Goal: Task Accomplishment & Management: Use online tool/utility

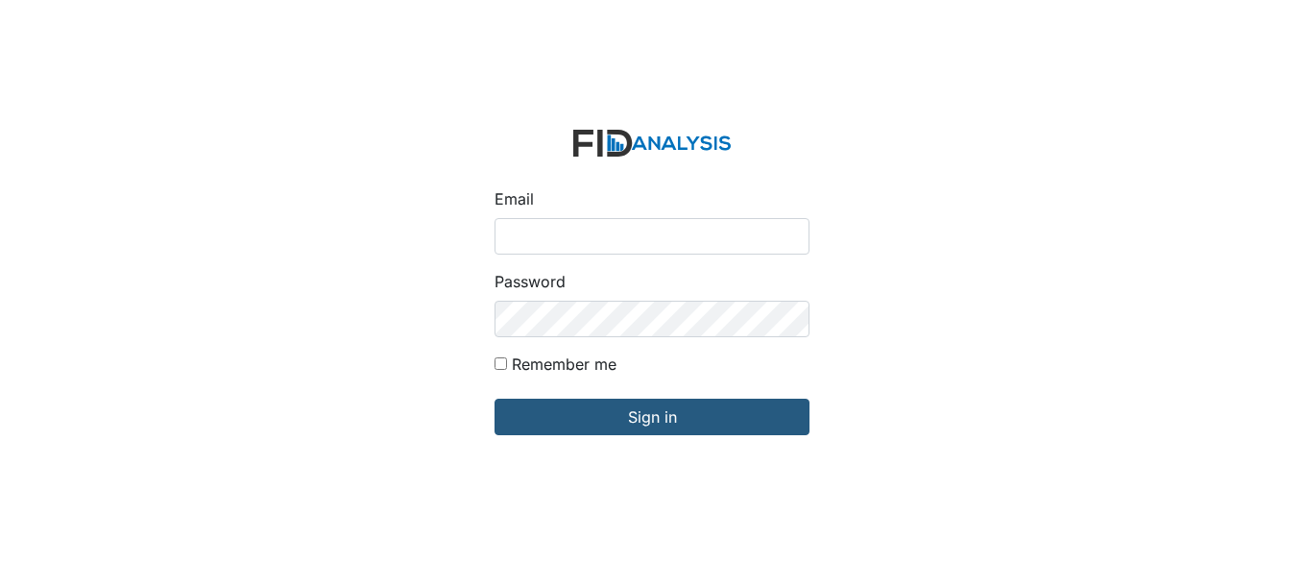
click at [562, 233] on input "Email" at bounding box center [651, 236] width 315 height 36
type input "[EMAIL_ADDRESS][DOMAIN_NAME]"
click at [233, 301] on div "Email gcoppage@lifeincorporated.com Password Remember me Sign in" at bounding box center [652, 294] width 1304 height 588
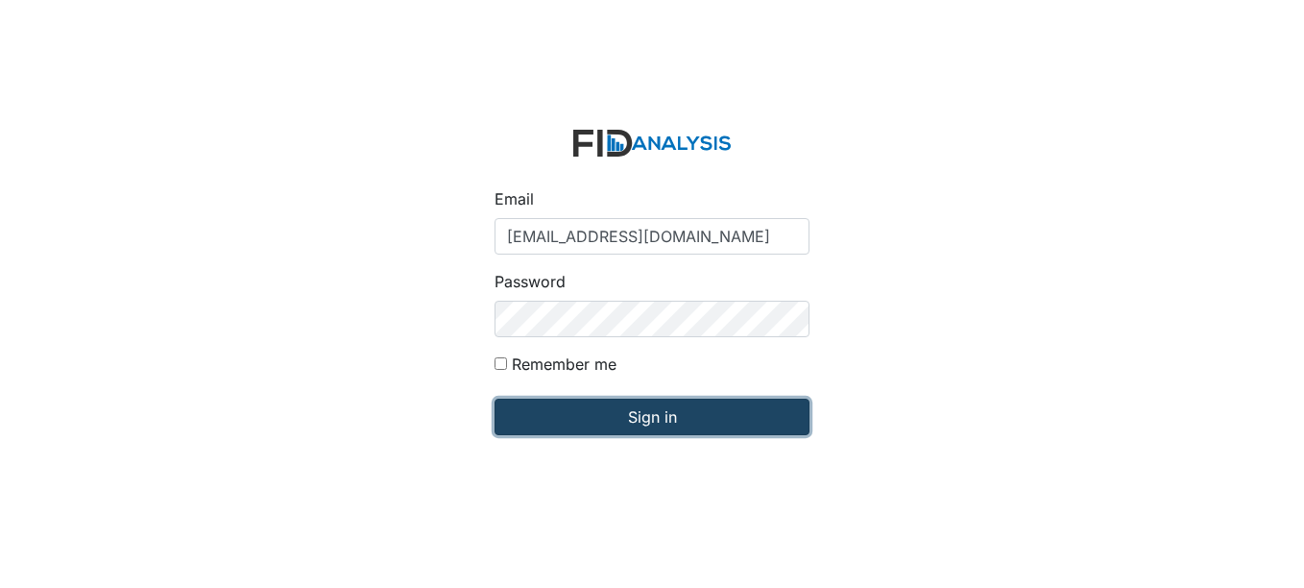
click at [645, 417] on input "Sign in" at bounding box center [651, 416] width 315 height 36
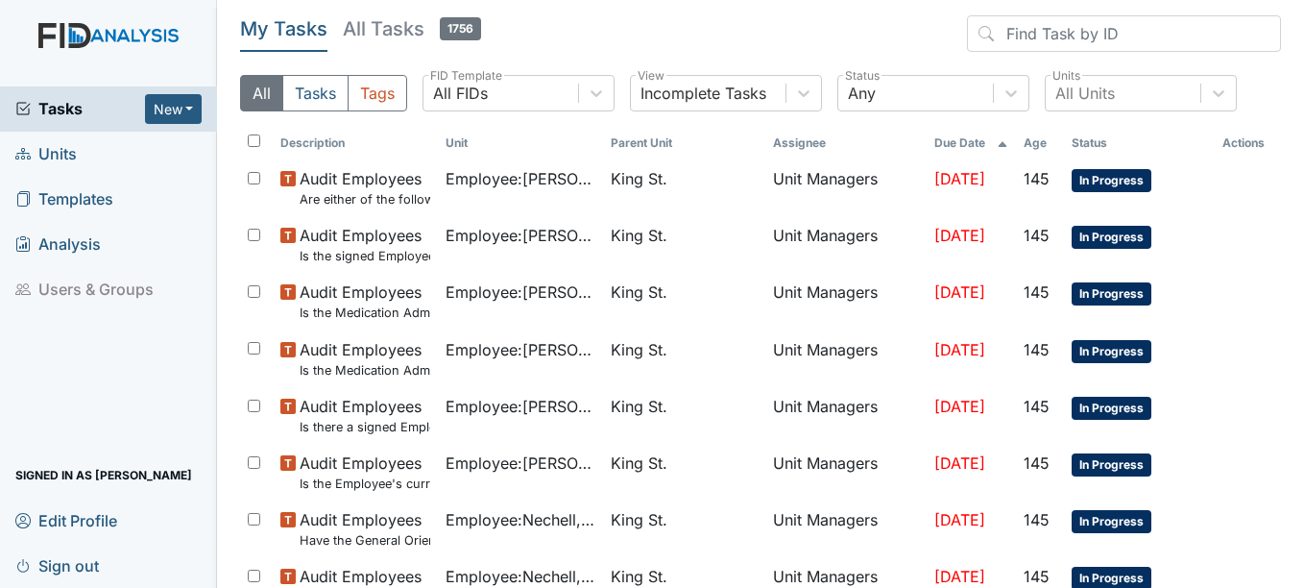
click at [58, 149] on span "Units" at bounding box center [45, 154] width 61 height 30
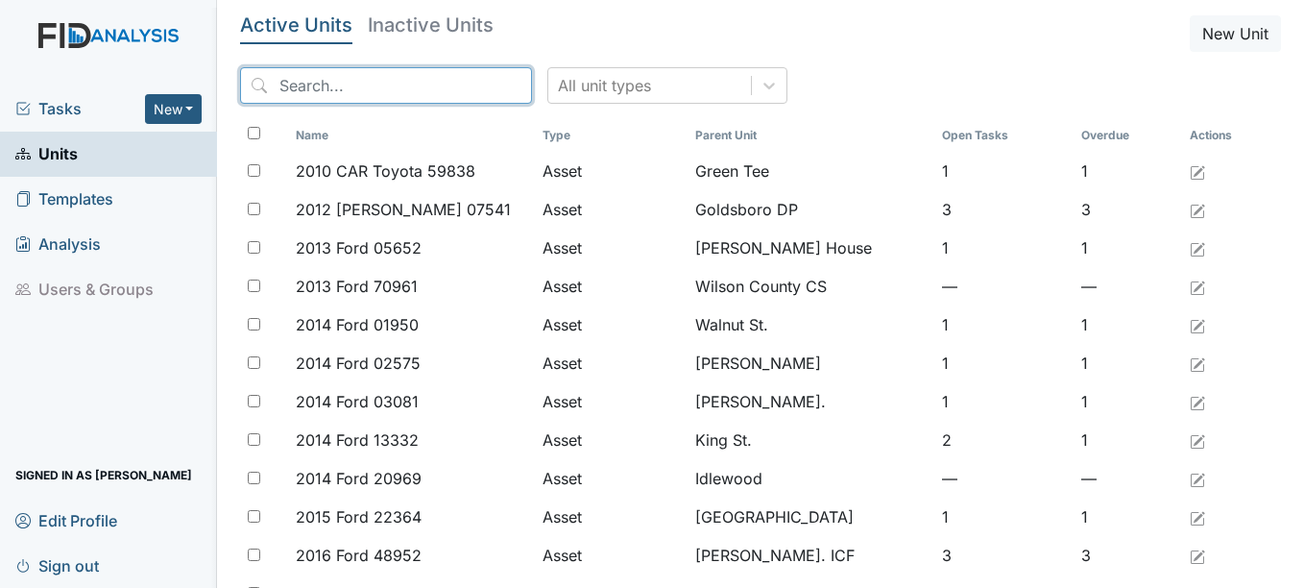
click at [379, 77] on input "search" at bounding box center [386, 85] width 292 height 36
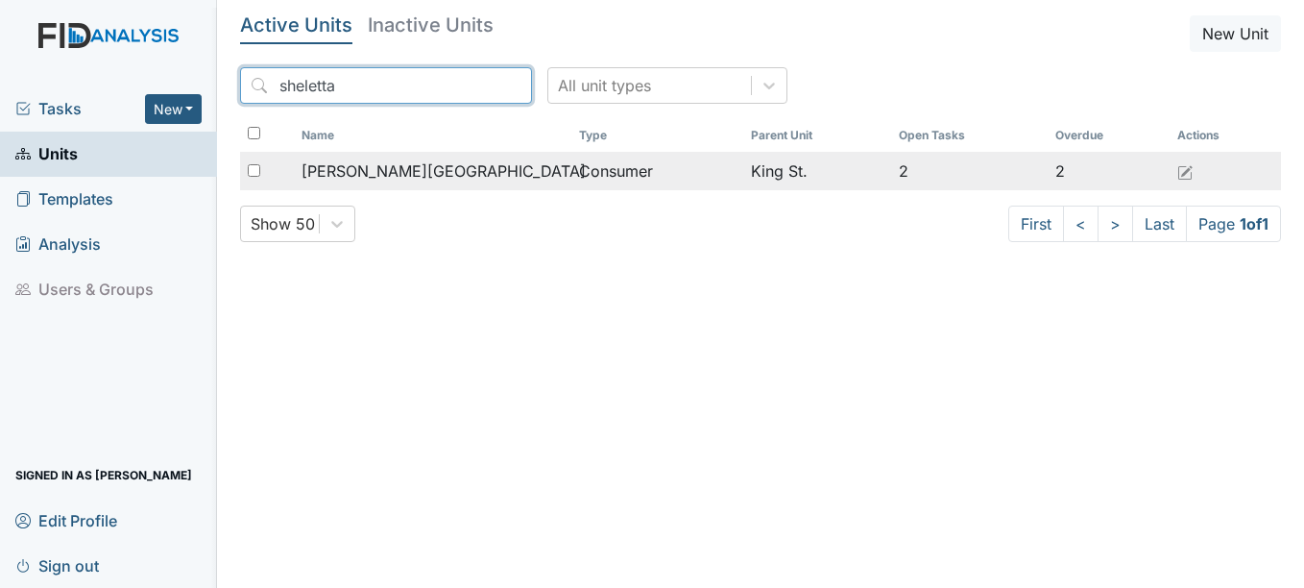
type input "sheletta"
click at [411, 166] on span "Bowens, Sheletta" at bounding box center [443, 170] width 284 height 23
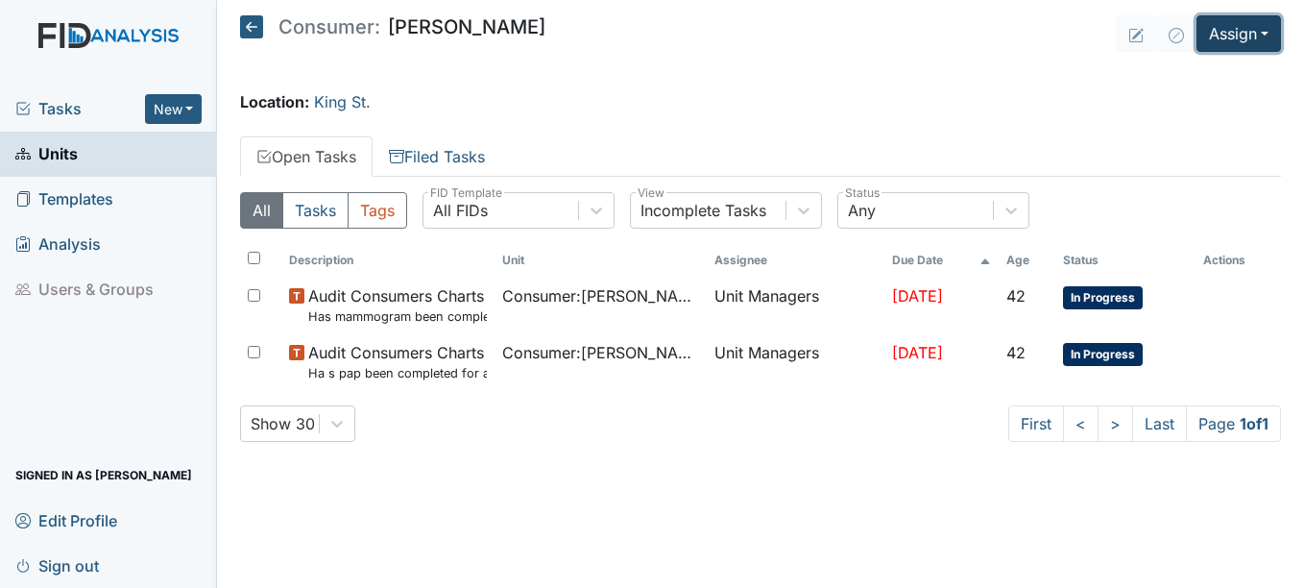
click at [1269, 30] on button "Assign" at bounding box center [1238, 33] width 84 height 36
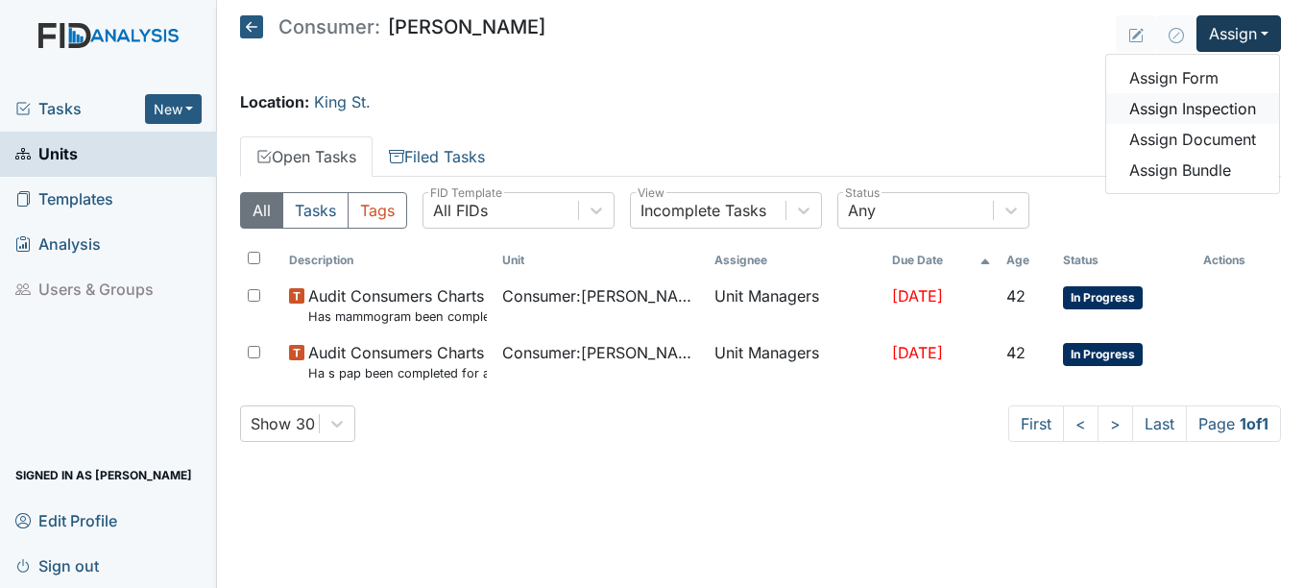
click at [1193, 108] on link "Assign Inspection" at bounding box center [1192, 108] width 173 height 31
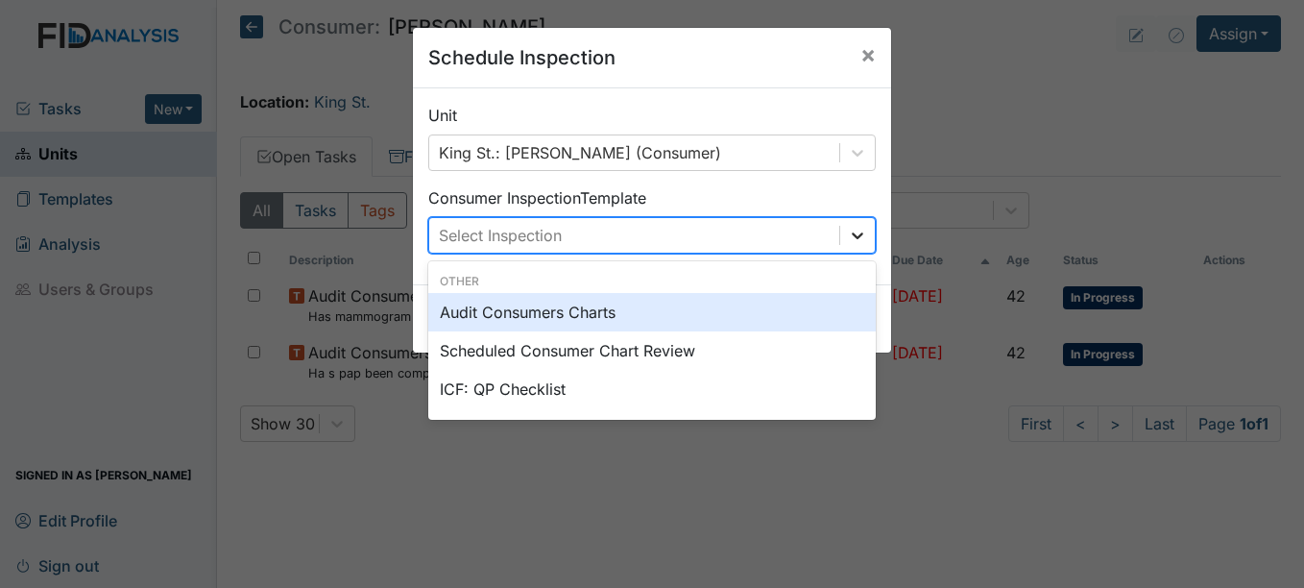
click at [852, 232] on icon at bounding box center [857, 235] width 19 height 19
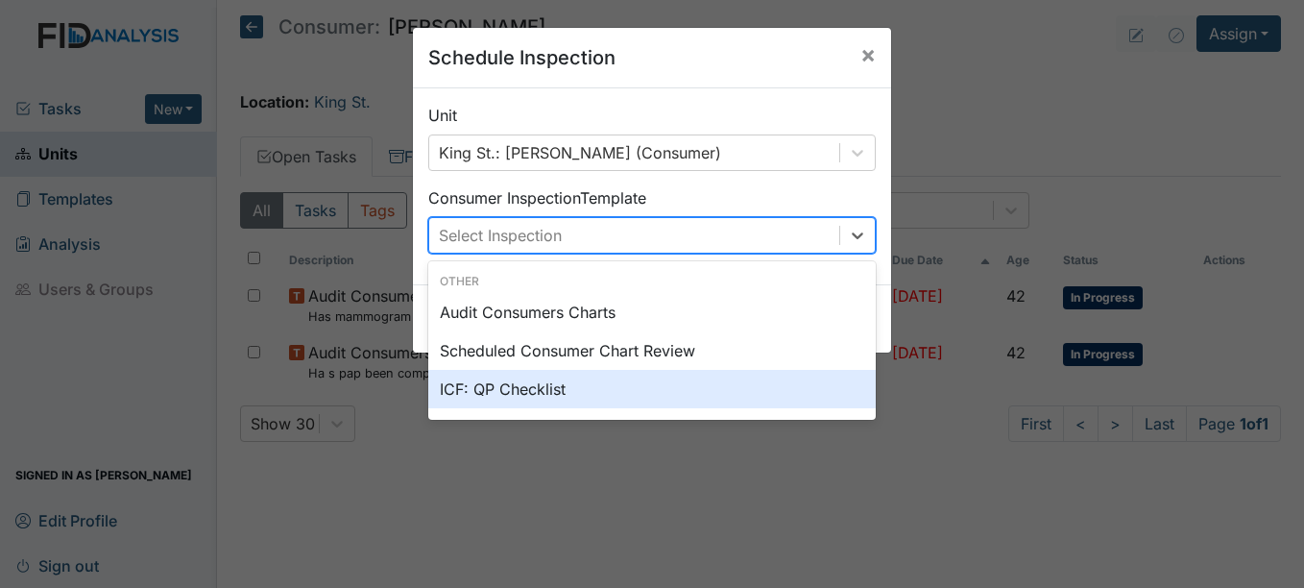
click at [495, 390] on div "ICF: QP Checklist" at bounding box center [651, 389] width 447 height 38
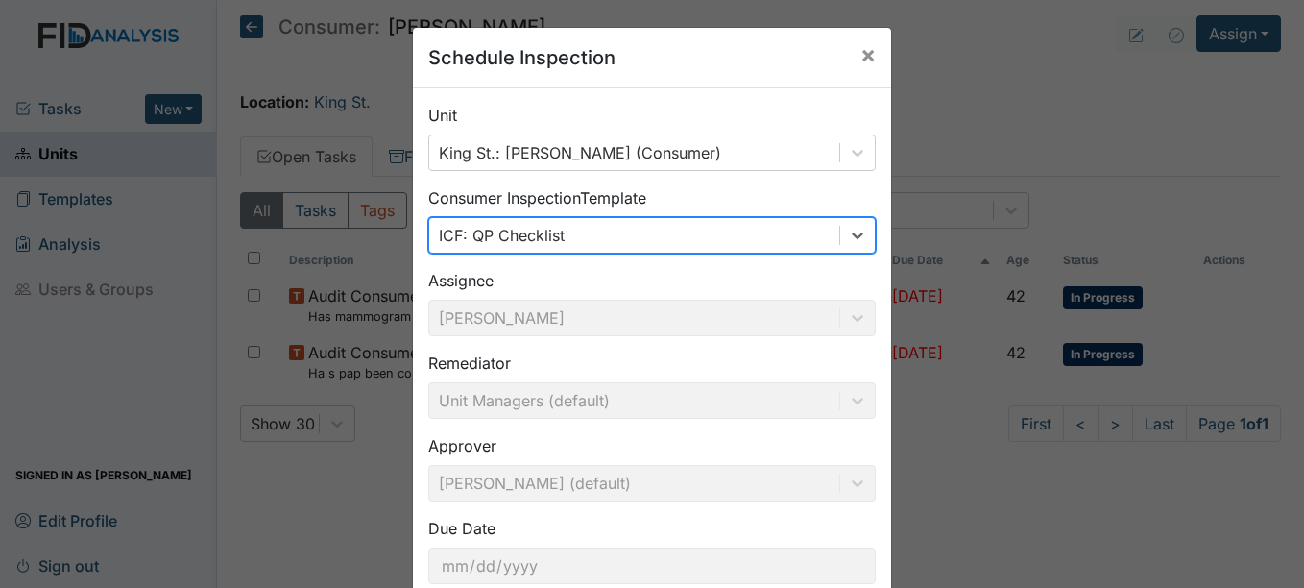
scroll to position [123, 0]
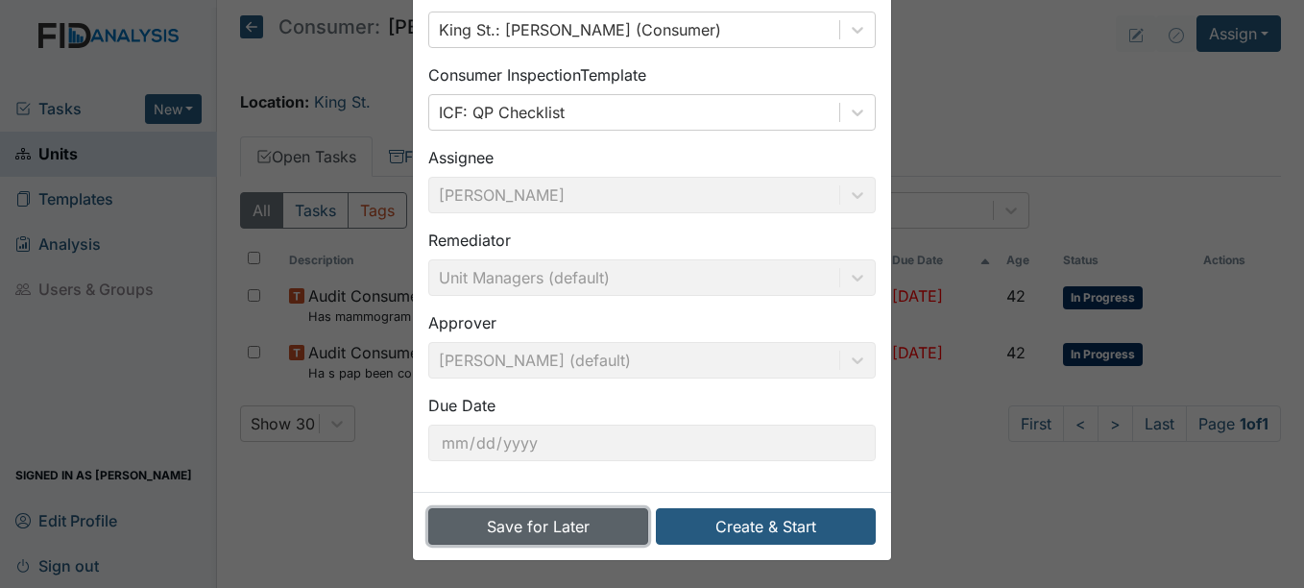
click at [528, 518] on button "Save for Later" at bounding box center [538, 526] width 220 height 36
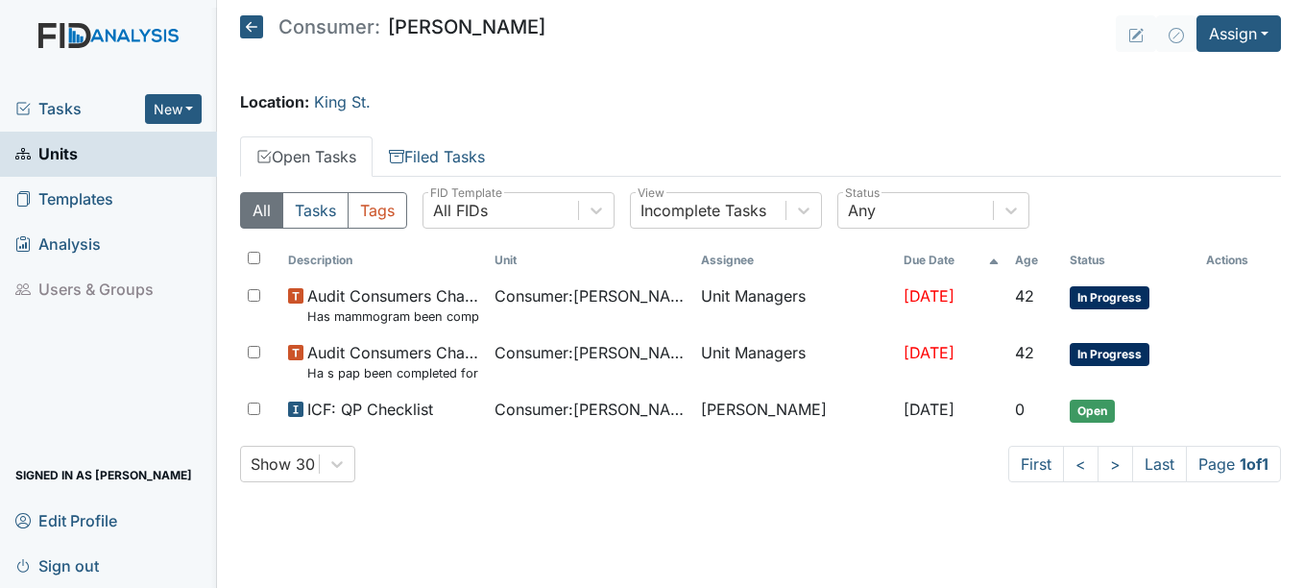
click at [63, 154] on span "Units" at bounding box center [46, 154] width 62 height 30
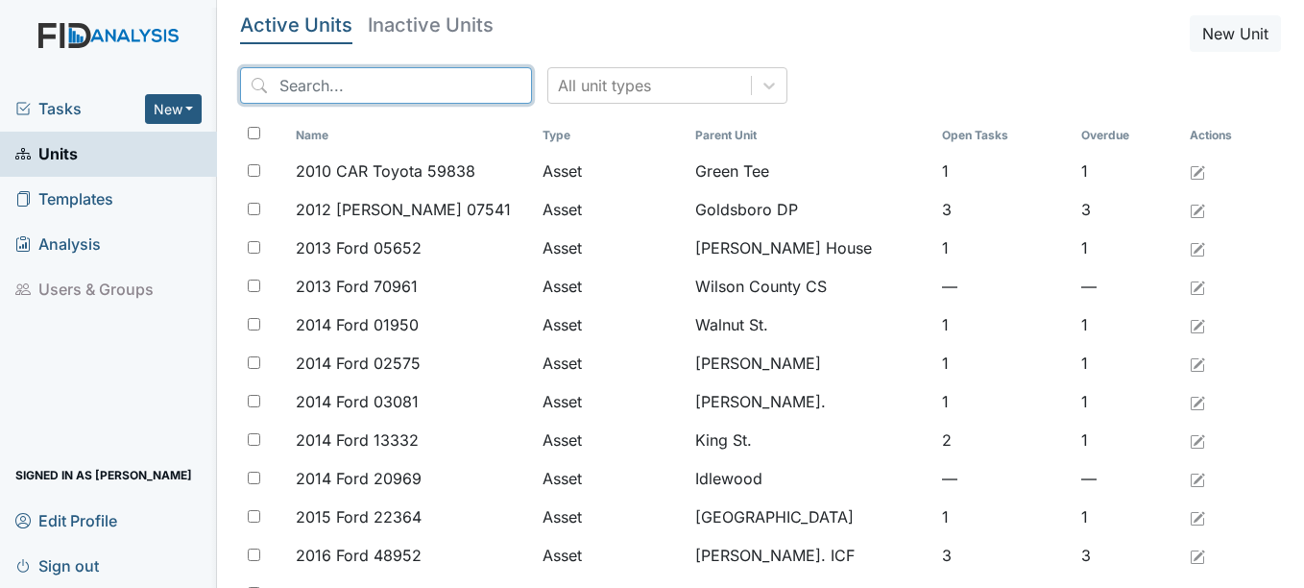
click at [406, 92] on input "search" at bounding box center [386, 85] width 292 height 36
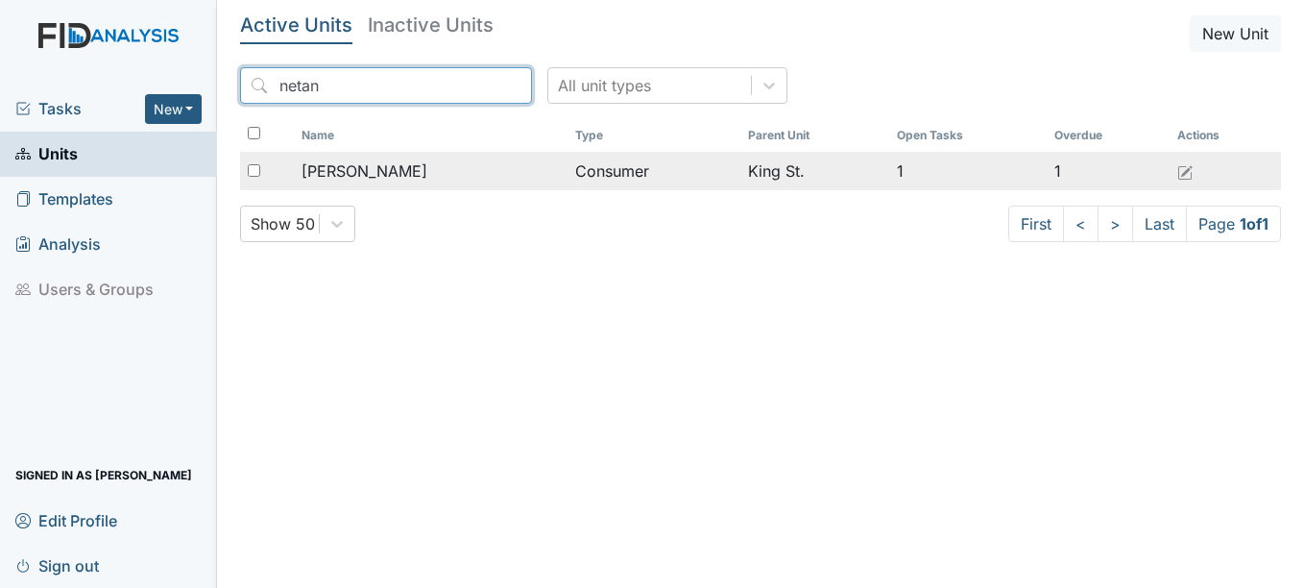
type input "netan"
click at [405, 171] on span "[PERSON_NAME]" at bounding box center [364, 170] width 126 height 23
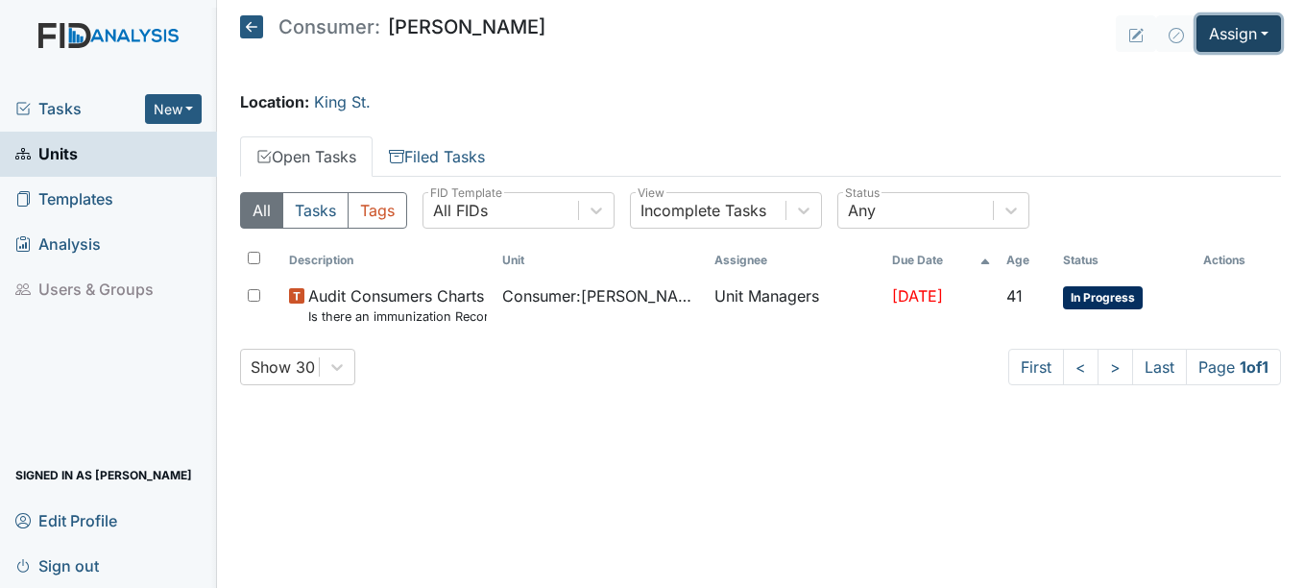
click at [1269, 31] on button "Assign" at bounding box center [1238, 33] width 84 height 36
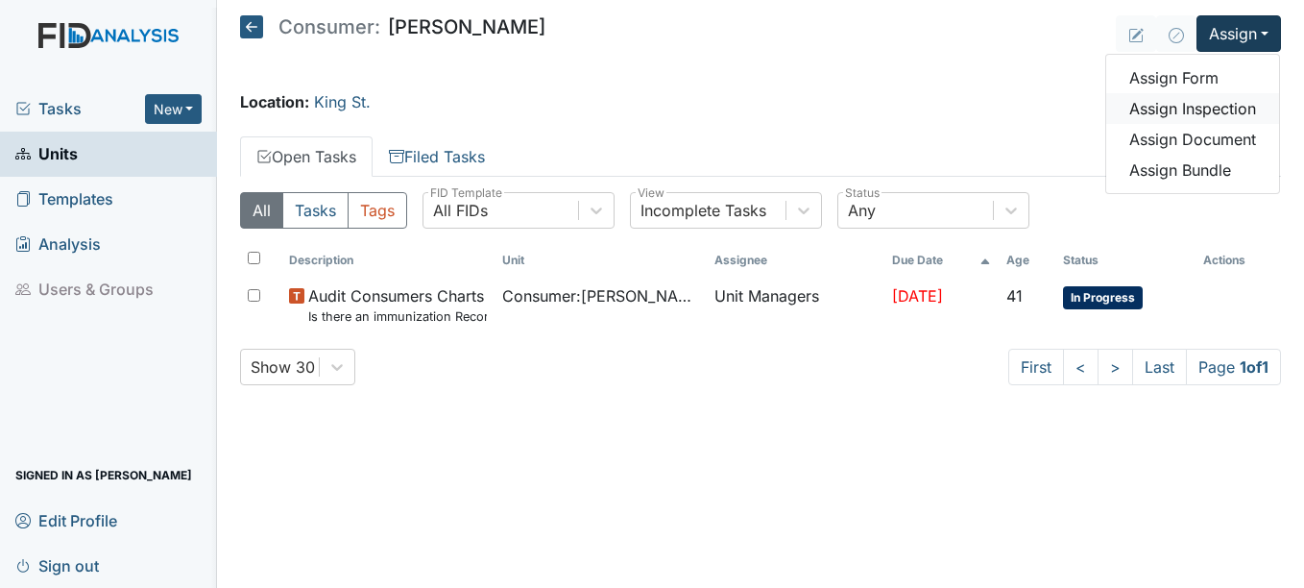
click at [1239, 104] on link "Assign Inspection" at bounding box center [1192, 108] width 173 height 31
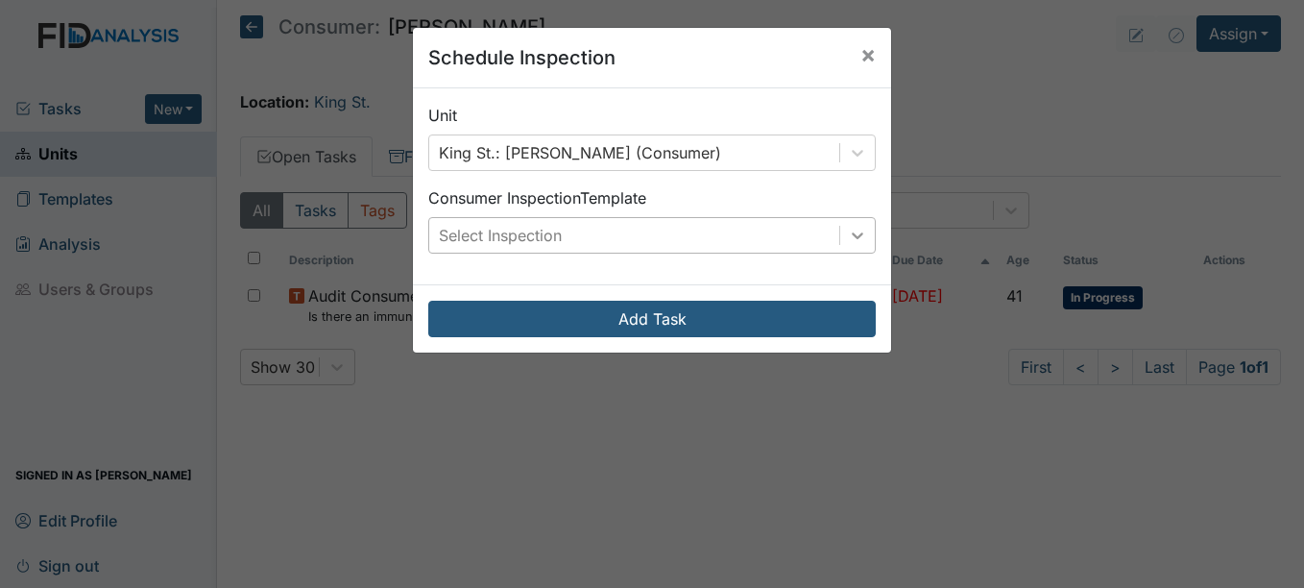
click at [853, 230] on icon at bounding box center [857, 235] width 19 height 19
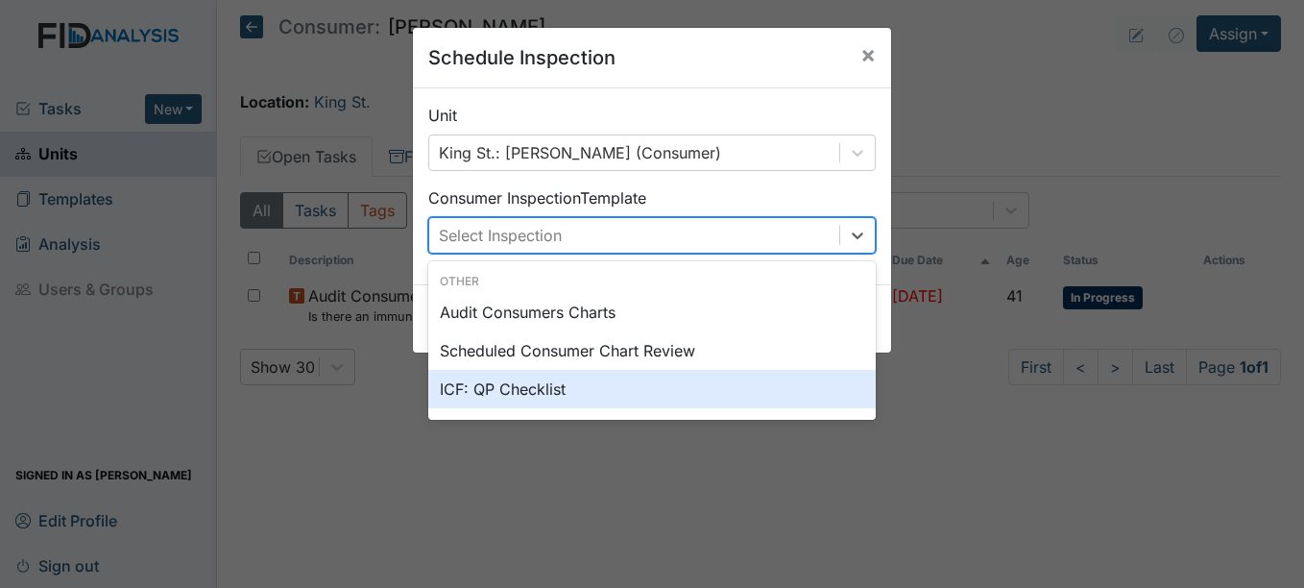
click at [513, 387] on div "ICF: QP Checklist" at bounding box center [651, 389] width 447 height 38
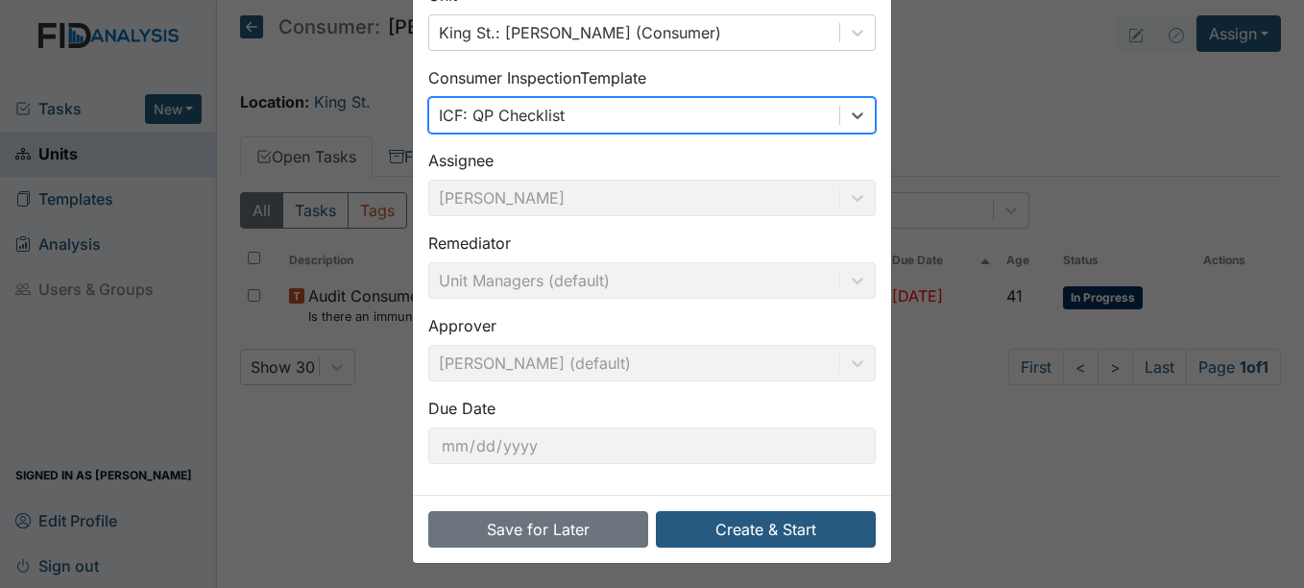
scroll to position [123, 0]
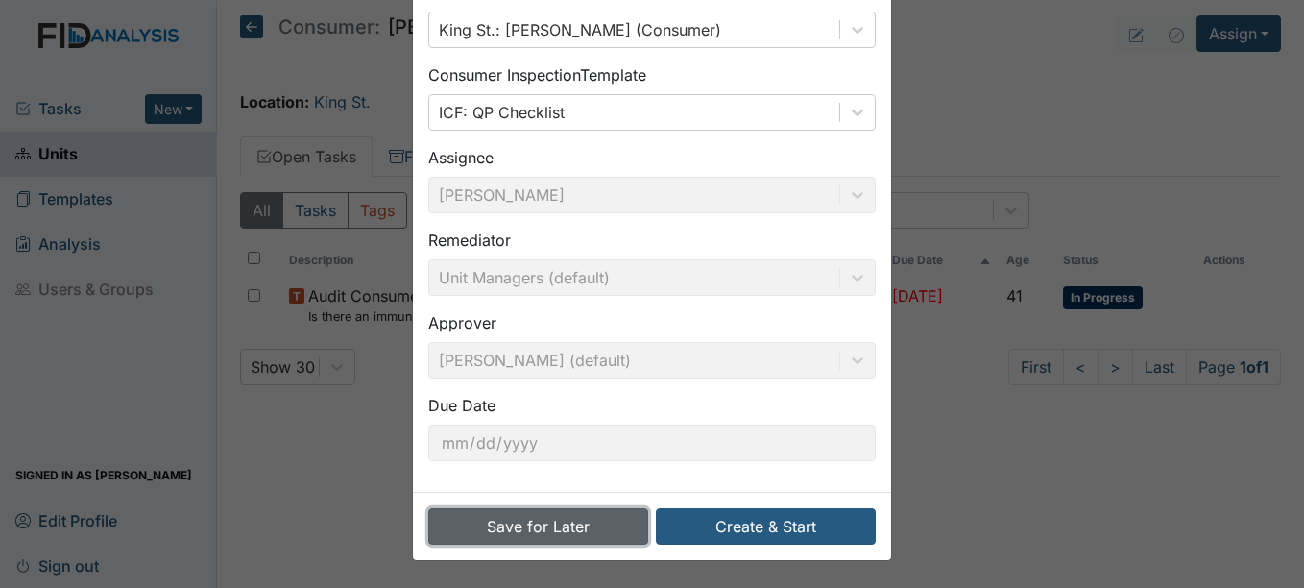
click at [551, 531] on button "Save for Later" at bounding box center [538, 526] width 220 height 36
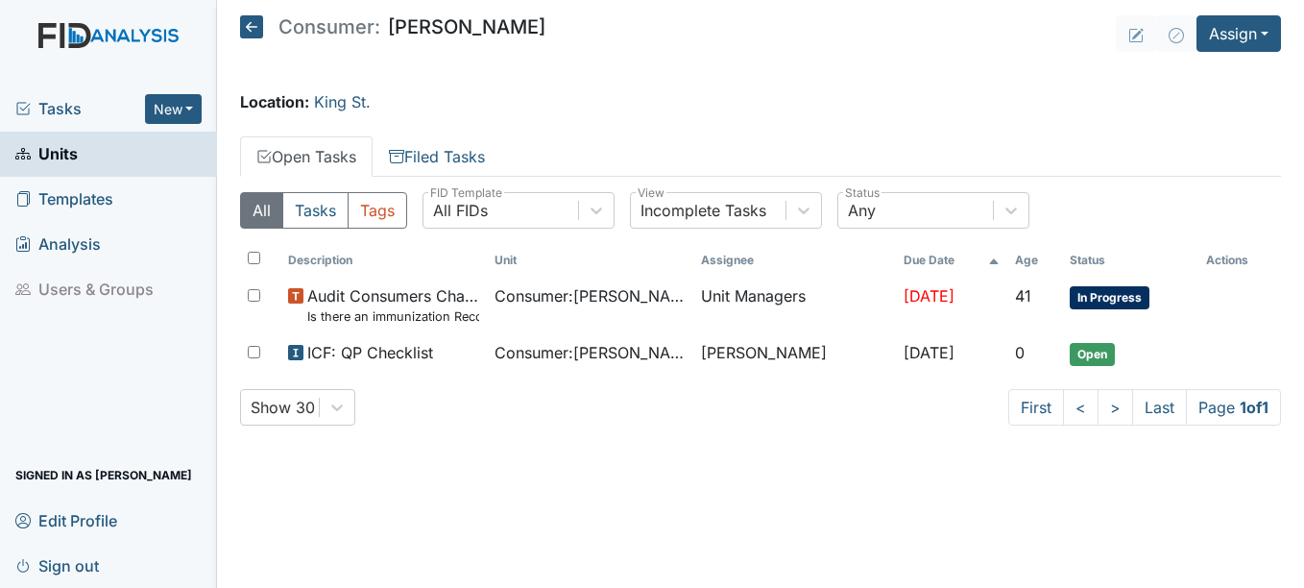
click at [60, 148] on span "Units" at bounding box center [46, 154] width 62 height 30
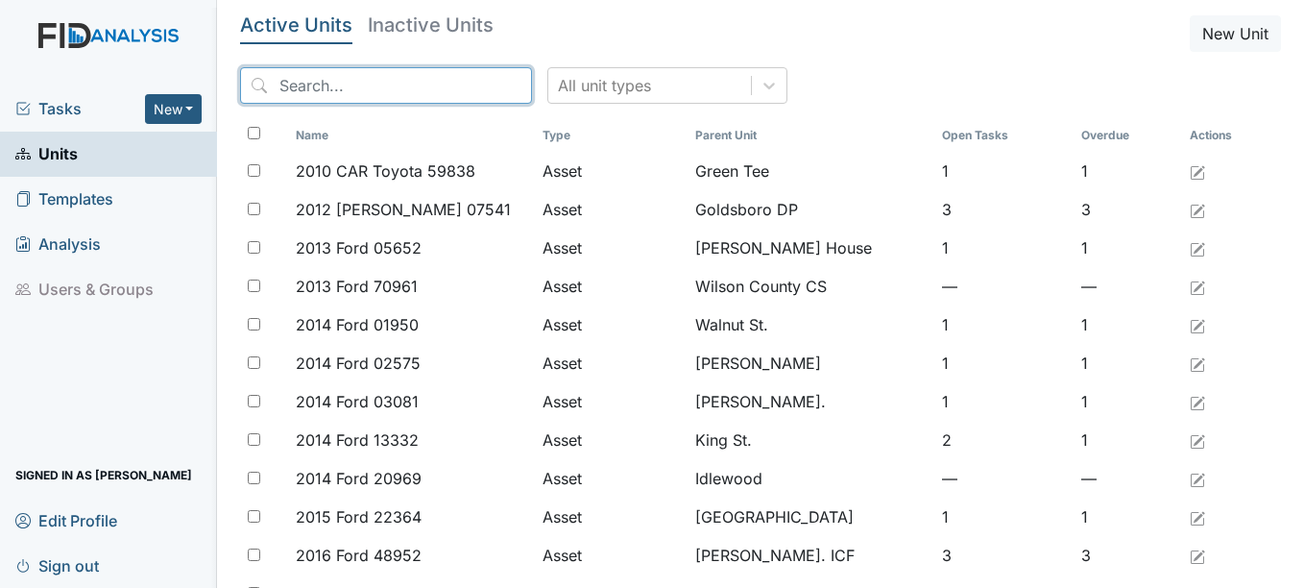
click at [376, 87] on input "search" at bounding box center [386, 85] width 292 height 36
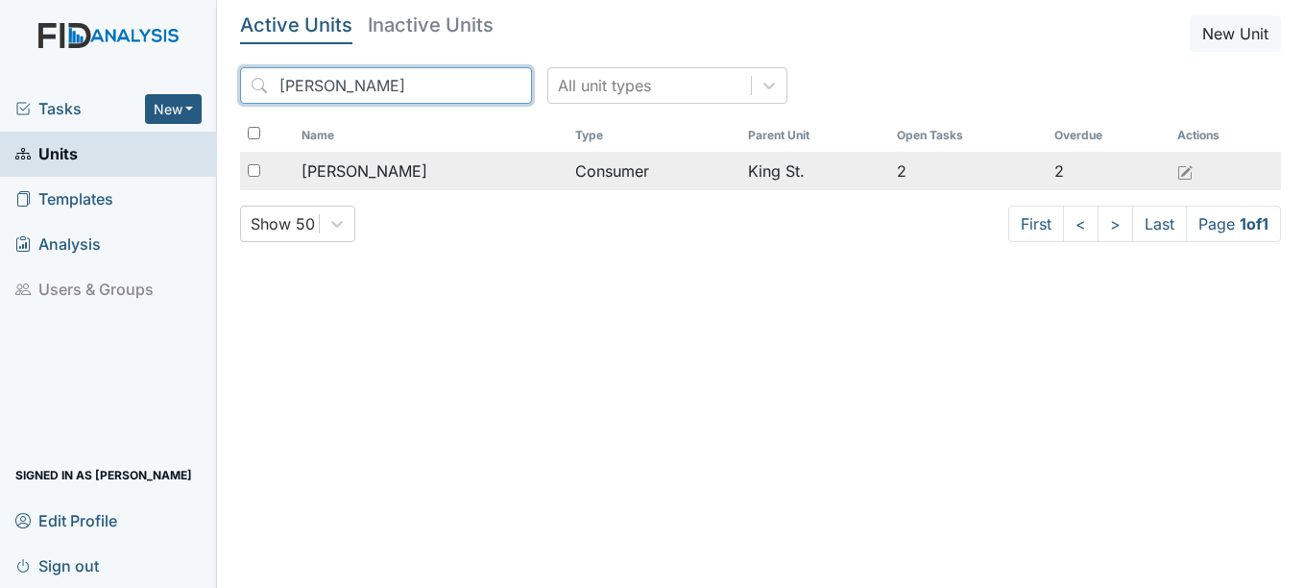
type input "Katherine"
click at [367, 170] on span "[PERSON_NAME]" at bounding box center [364, 170] width 126 height 23
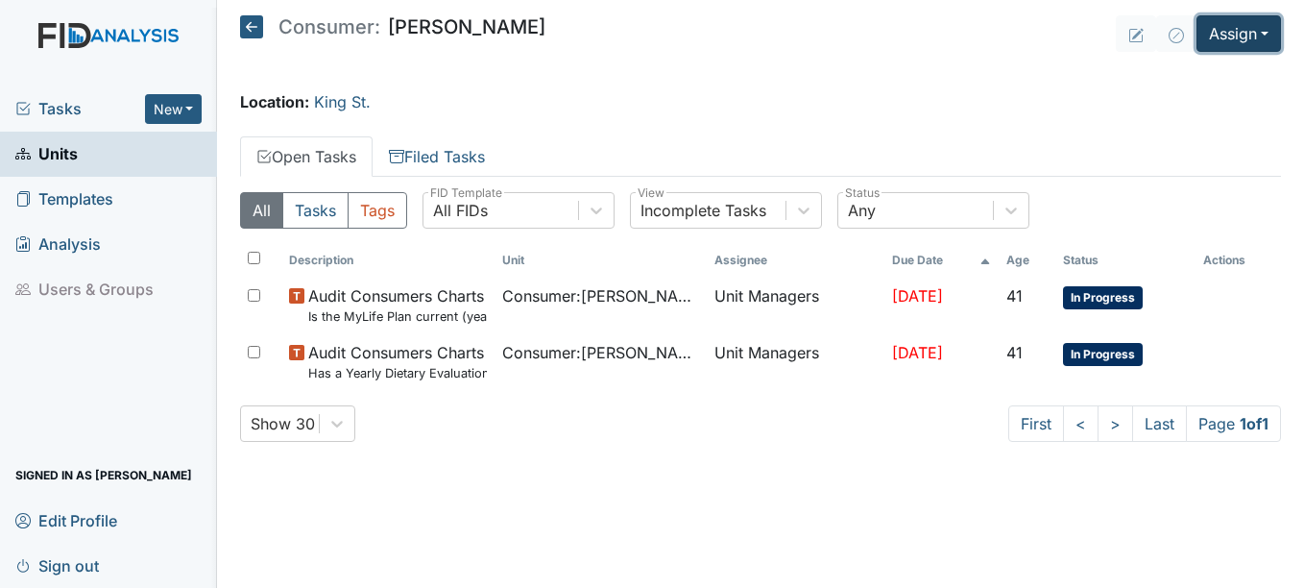
click at [1267, 31] on button "Assign" at bounding box center [1238, 33] width 84 height 36
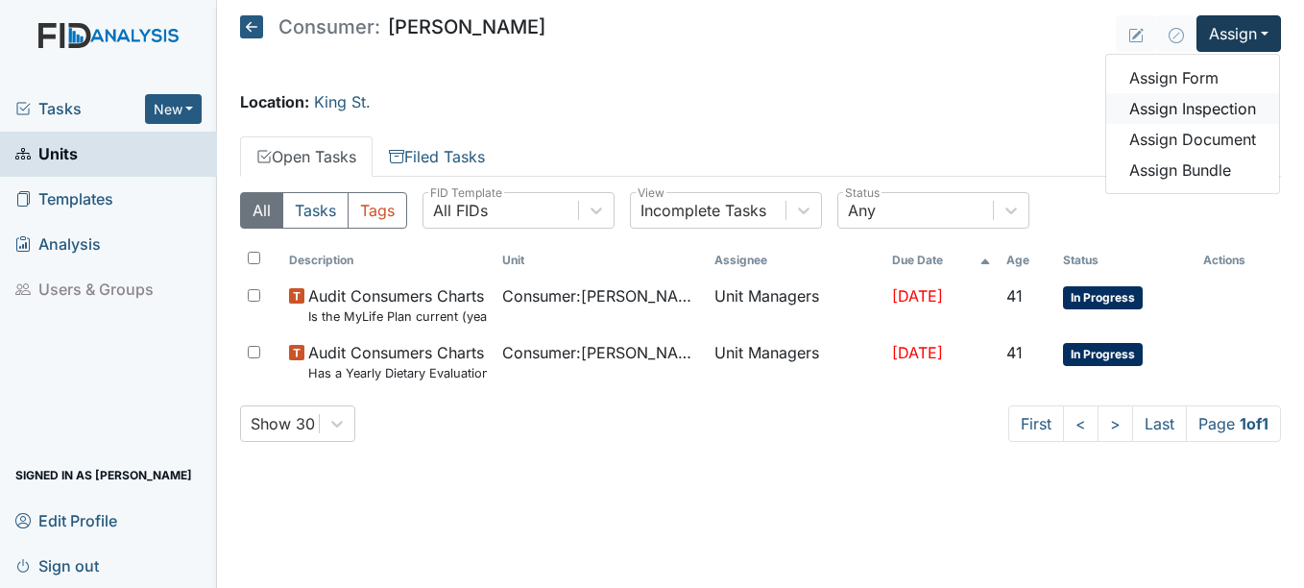
click at [1200, 104] on link "Assign Inspection" at bounding box center [1192, 108] width 173 height 31
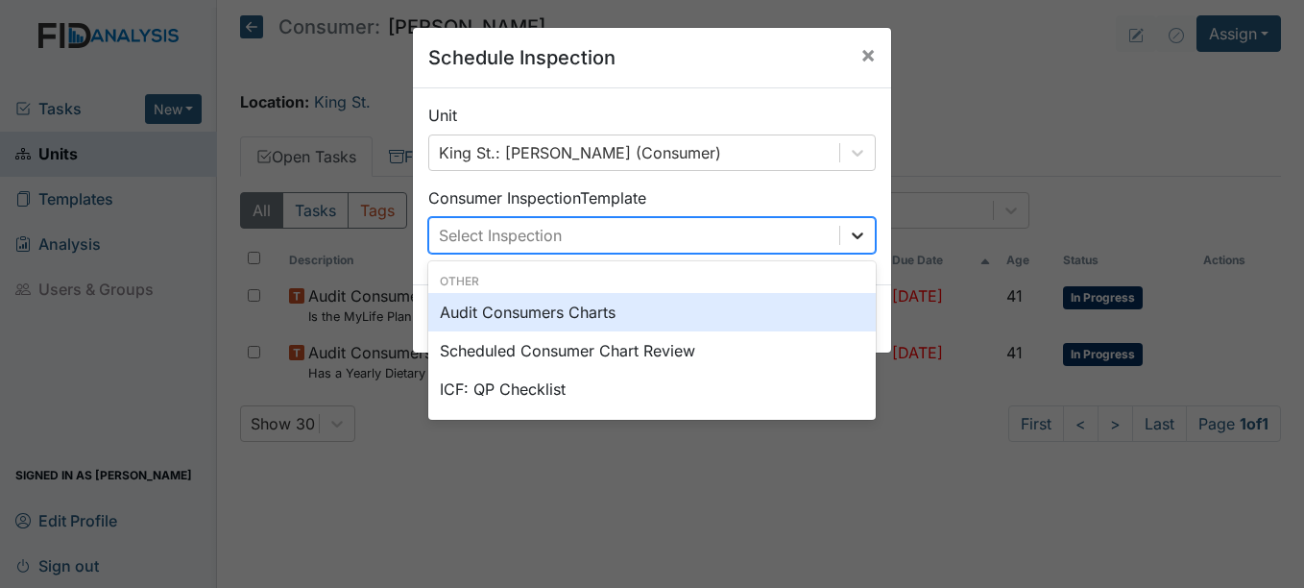
click at [852, 231] on icon at bounding box center [857, 235] width 19 height 19
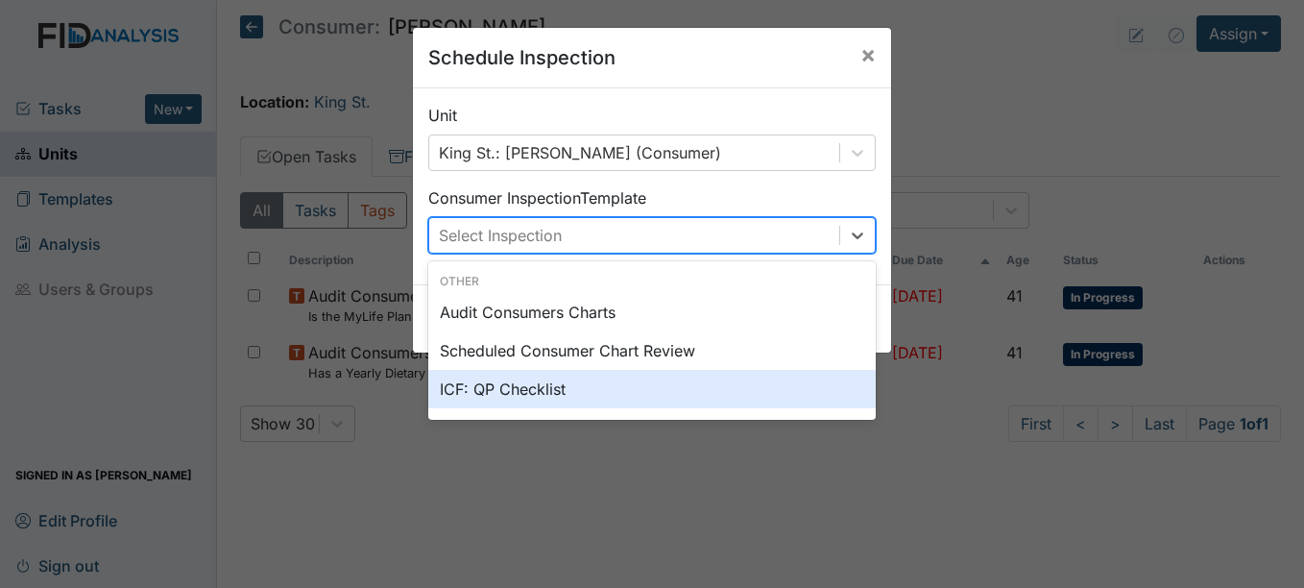
click at [526, 389] on div "ICF: QP Checklist" at bounding box center [651, 389] width 447 height 38
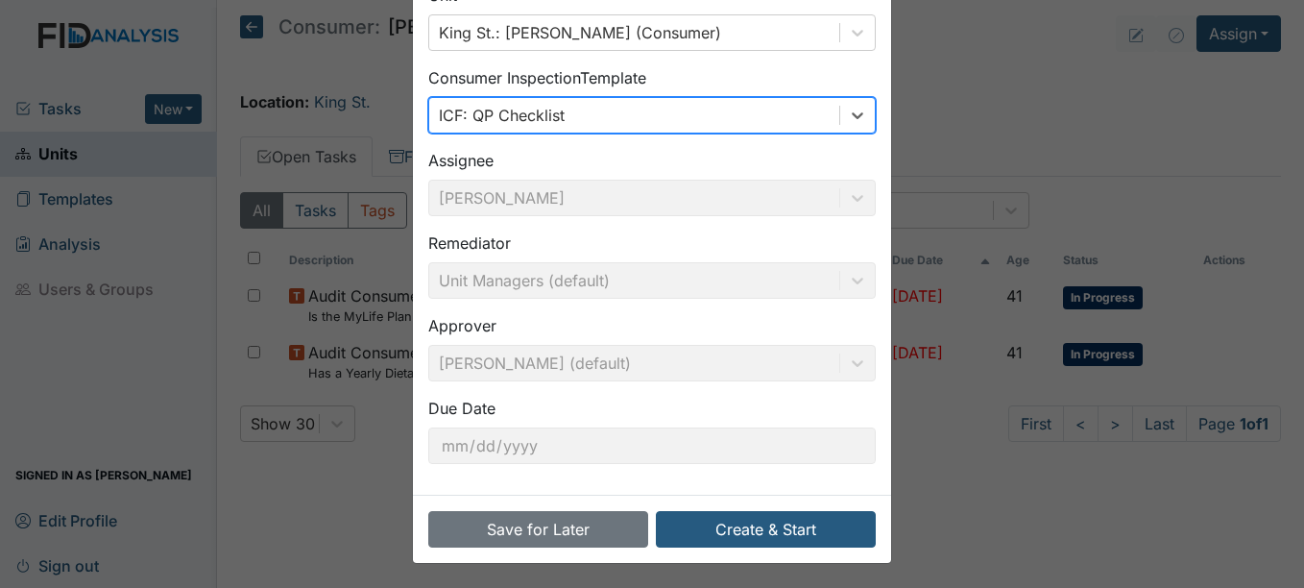
scroll to position [123, 0]
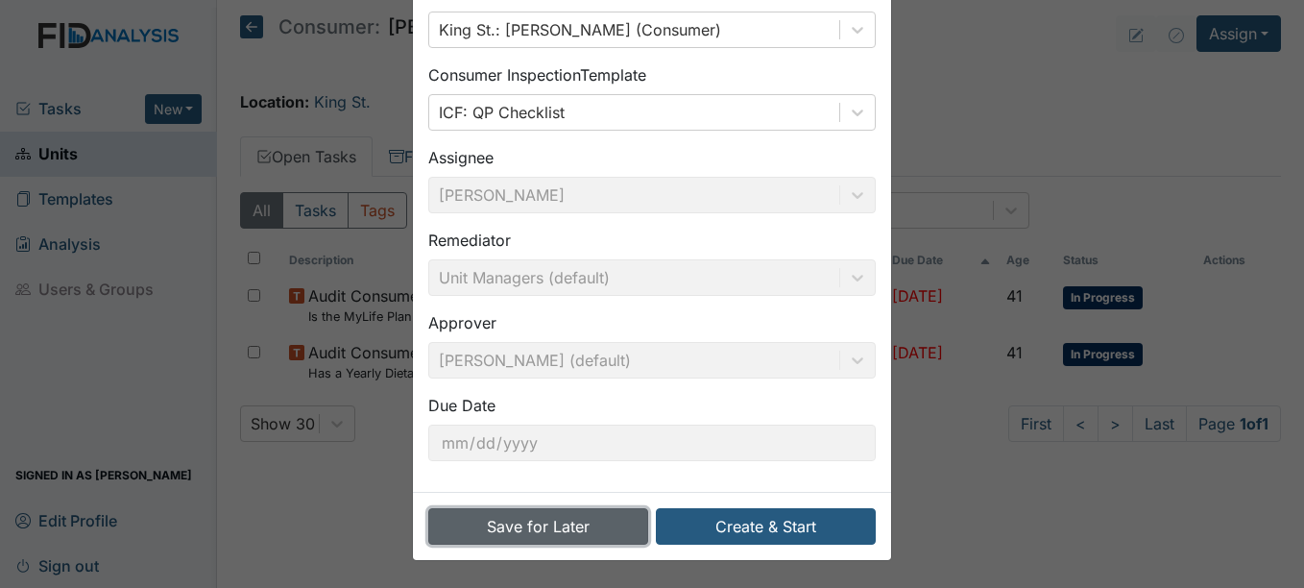
click at [568, 527] on button "Save for Later" at bounding box center [538, 526] width 220 height 36
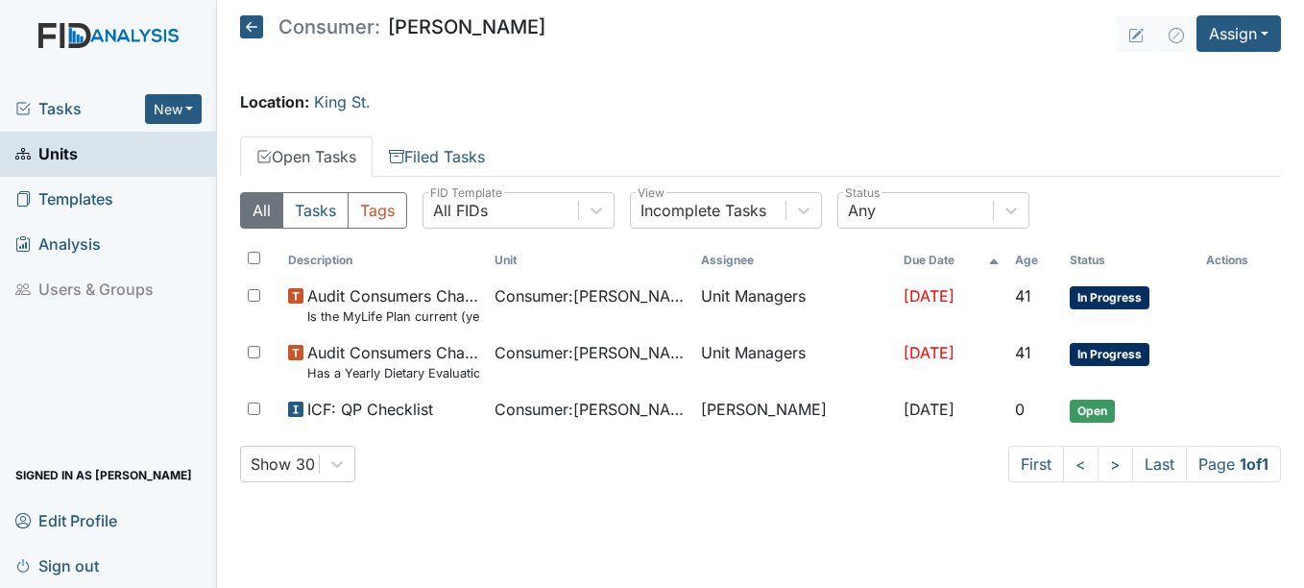
click at [60, 155] on span "Units" at bounding box center [46, 154] width 62 height 30
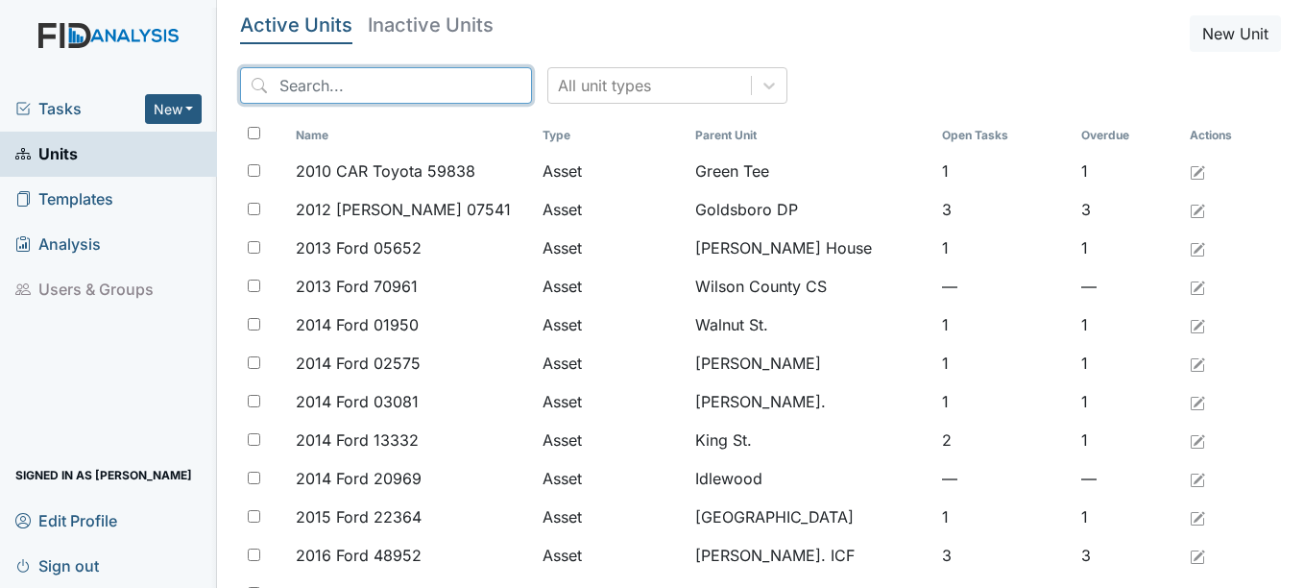
click at [424, 81] on input "search" at bounding box center [386, 85] width 292 height 36
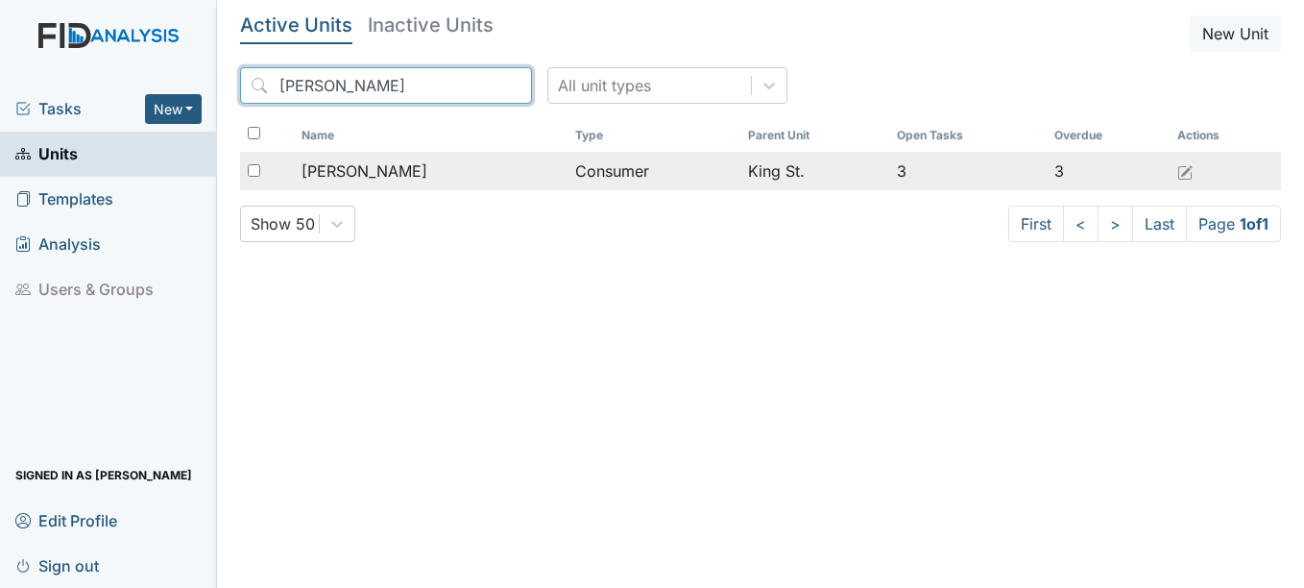
type input "cassidy"
click at [394, 165] on span "[PERSON_NAME]" at bounding box center [364, 170] width 126 height 23
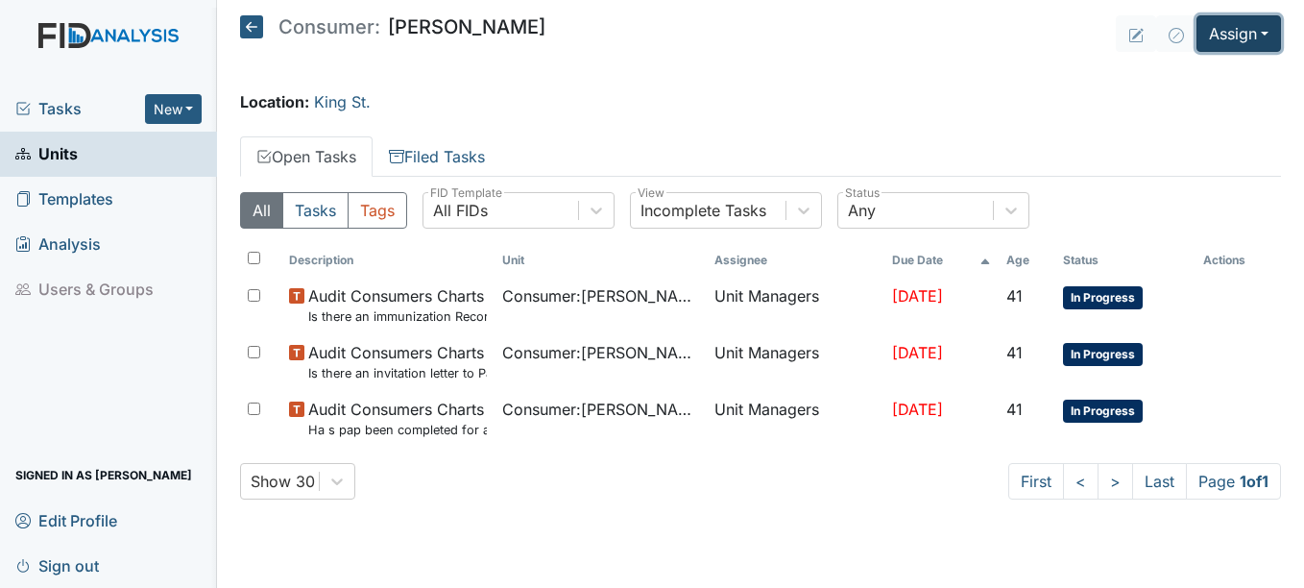
click at [1263, 30] on button "Assign" at bounding box center [1238, 33] width 84 height 36
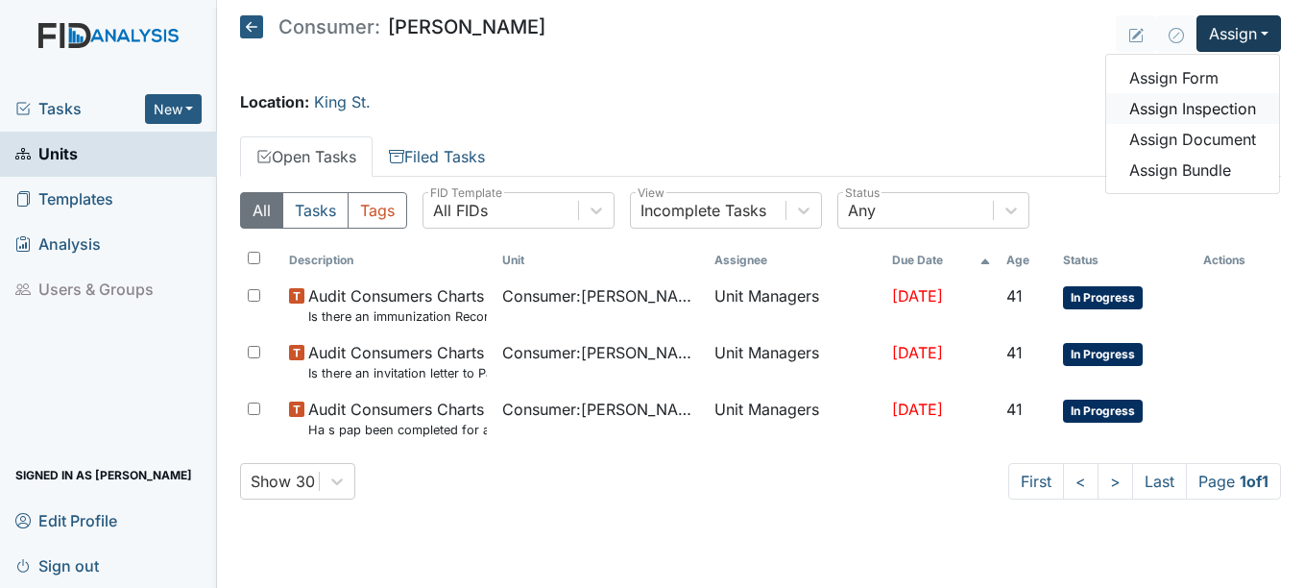
click at [1212, 103] on link "Assign Inspection" at bounding box center [1192, 108] width 173 height 31
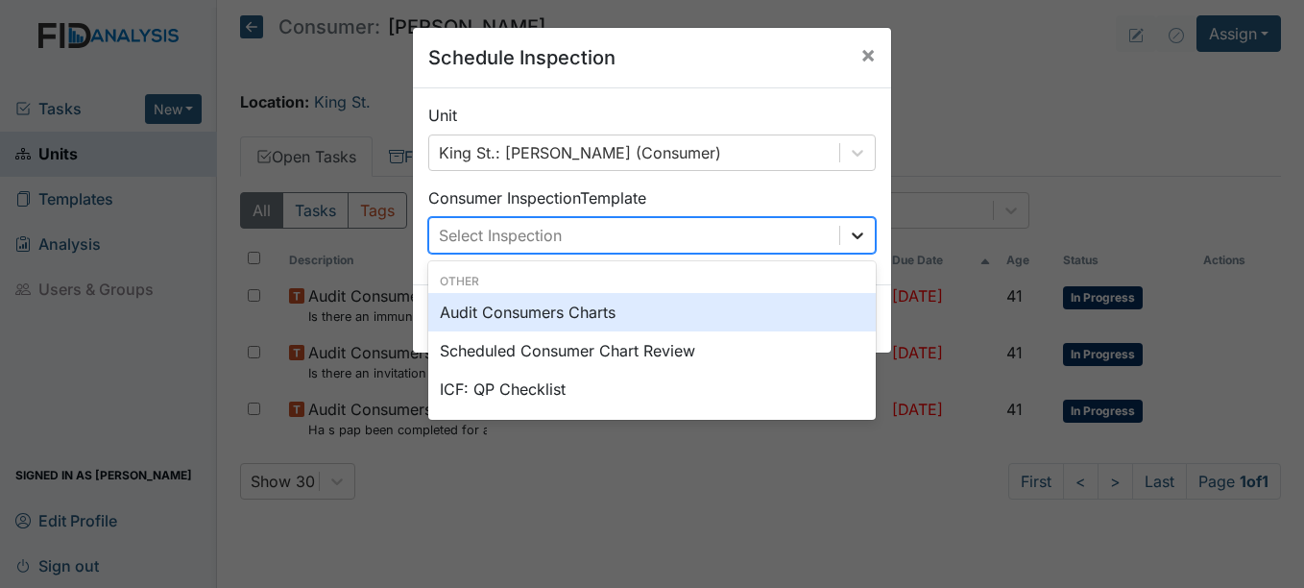
click at [849, 232] on icon at bounding box center [857, 235] width 19 height 19
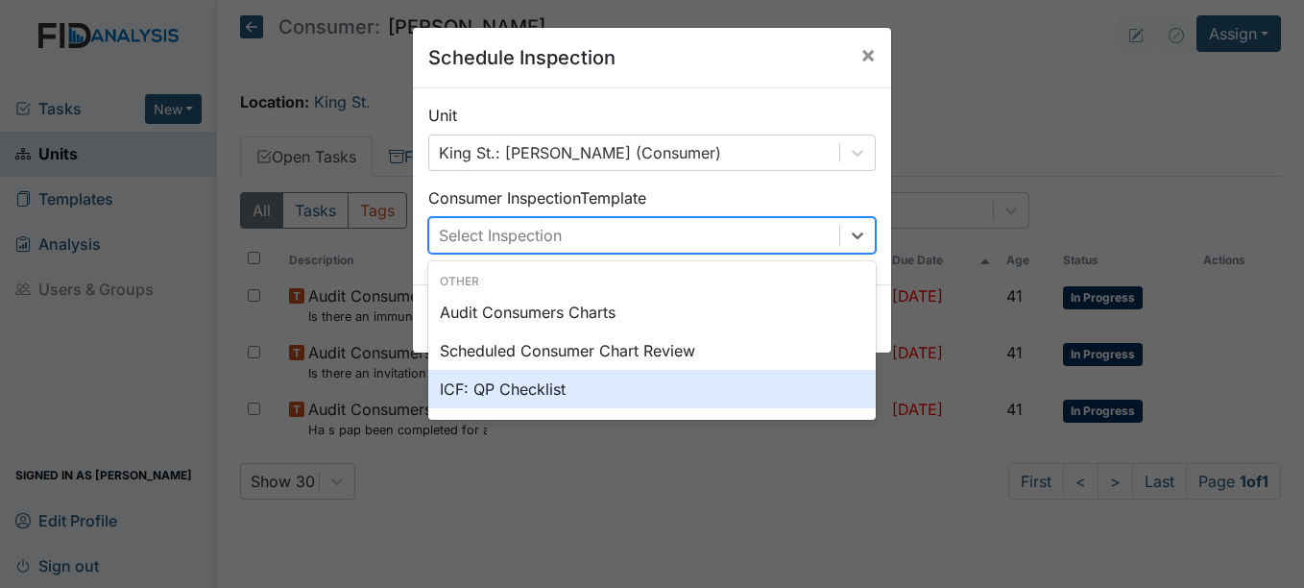
click at [509, 392] on div "ICF: QP Checklist" at bounding box center [651, 389] width 447 height 38
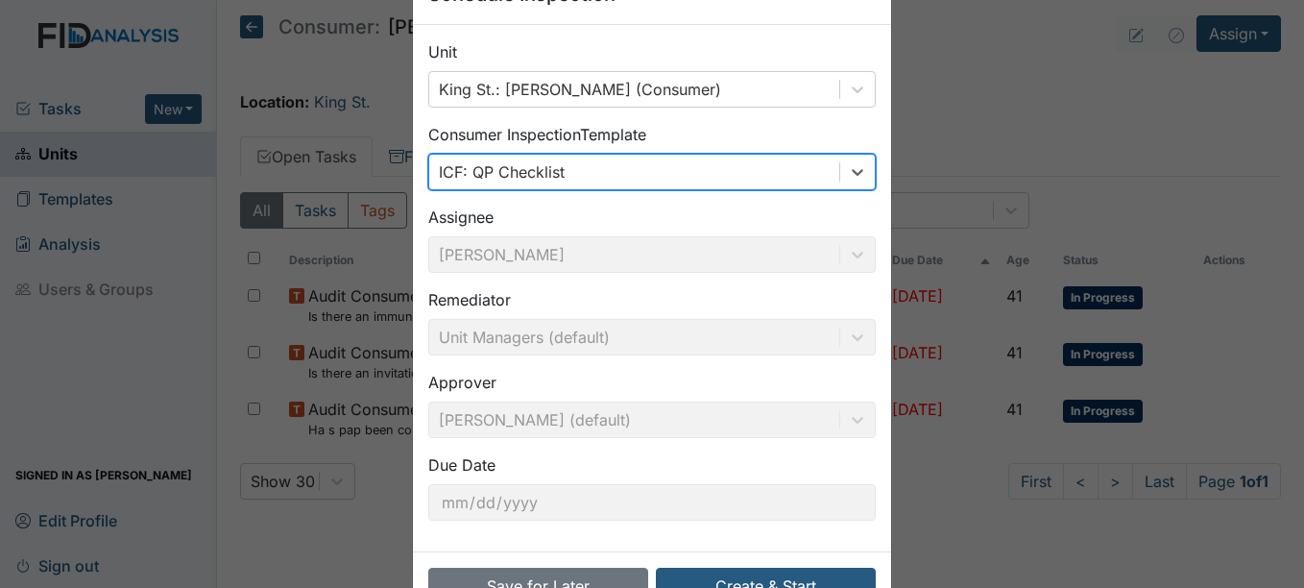
scroll to position [123, 0]
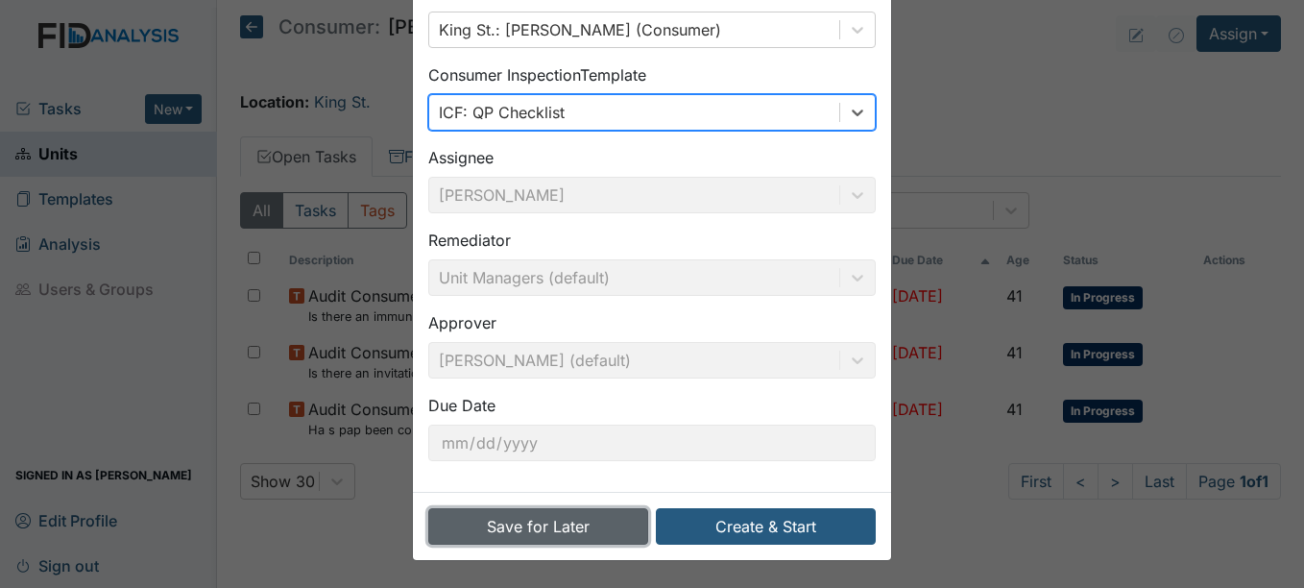
click at [577, 529] on button "Save for Later" at bounding box center [538, 526] width 220 height 36
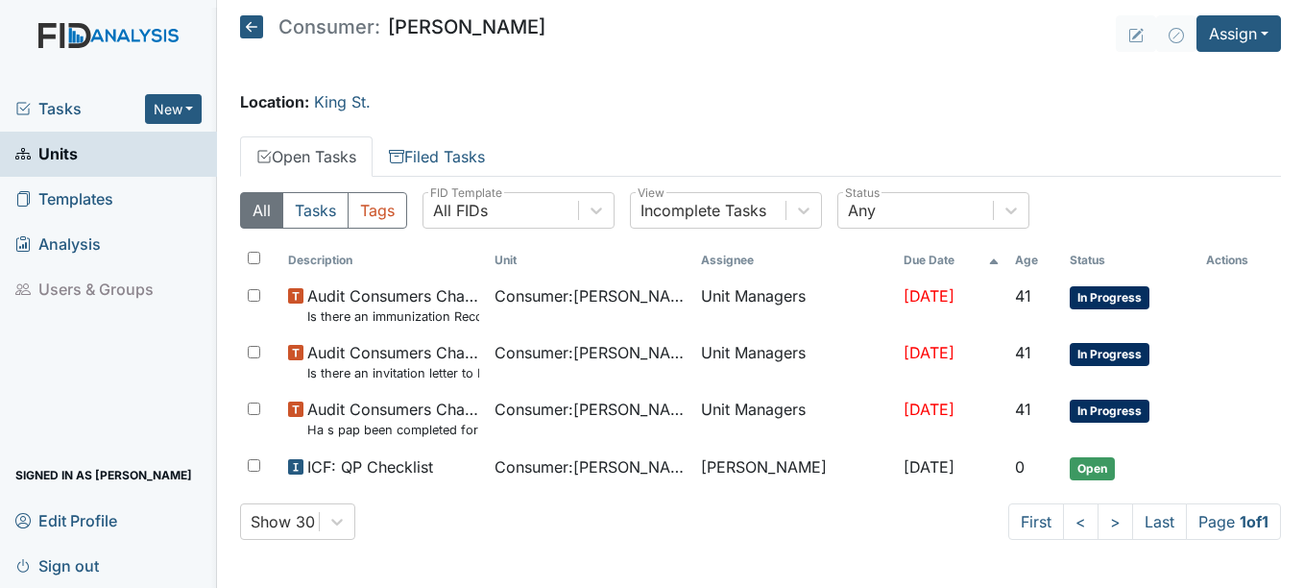
click at [69, 150] on span "Units" at bounding box center [46, 154] width 62 height 30
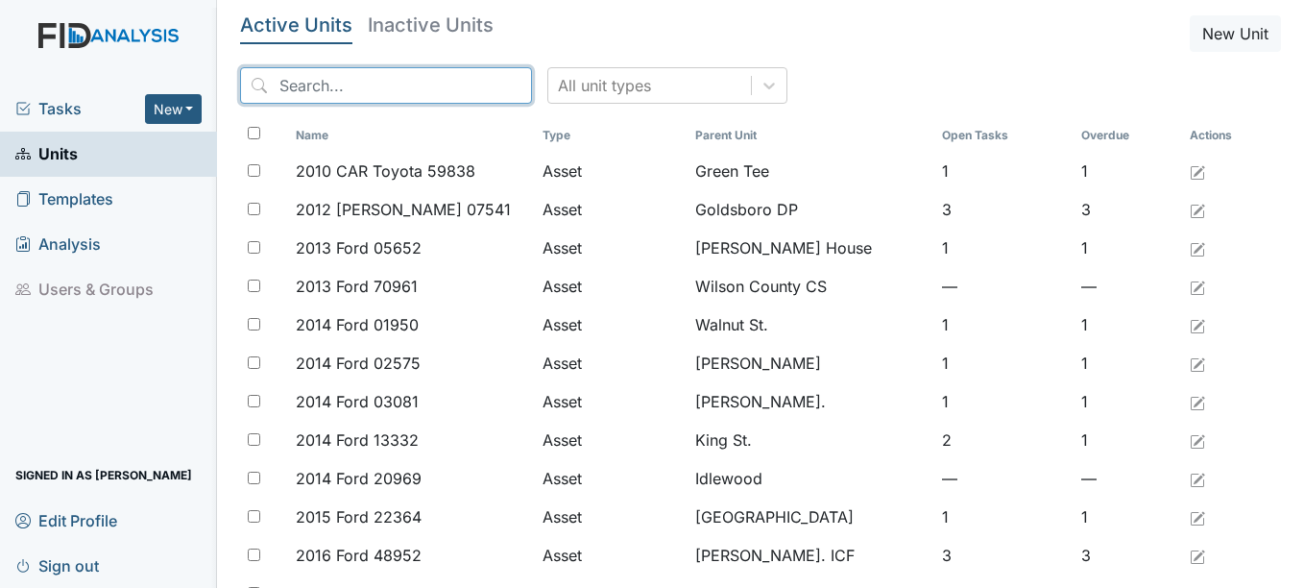
click at [445, 81] on input "search" at bounding box center [386, 85] width 292 height 36
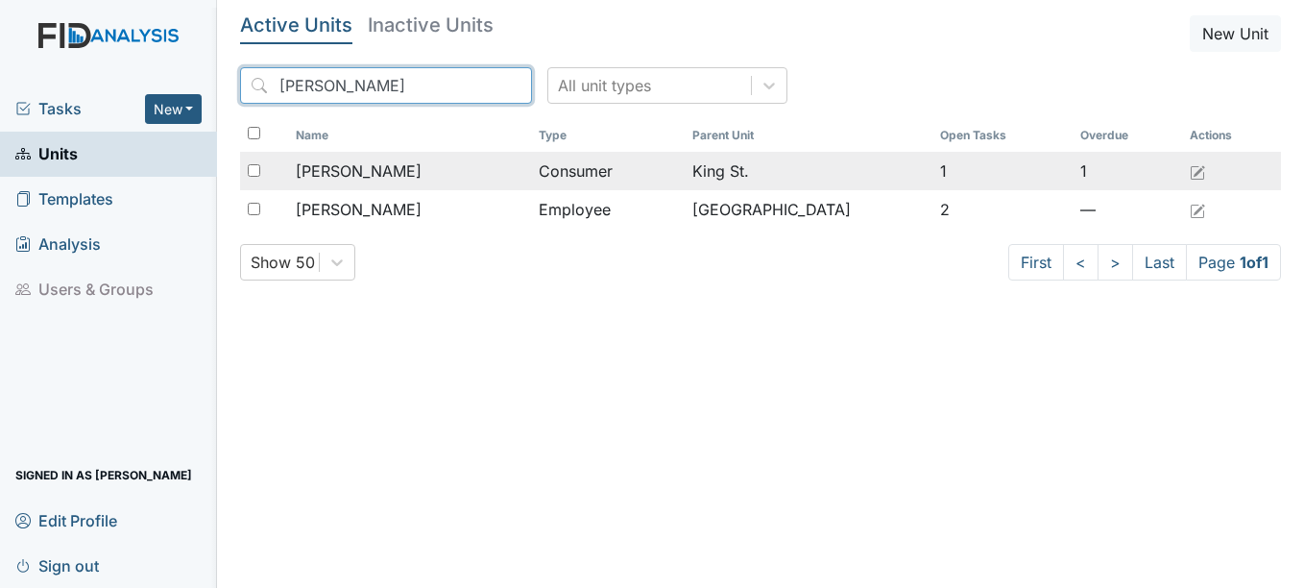
type input "judy"
click at [394, 168] on span "Pearson, Judy" at bounding box center [359, 170] width 126 height 23
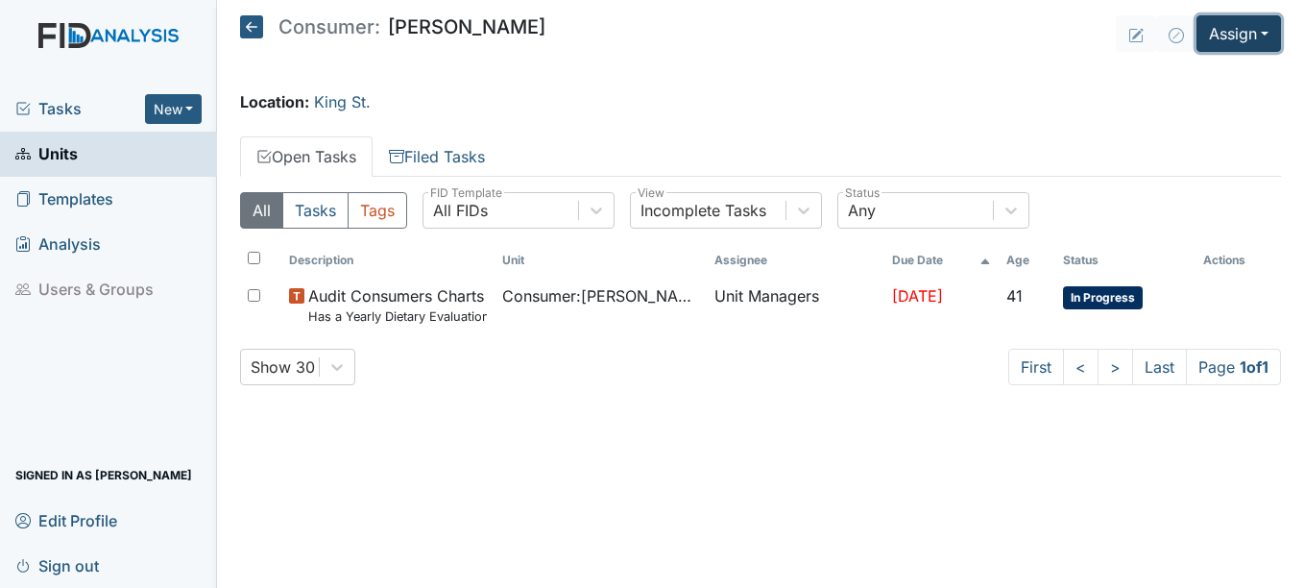
click at [1266, 34] on button "Assign" at bounding box center [1238, 33] width 84 height 36
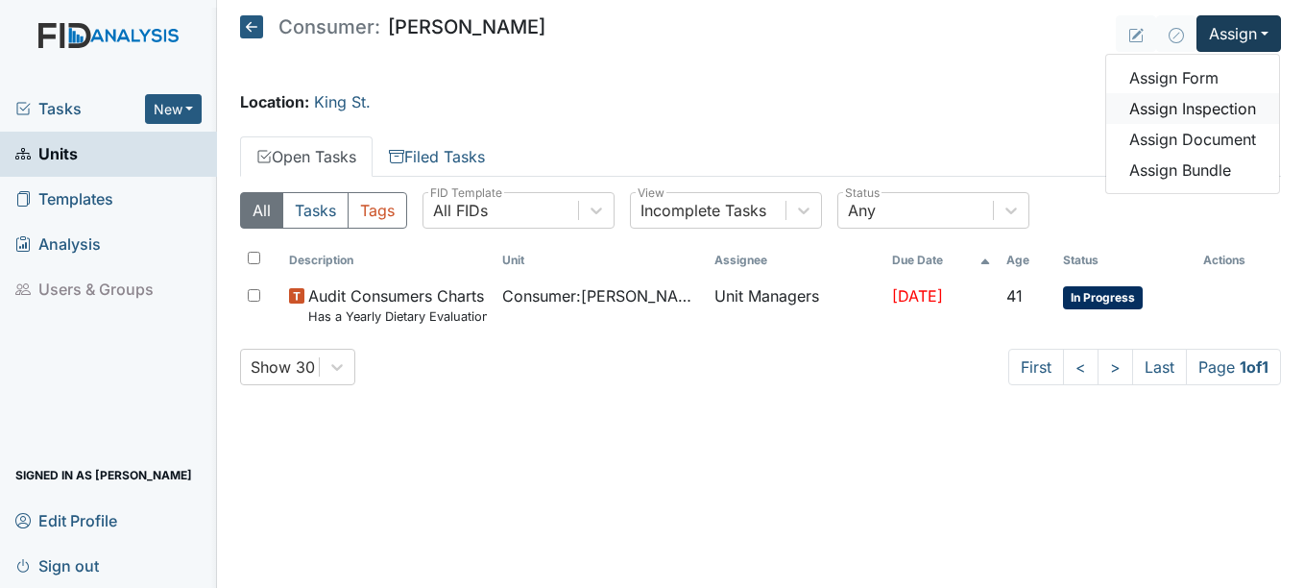
click at [1220, 108] on link "Assign Inspection" at bounding box center [1192, 108] width 173 height 31
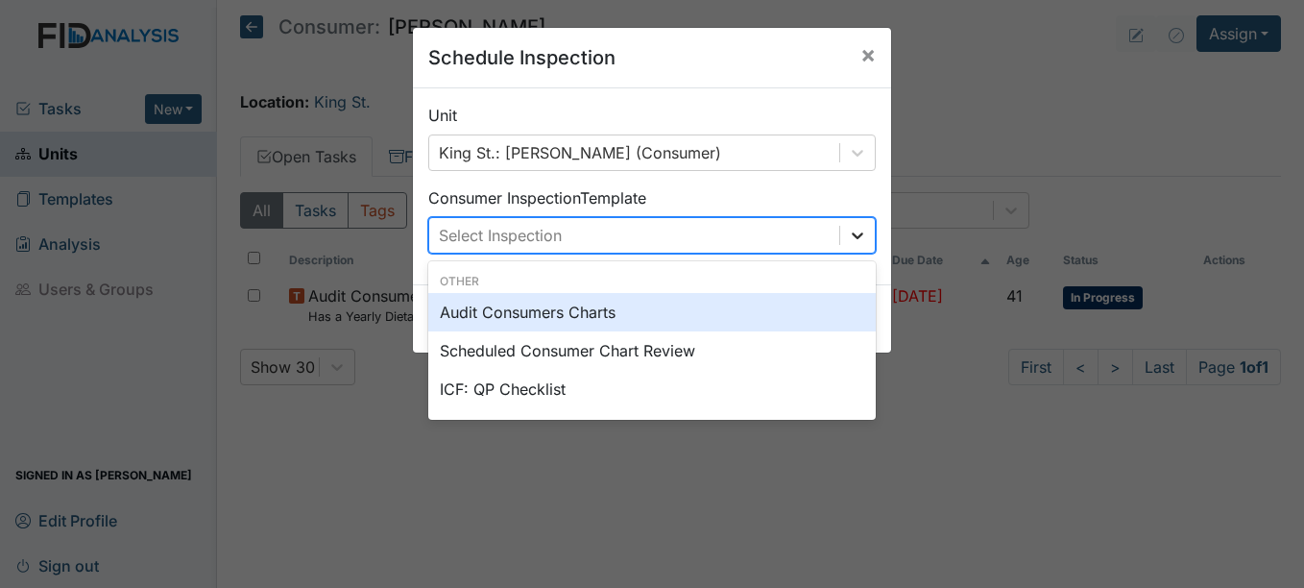
click at [851, 233] on icon at bounding box center [857, 235] width 19 height 19
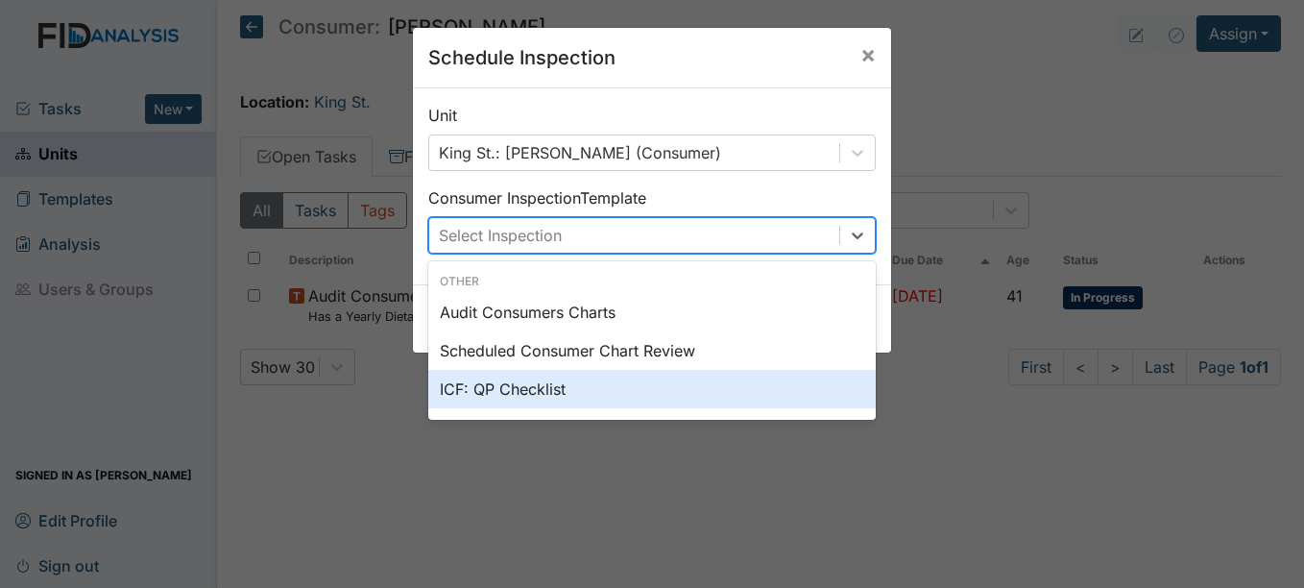
click at [487, 389] on div "ICF: QP Checklist" at bounding box center [651, 389] width 447 height 38
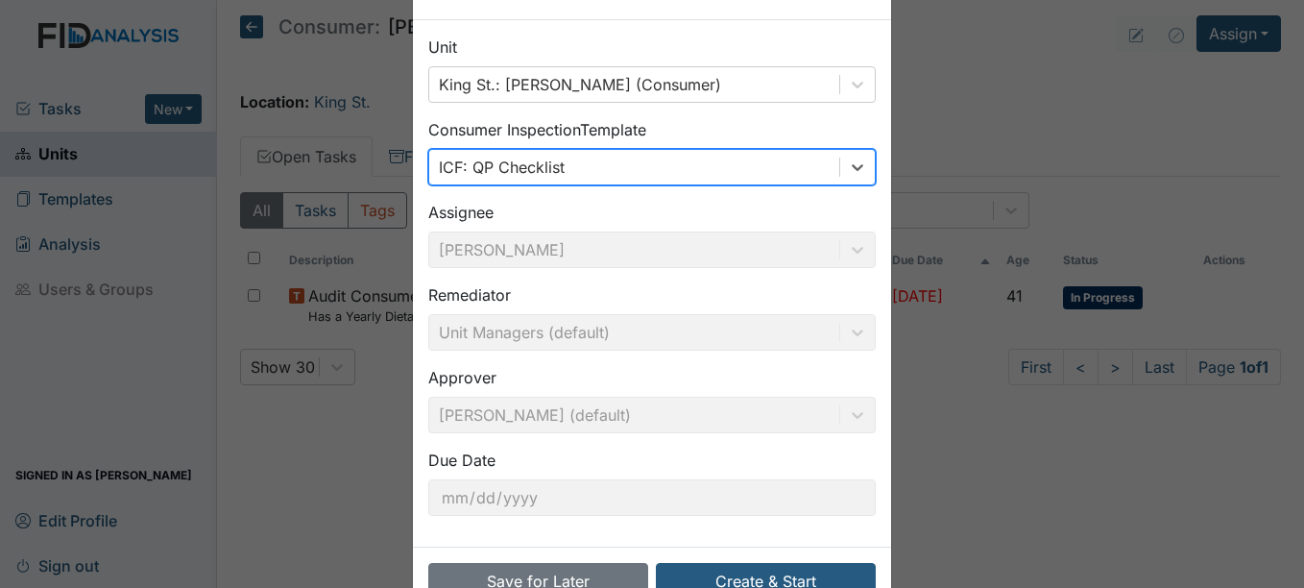
scroll to position [123, 0]
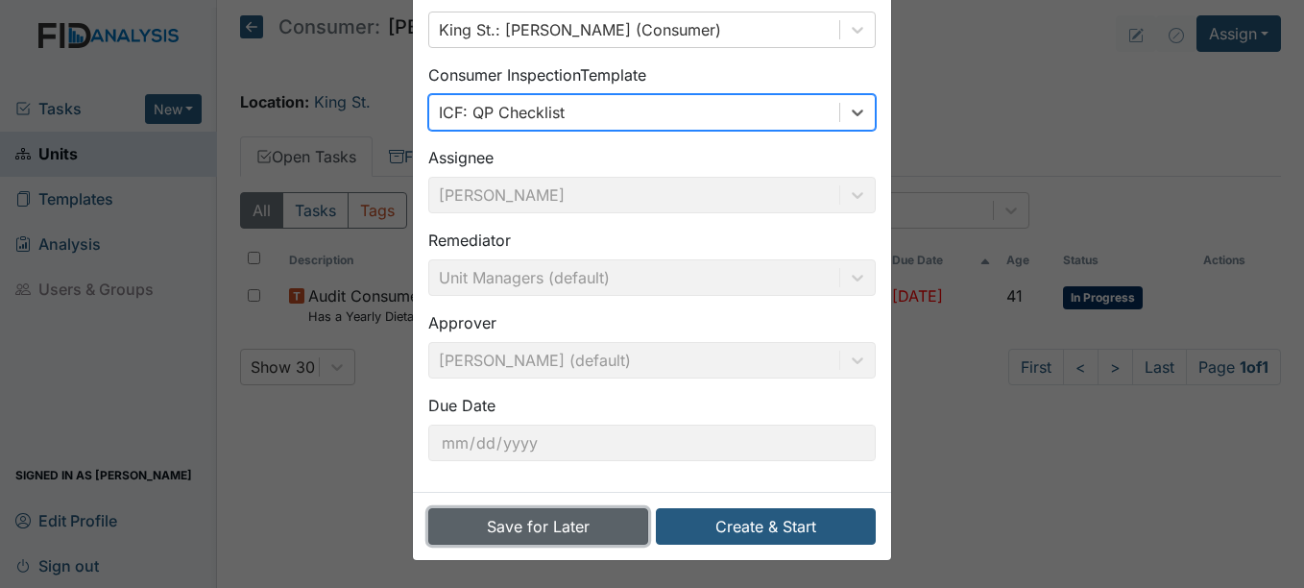
click at [567, 529] on button "Save for Later" at bounding box center [538, 526] width 220 height 36
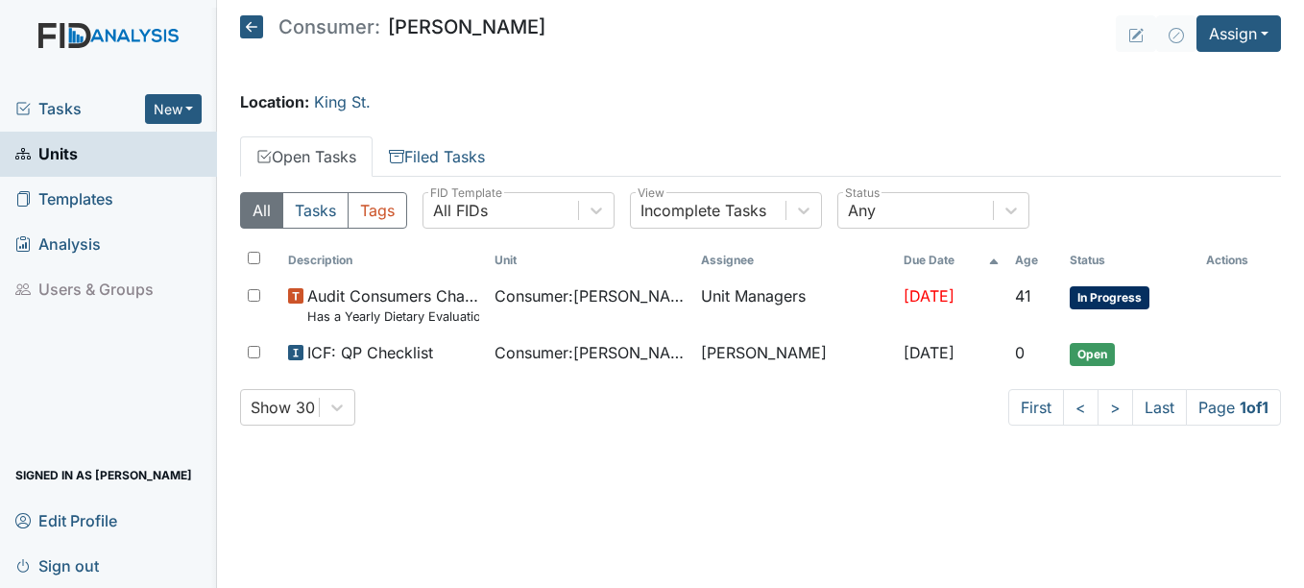
click at [56, 150] on span "Units" at bounding box center [46, 154] width 62 height 30
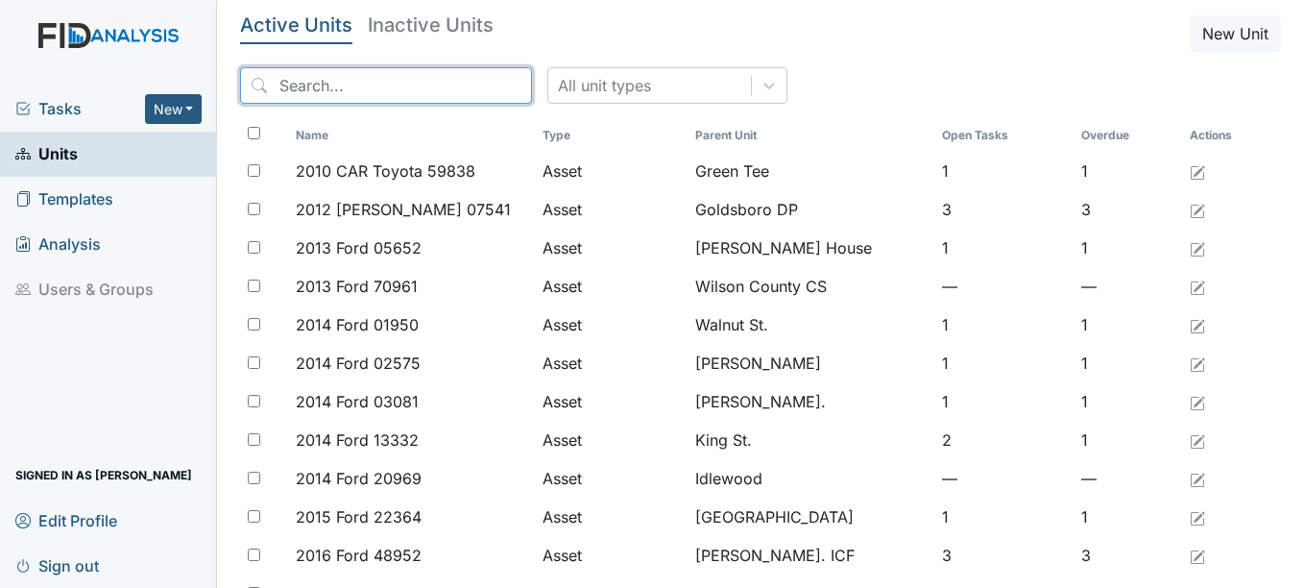
click at [388, 82] on input "search" at bounding box center [386, 85] width 292 height 36
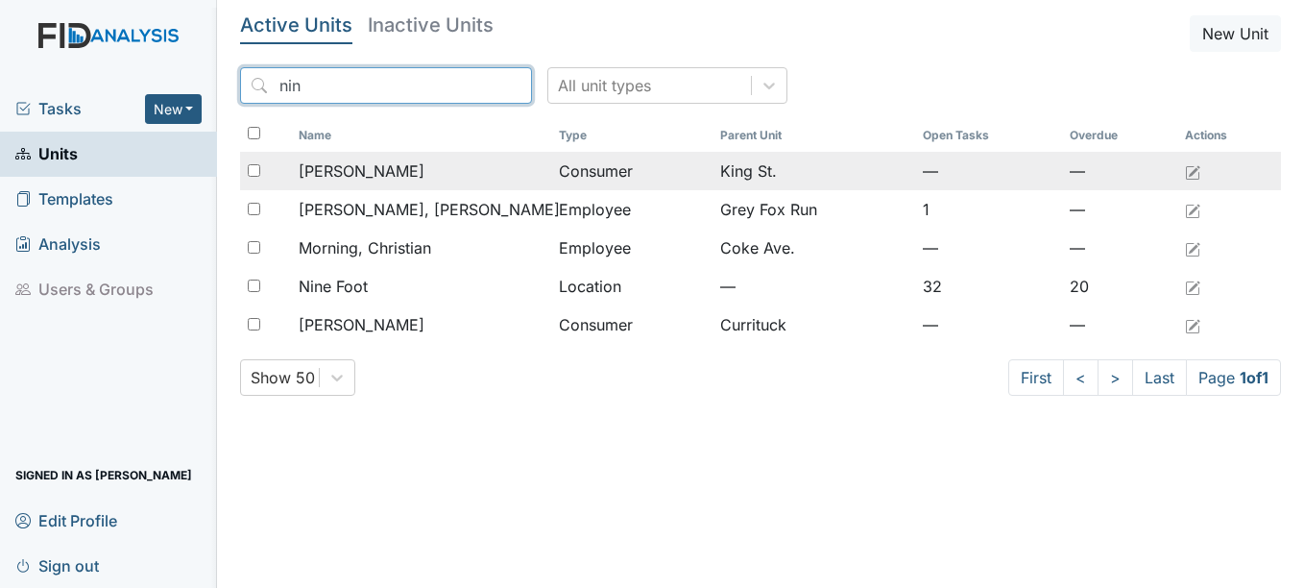
type input "nin"
click at [364, 169] on span "[PERSON_NAME]" at bounding box center [362, 170] width 126 height 23
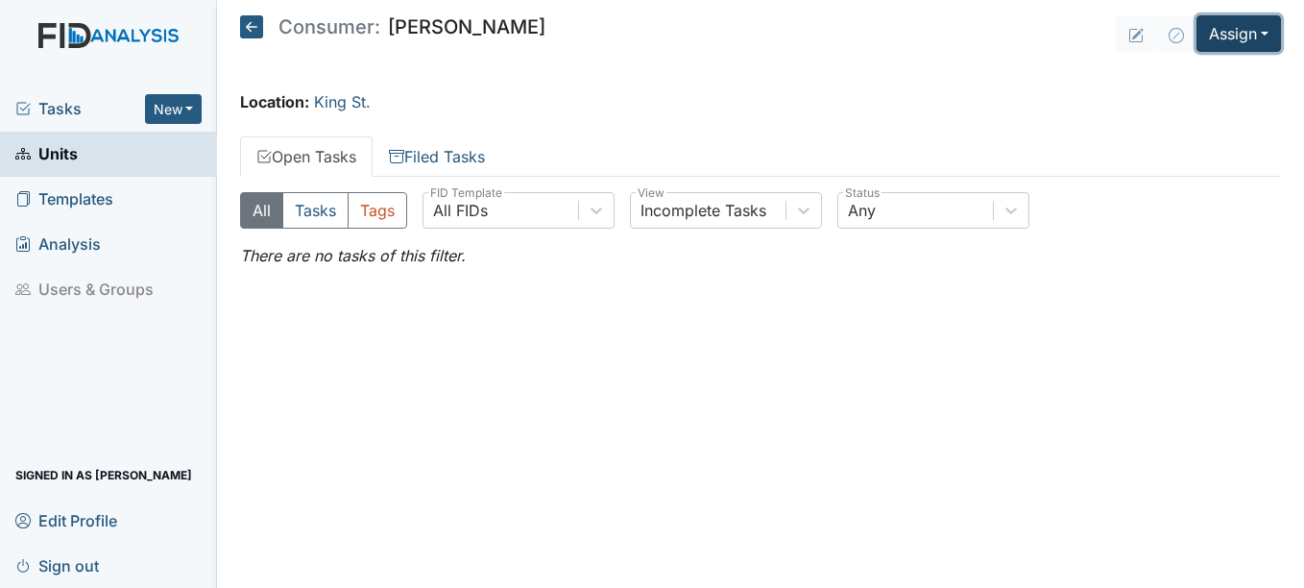
click at [1268, 31] on button "Assign" at bounding box center [1238, 33] width 84 height 36
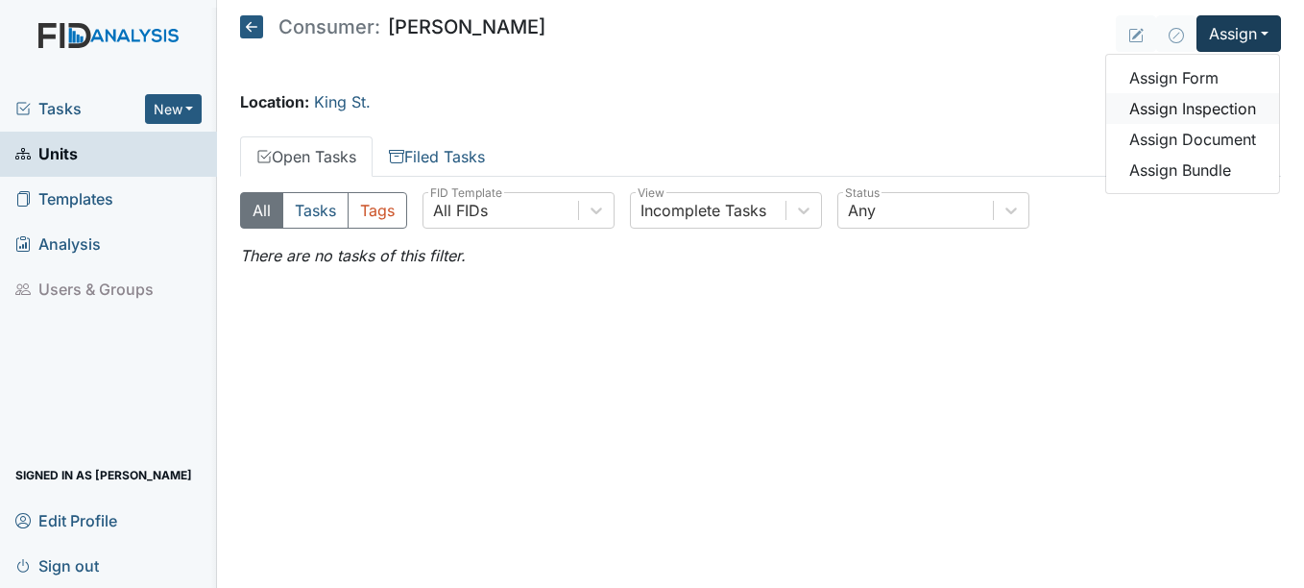
click at [1228, 101] on link "Assign Inspection" at bounding box center [1192, 108] width 173 height 31
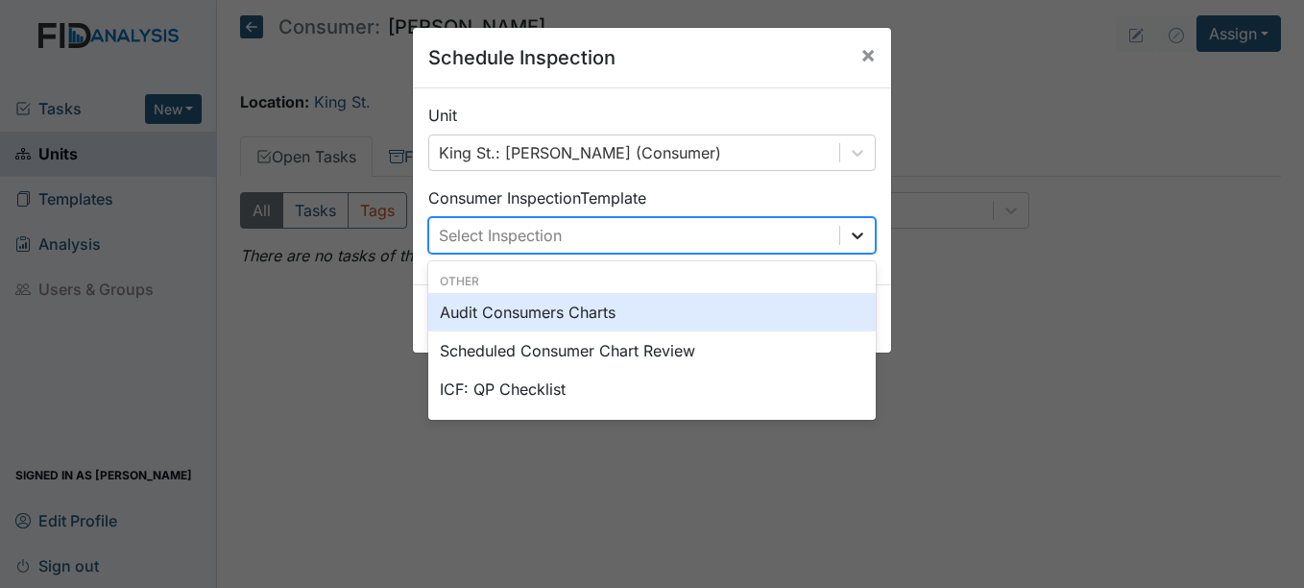
click at [848, 231] on icon at bounding box center [857, 235] width 19 height 19
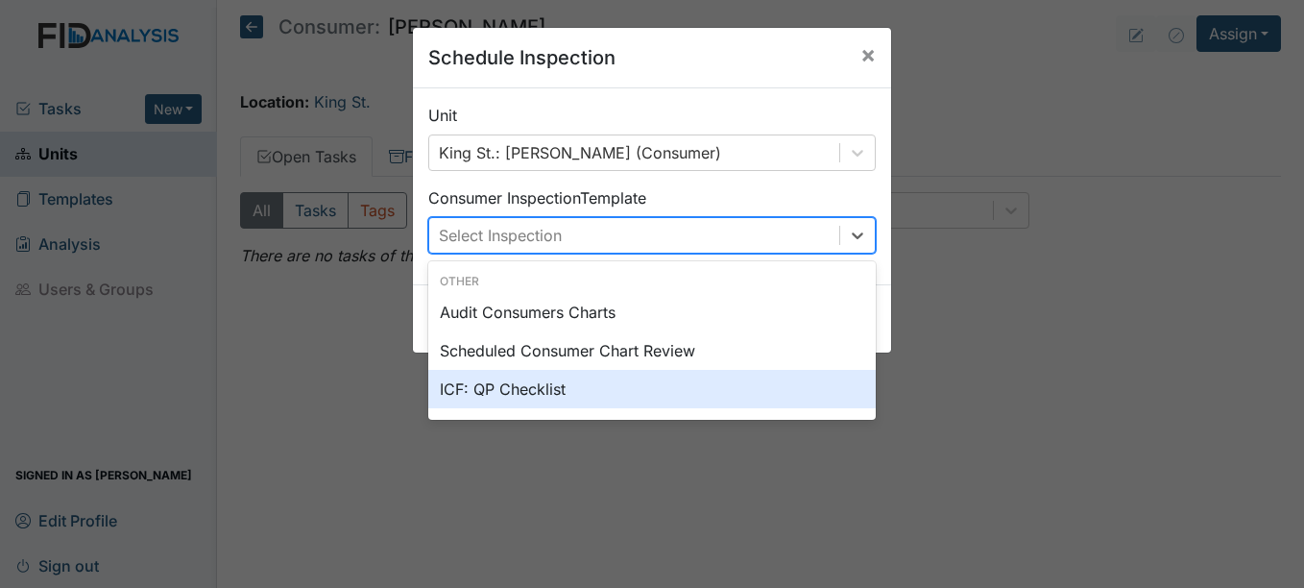
click at [530, 384] on div "ICF: QP Checklist" at bounding box center [651, 389] width 447 height 38
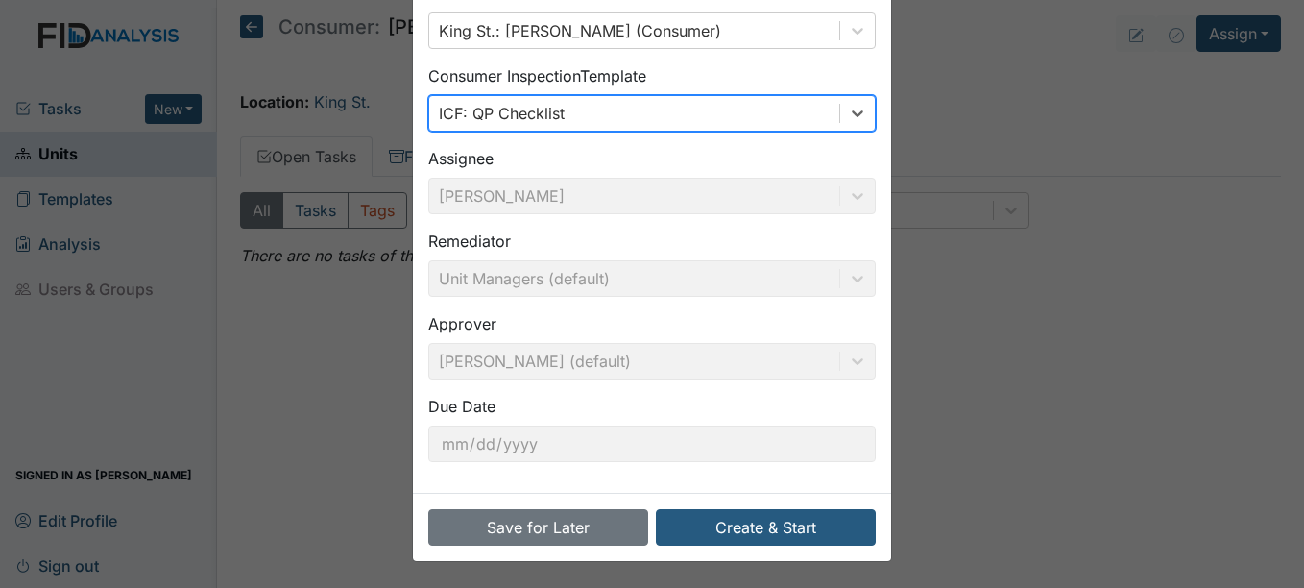
scroll to position [123, 0]
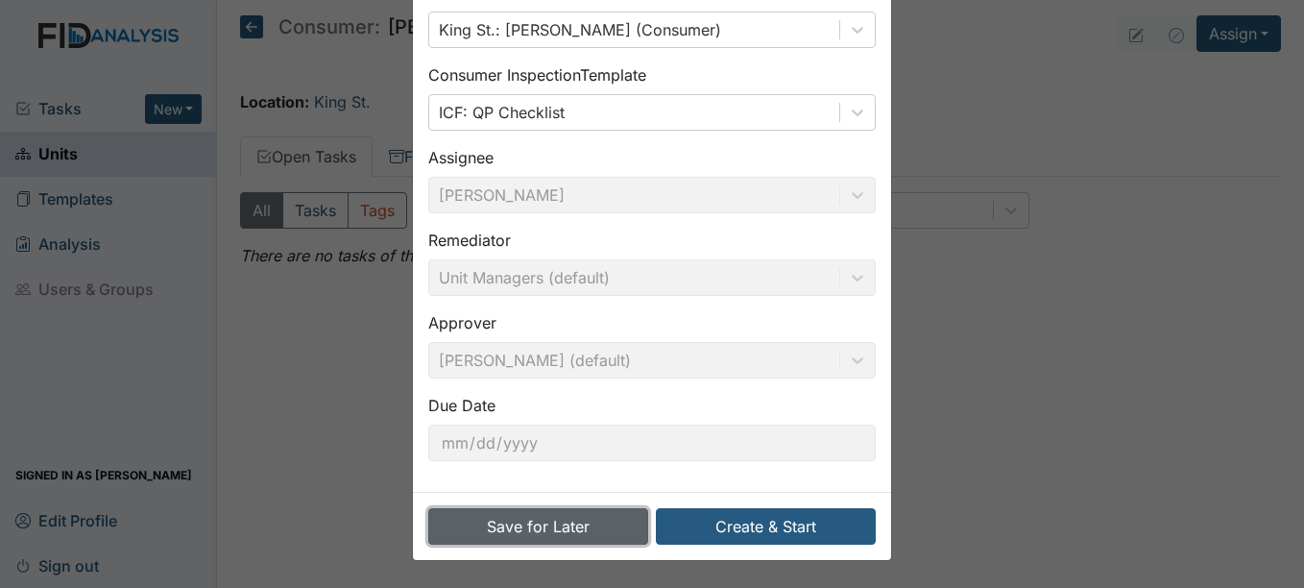
click at [530, 520] on button "Save for Later" at bounding box center [538, 526] width 220 height 36
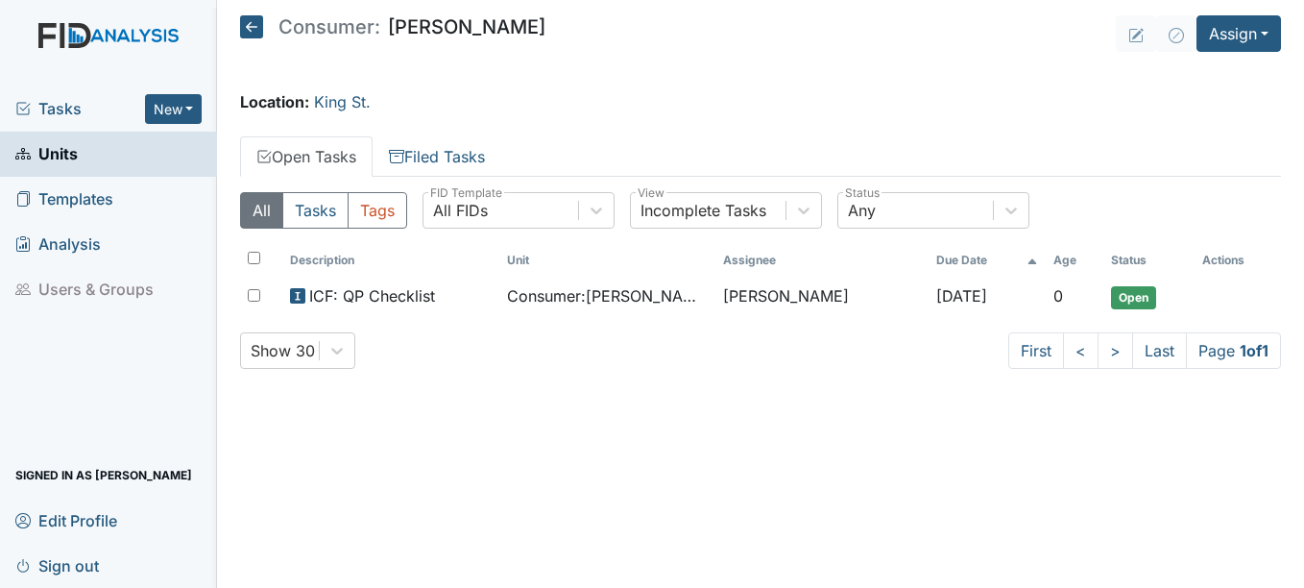
click at [70, 152] on span "Units" at bounding box center [46, 154] width 62 height 30
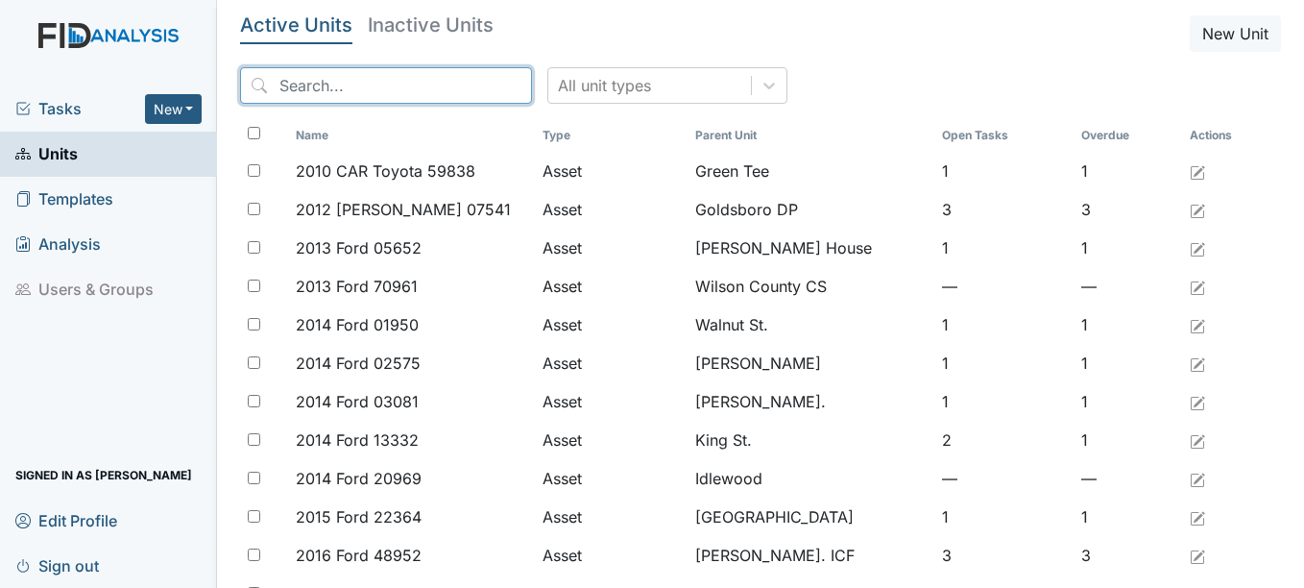
click at [406, 80] on input "search" at bounding box center [386, 85] width 292 height 36
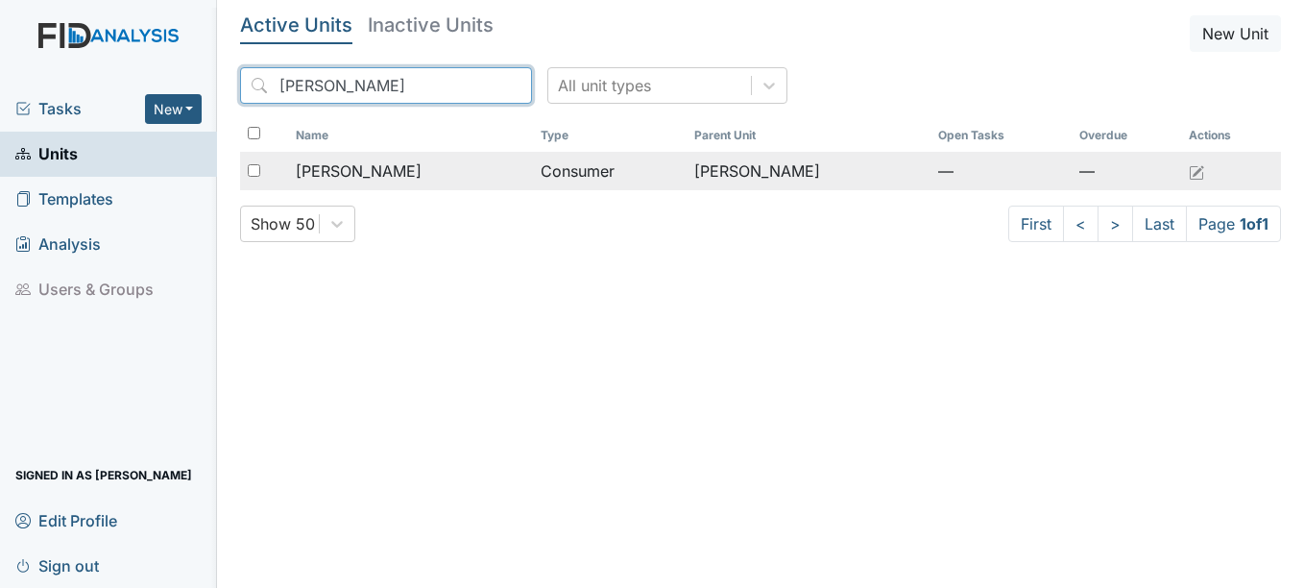
type input "ronnie"
click at [388, 165] on span "Moore, Ronnie" at bounding box center [359, 170] width 126 height 23
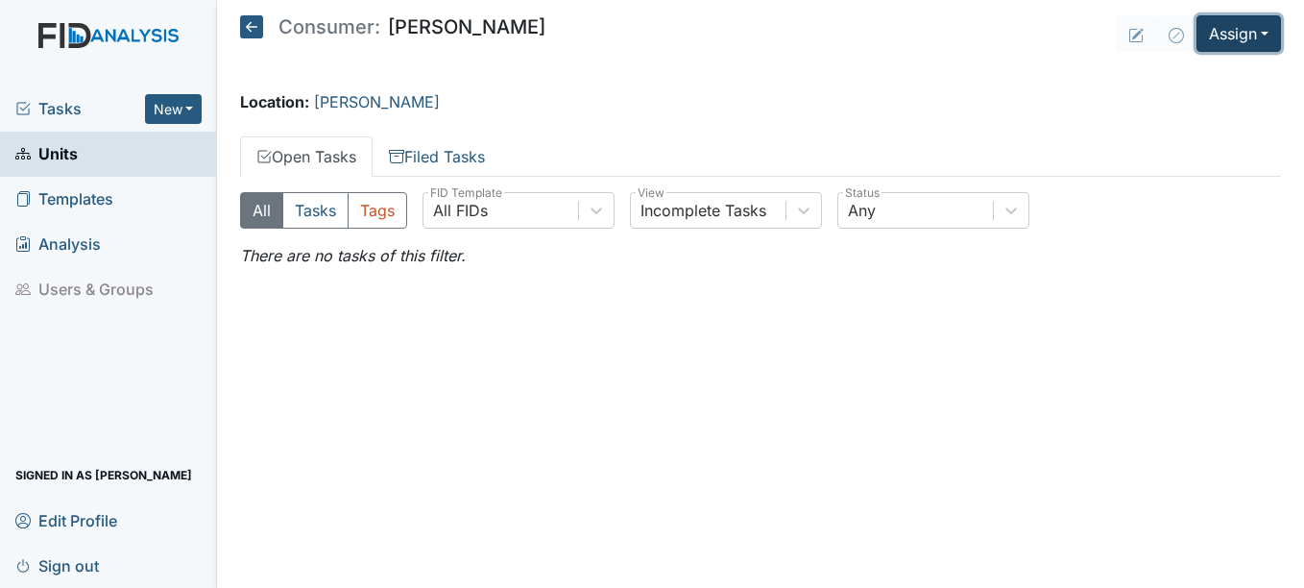
click at [1266, 30] on button "Assign" at bounding box center [1238, 33] width 84 height 36
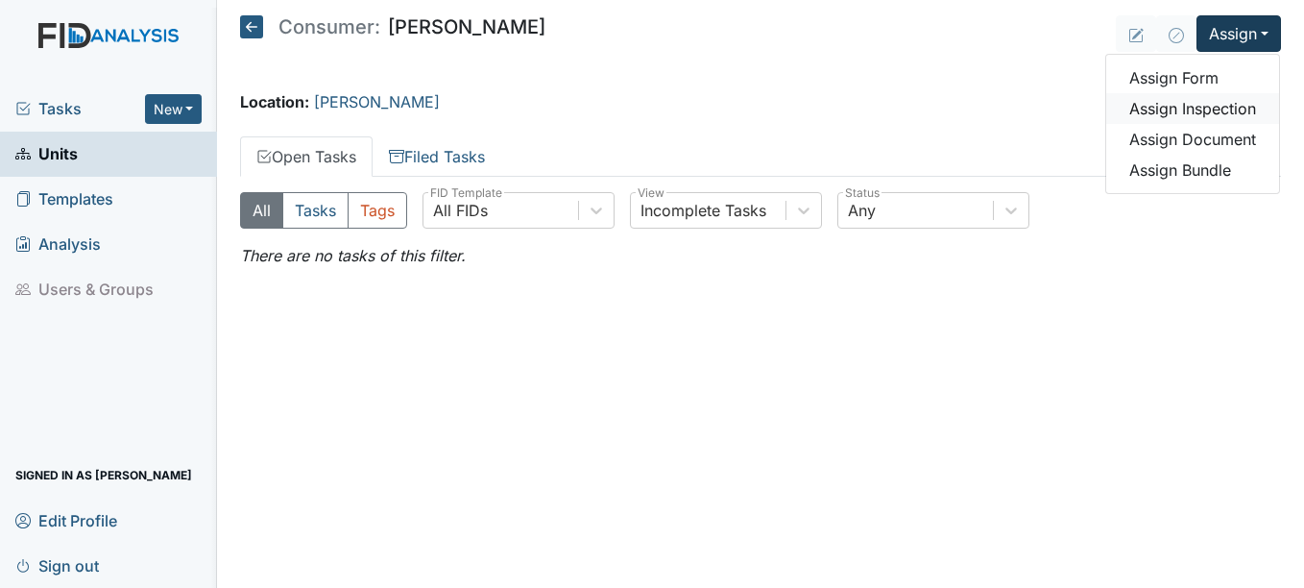
click at [1220, 103] on link "Assign Inspection" at bounding box center [1192, 108] width 173 height 31
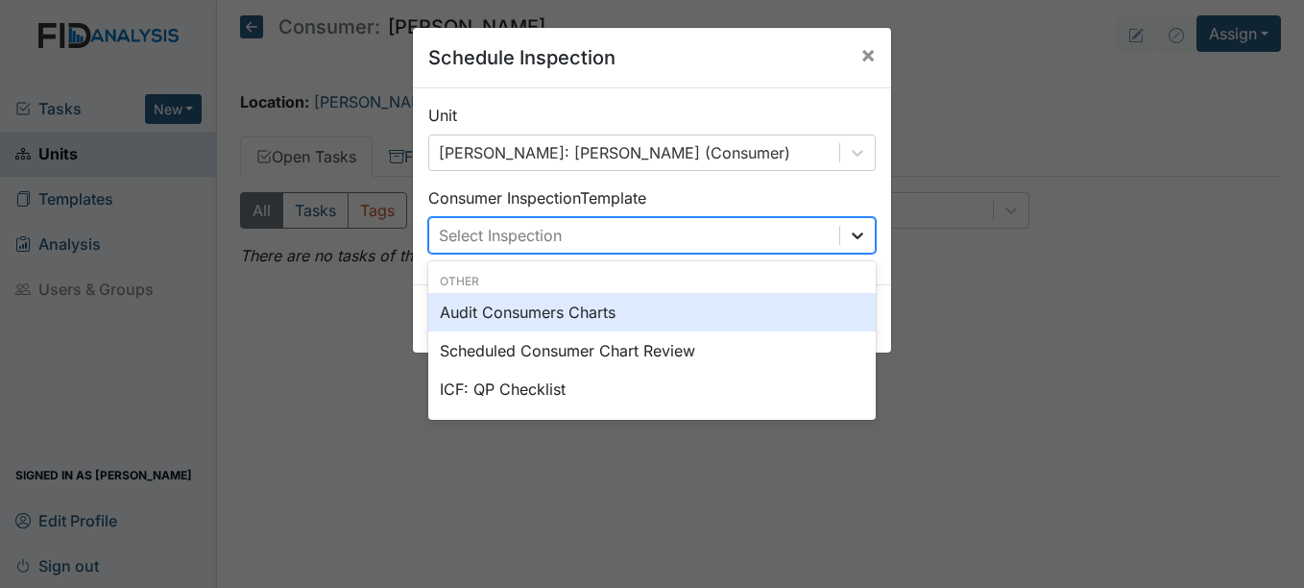
click at [850, 235] on icon at bounding box center [857, 235] width 19 height 19
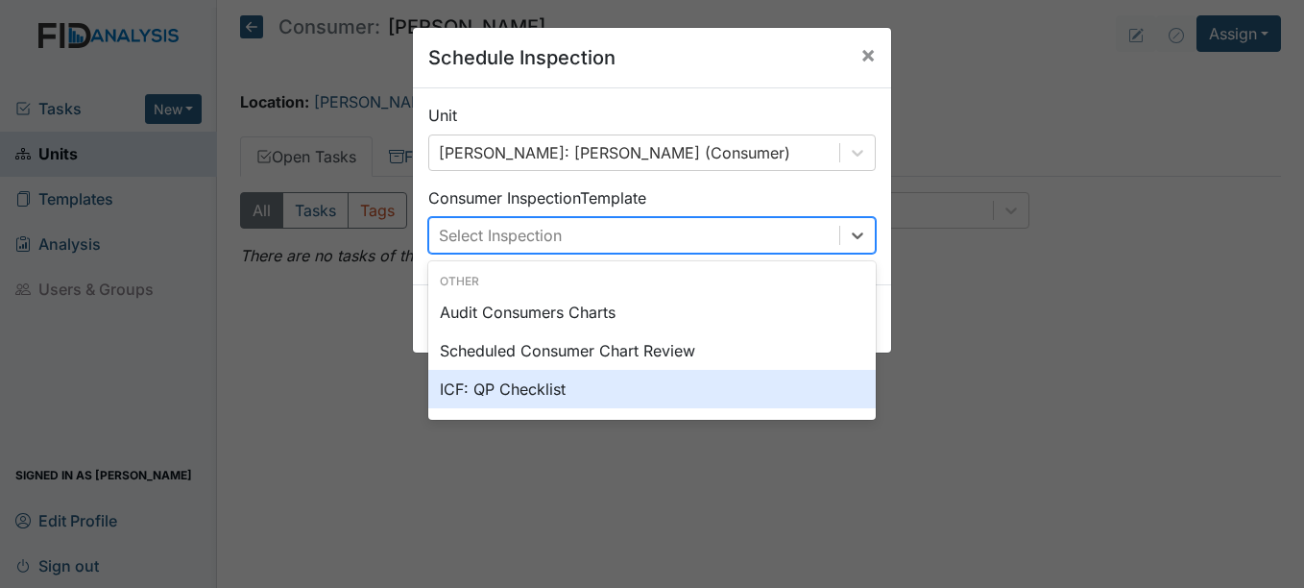
click at [519, 389] on div "ICF: QP Checklist" at bounding box center [651, 389] width 447 height 38
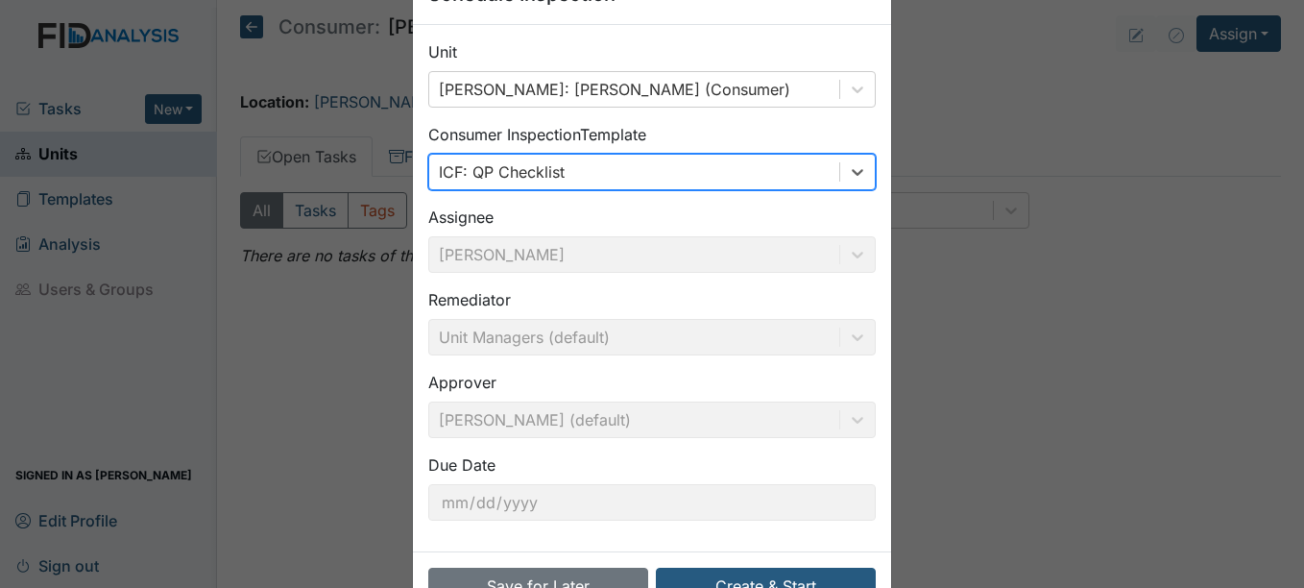
scroll to position [123, 0]
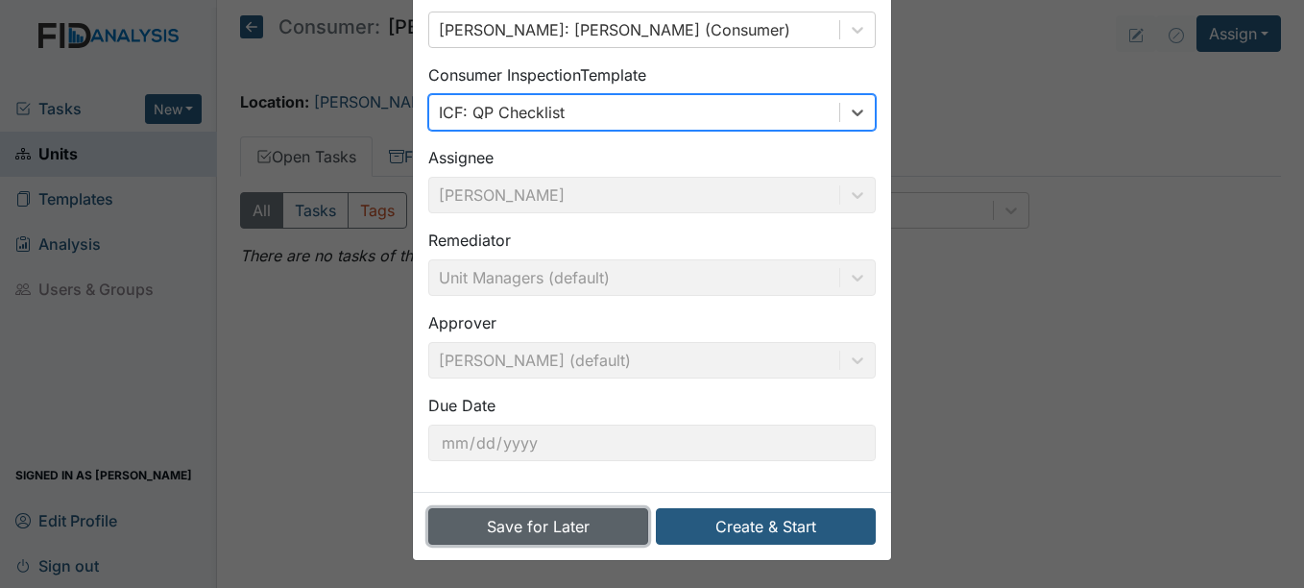
click at [540, 519] on button "Save for Later" at bounding box center [538, 526] width 220 height 36
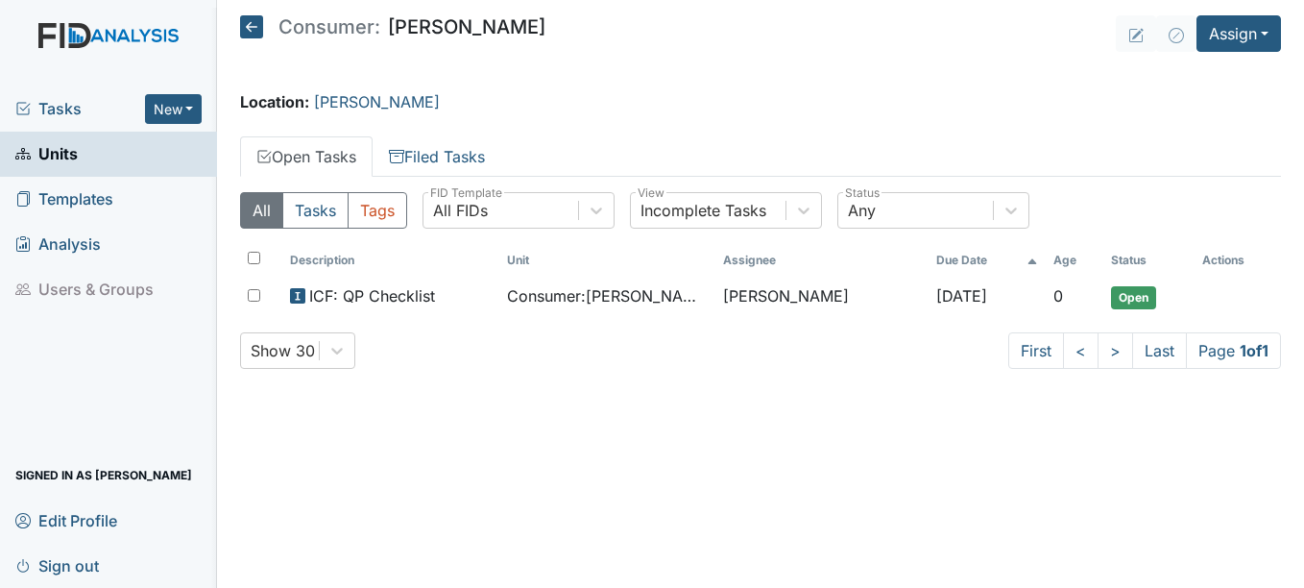
click at [60, 148] on span "Units" at bounding box center [46, 154] width 62 height 30
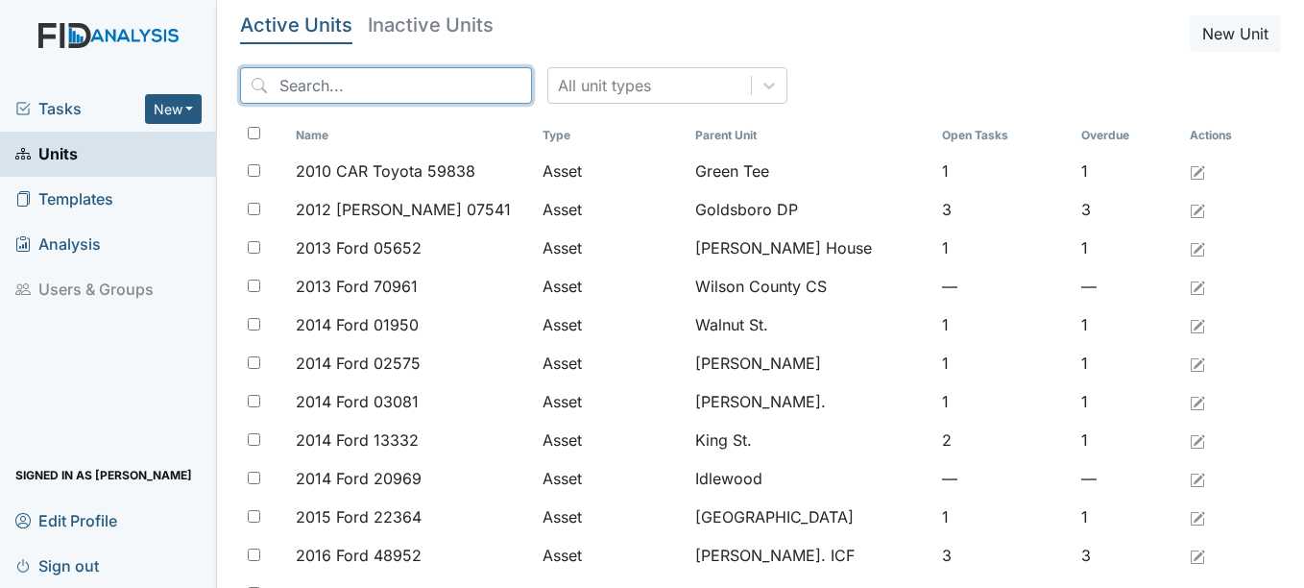
click at [390, 80] on input "search" at bounding box center [386, 85] width 292 height 36
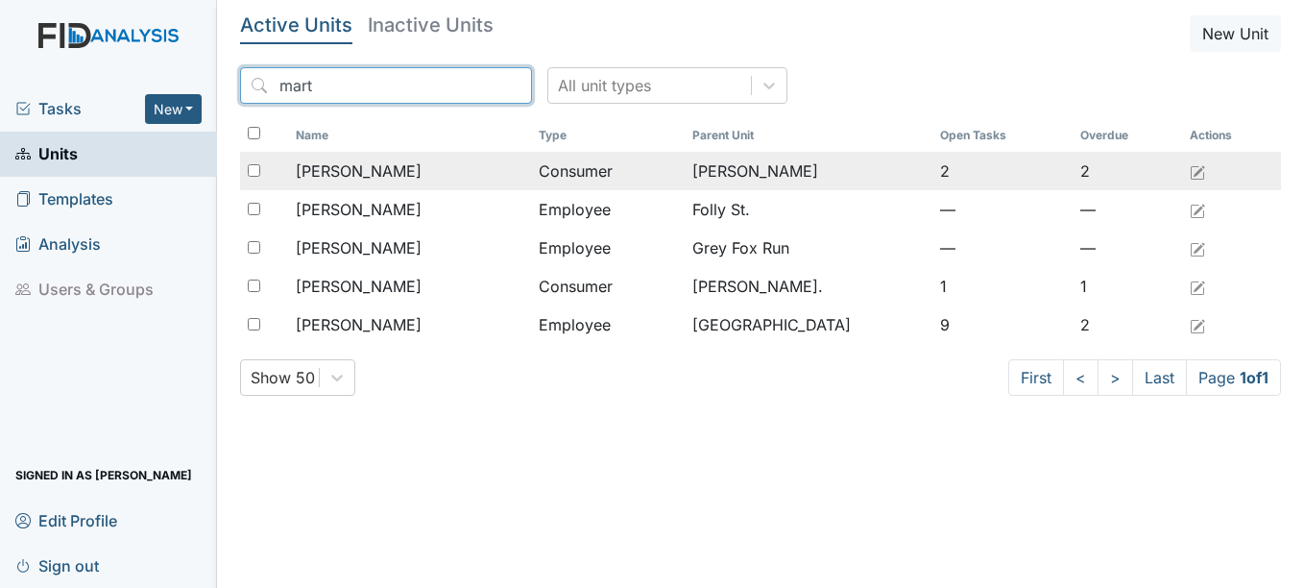
type input "mart"
click at [388, 170] on span "[PERSON_NAME]" at bounding box center [359, 170] width 126 height 23
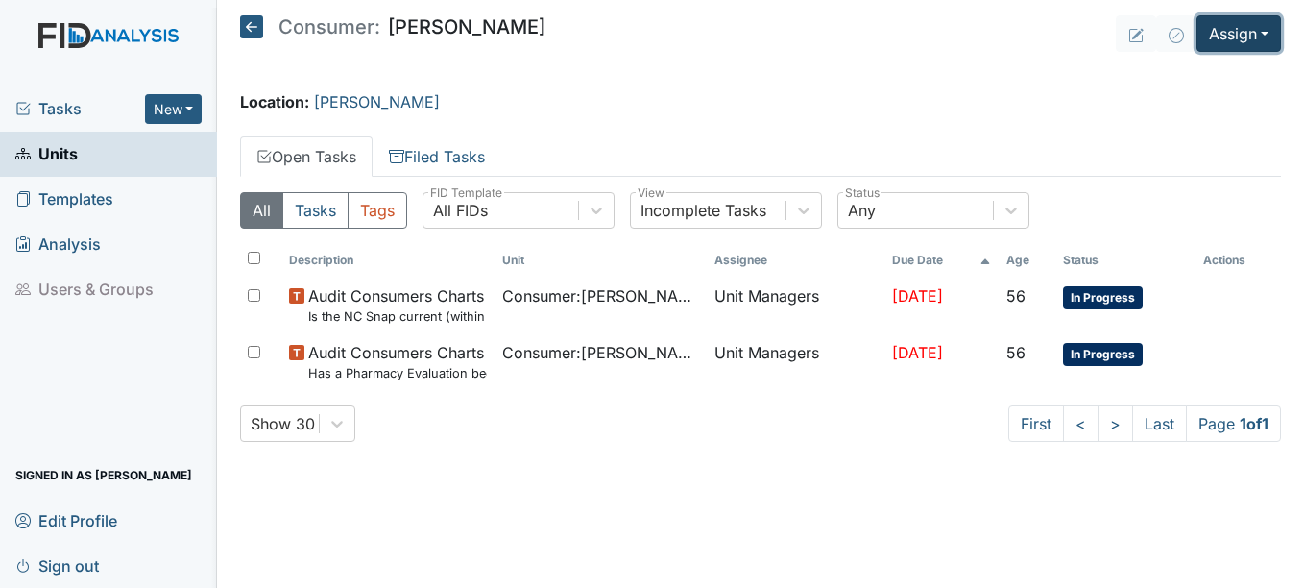
click at [1265, 29] on button "Assign" at bounding box center [1238, 33] width 84 height 36
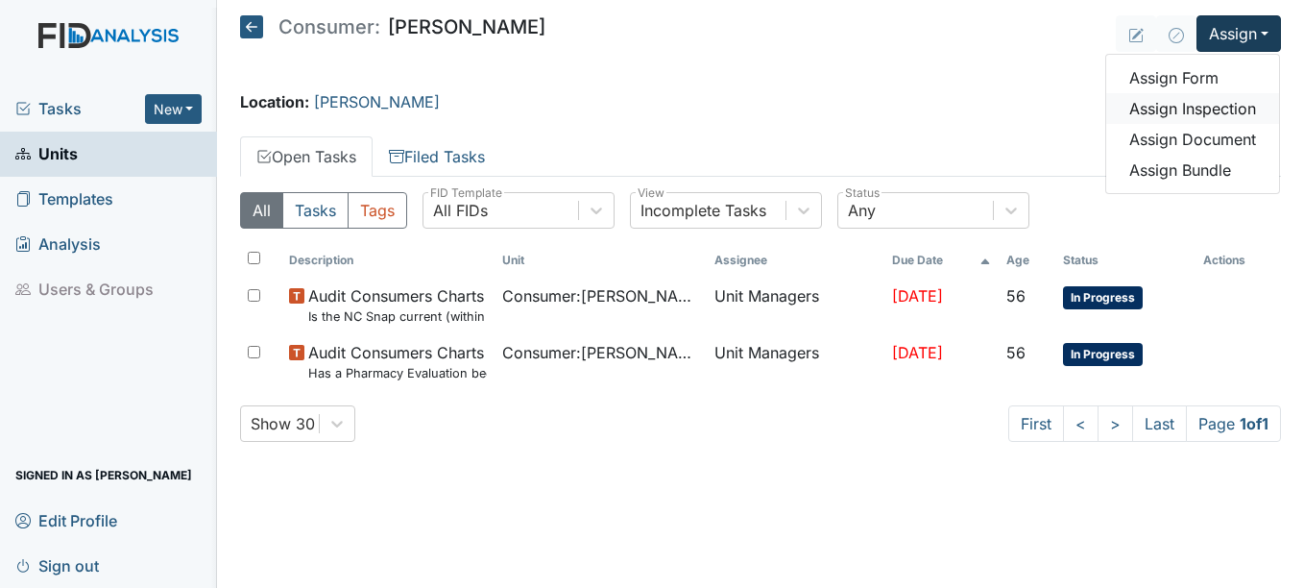
click at [1222, 104] on link "Assign Inspection" at bounding box center [1192, 108] width 173 height 31
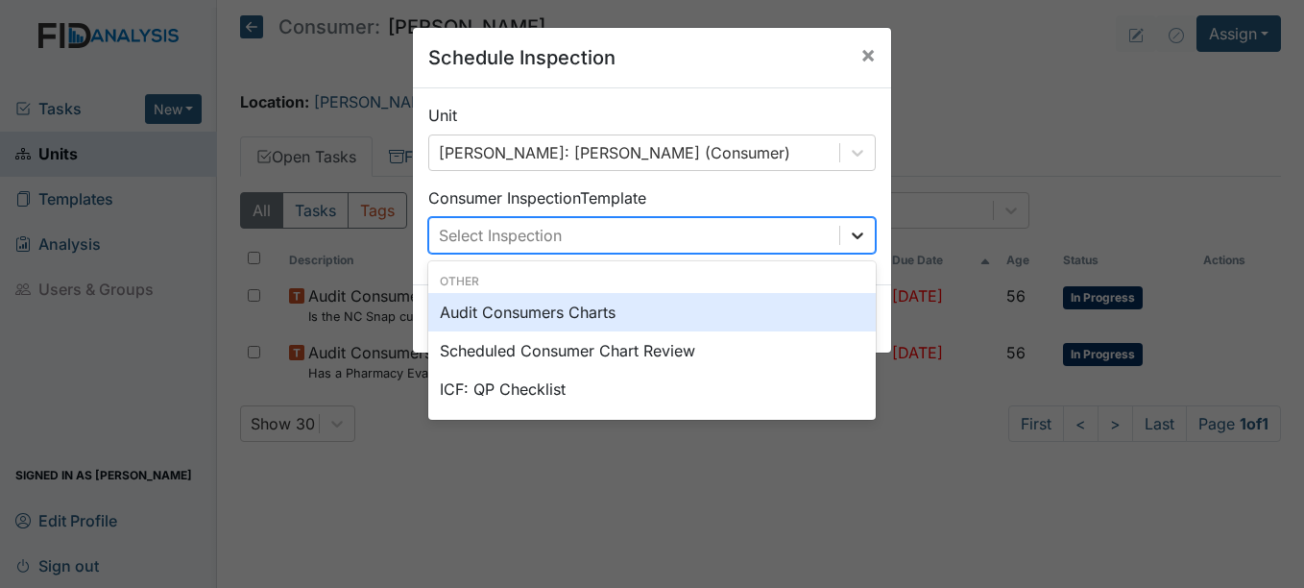
click at [852, 233] on icon at bounding box center [857, 235] width 19 height 19
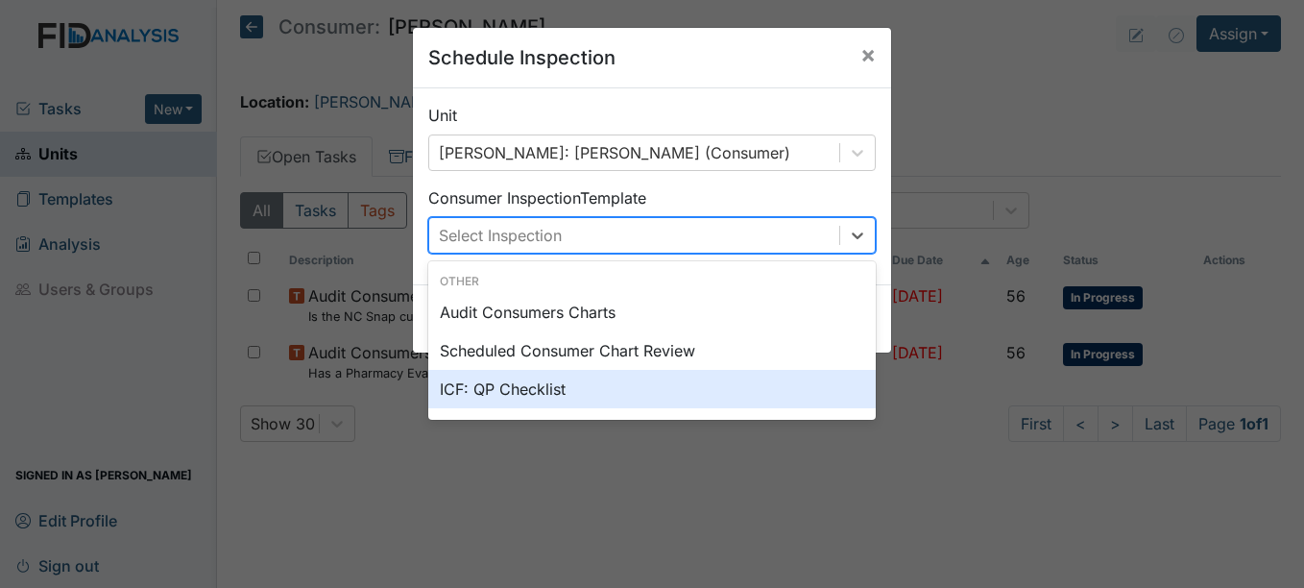
click at [523, 389] on div "ICF: QP Checklist" at bounding box center [651, 389] width 447 height 38
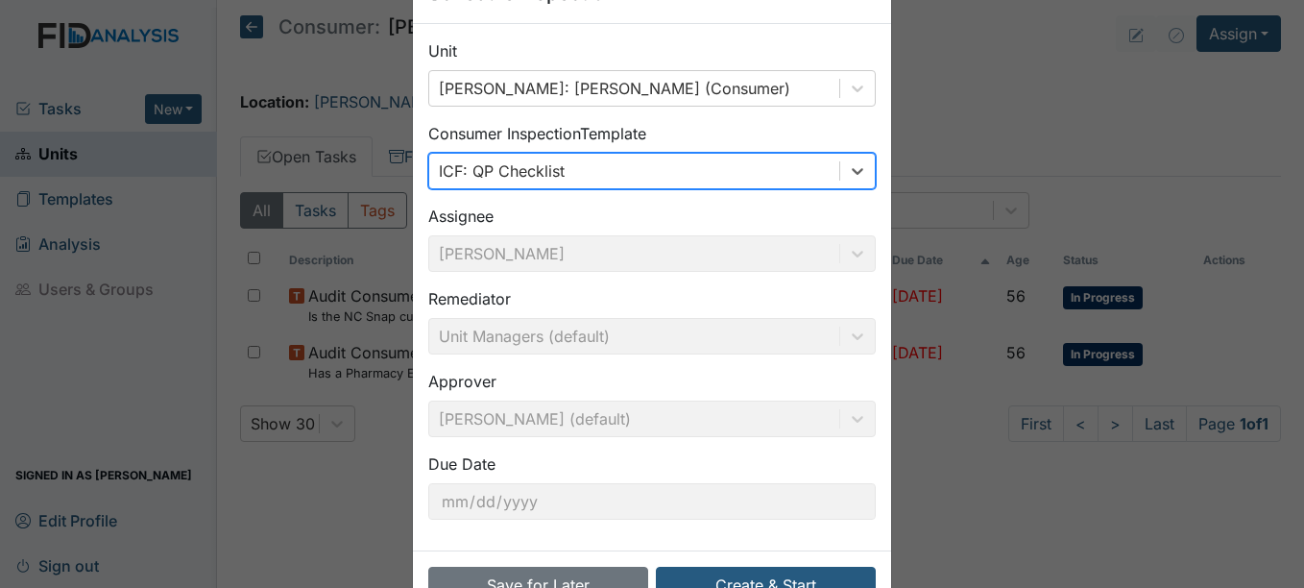
scroll to position [123, 0]
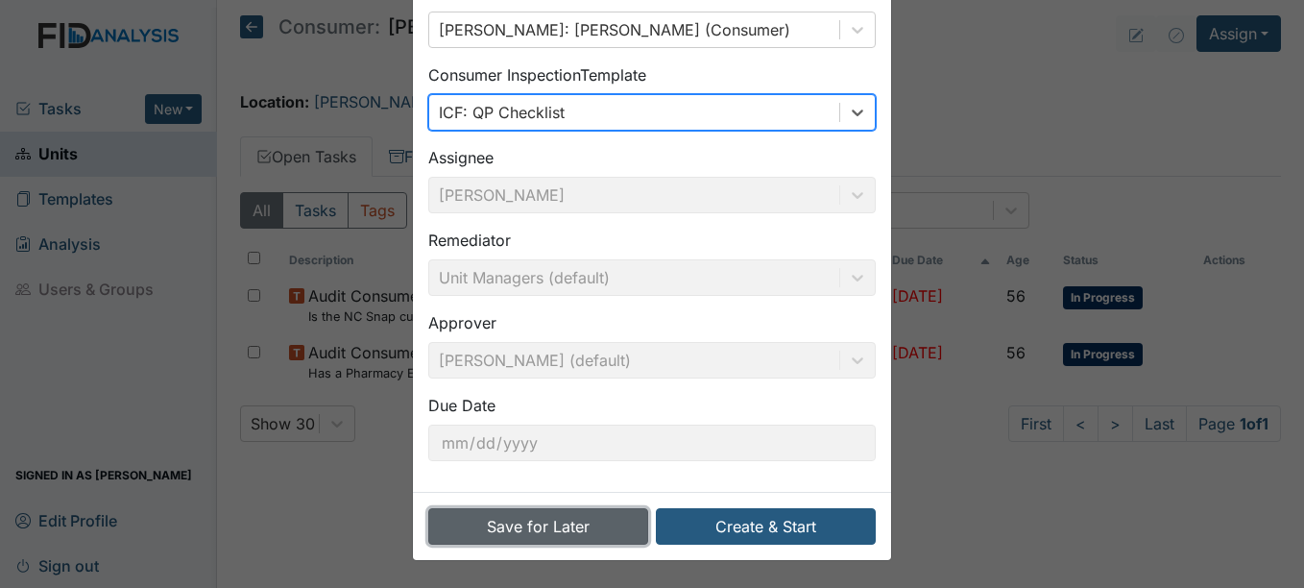
click at [541, 528] on button "Save for Later" at bounding box center [538, 526] width 220 height 36
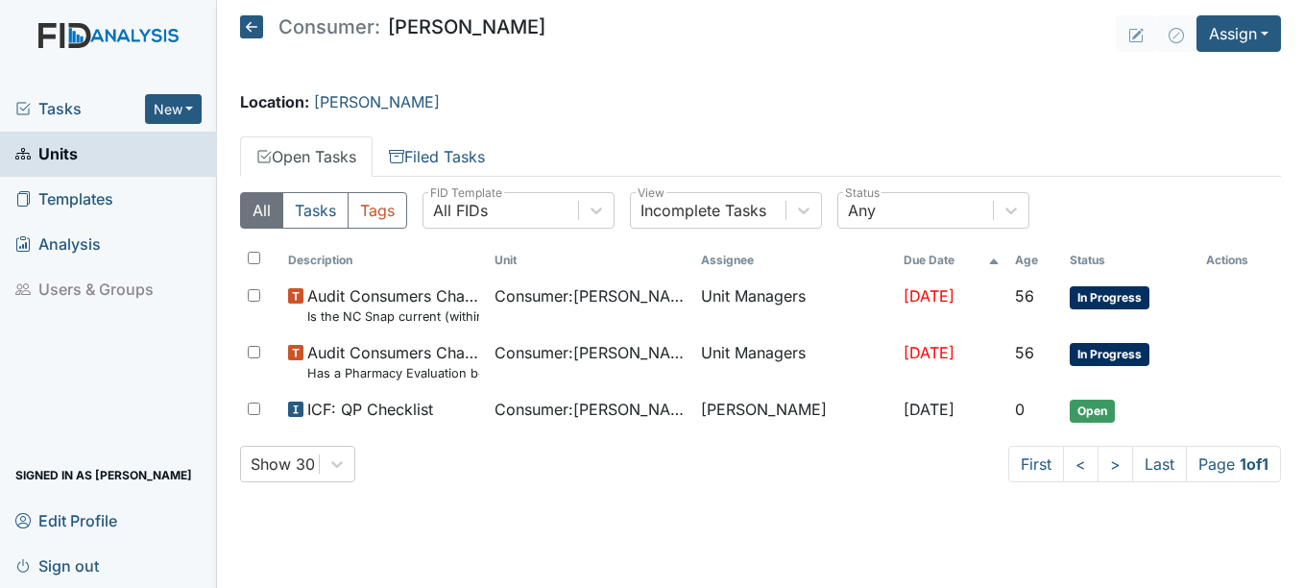
click at [63, 149] on span "Units" at bounding box center [46, 154] width 62 height 30
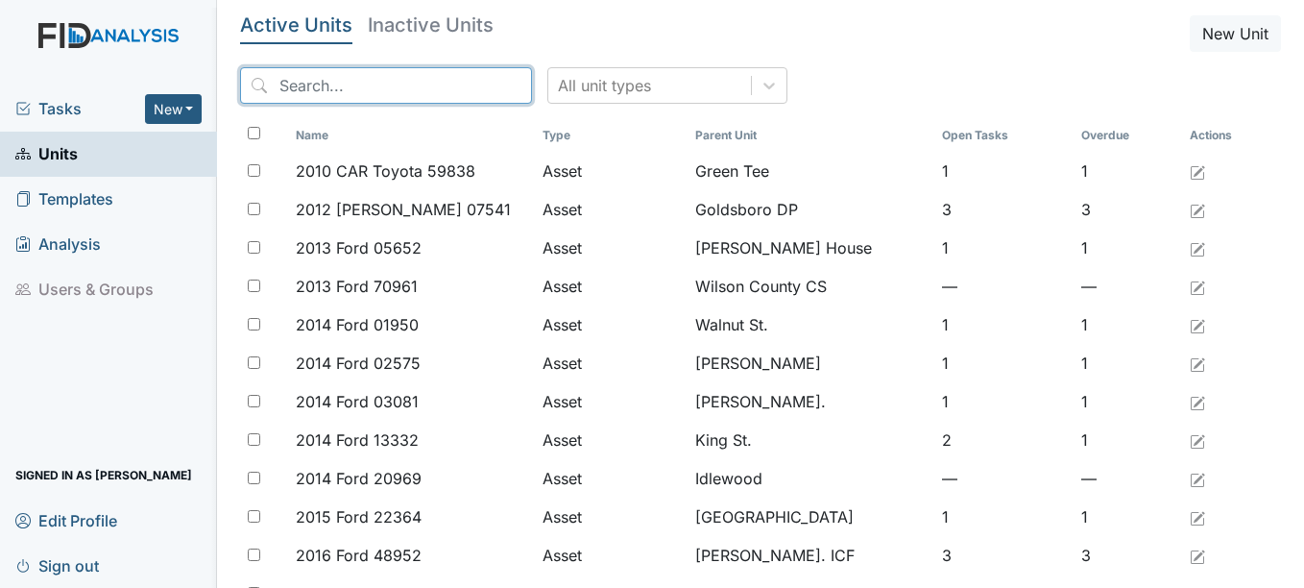
click at [373, 84] on input "search" at bounding box center [386, 85] width 292 height 36
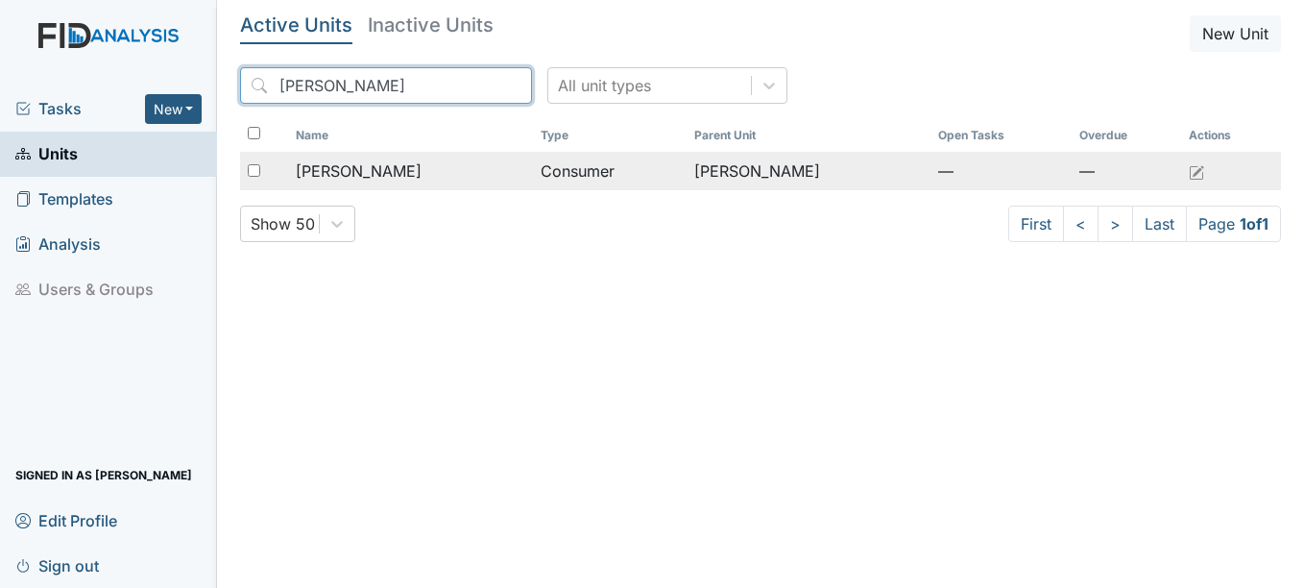
type input "[PERSON_NAME]"
click at [380, 164] on span "[PERSON_NAME]" at bounding box center [359, 170] width 126 height 23
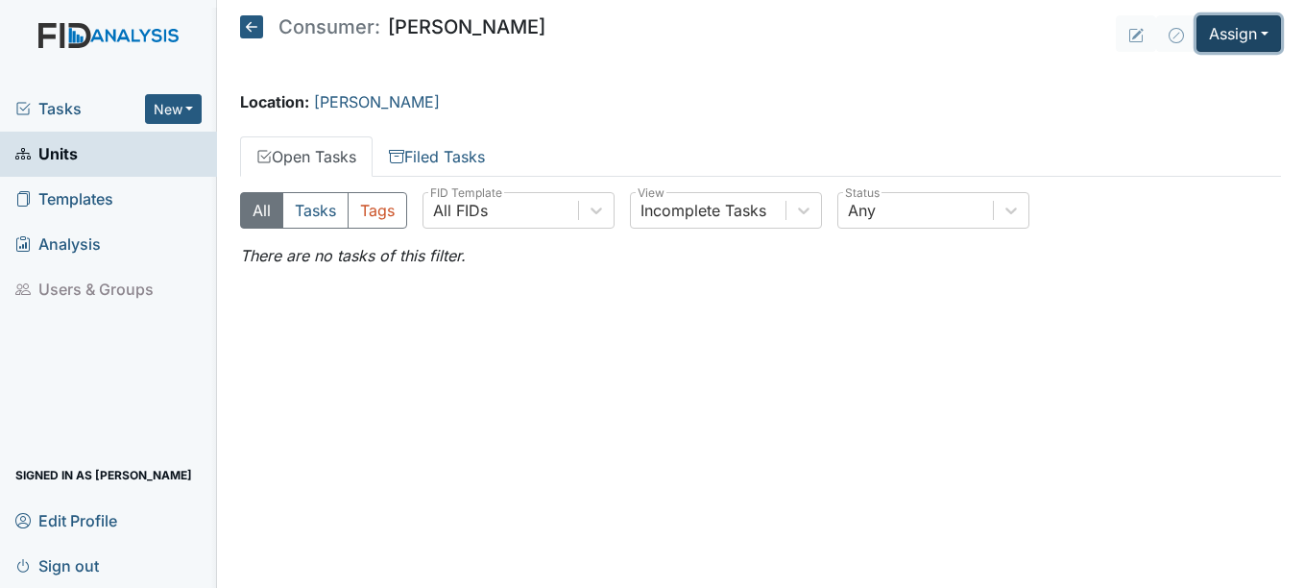
click at [1270, 30] on button "Assign" at bounding box center [1238, 33] width 84 height 36
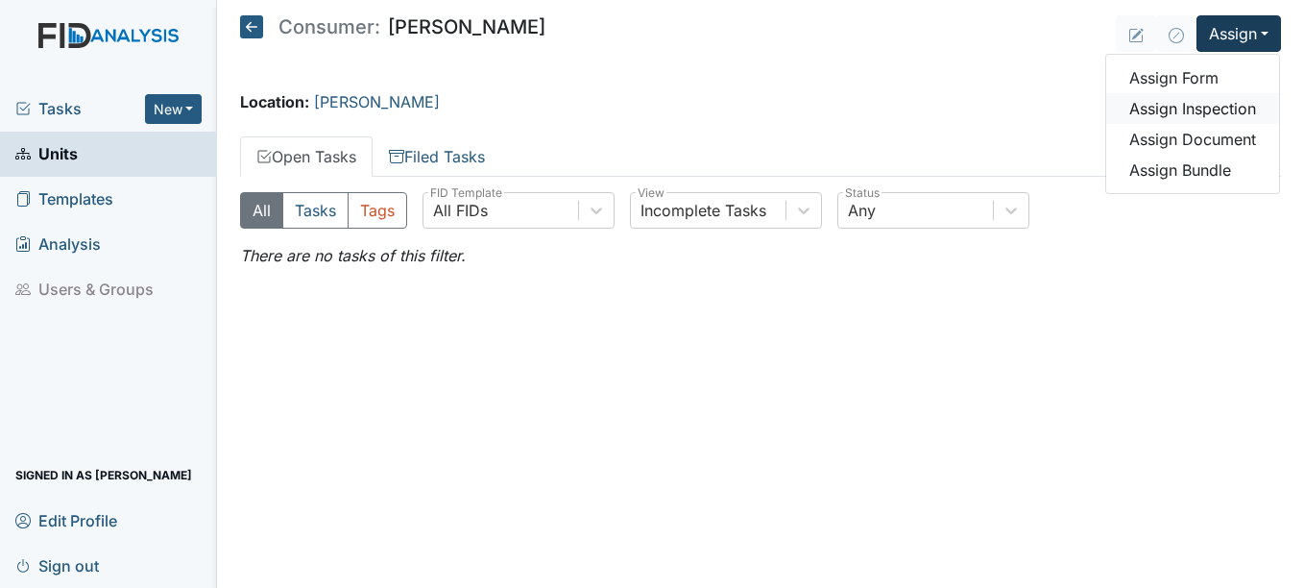
click at [1197, 107] on link "Assign Inspection" at bounding box center [1192, 108] width 173 height 31
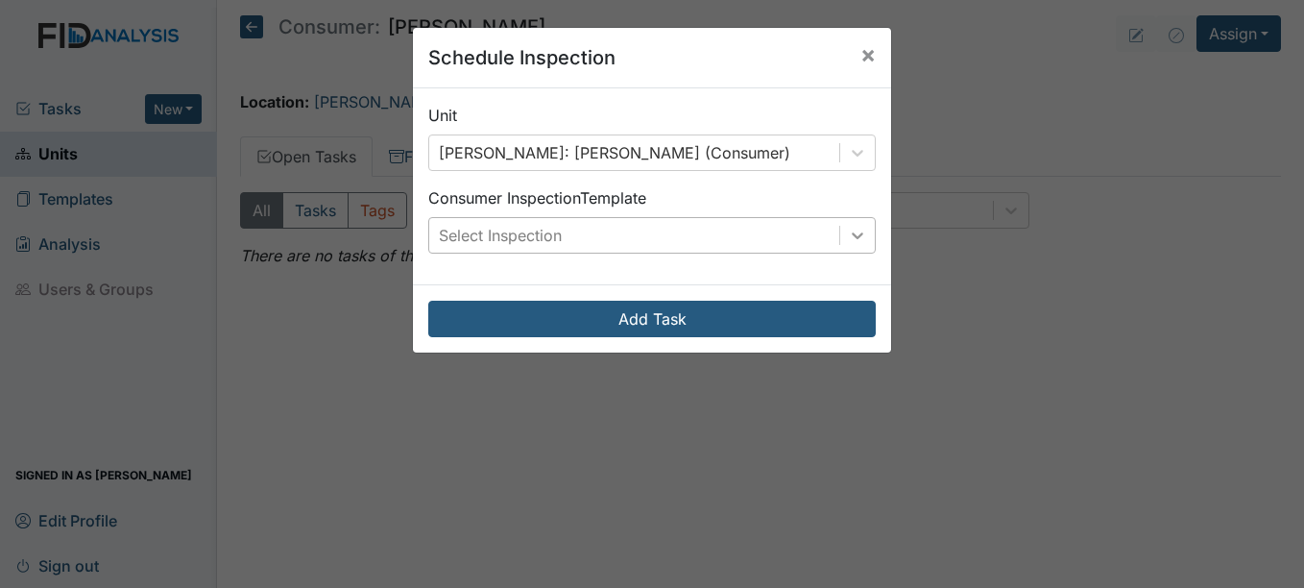
click at [852, 237] on icon at bounding box center [858, 235] width 12 height 7
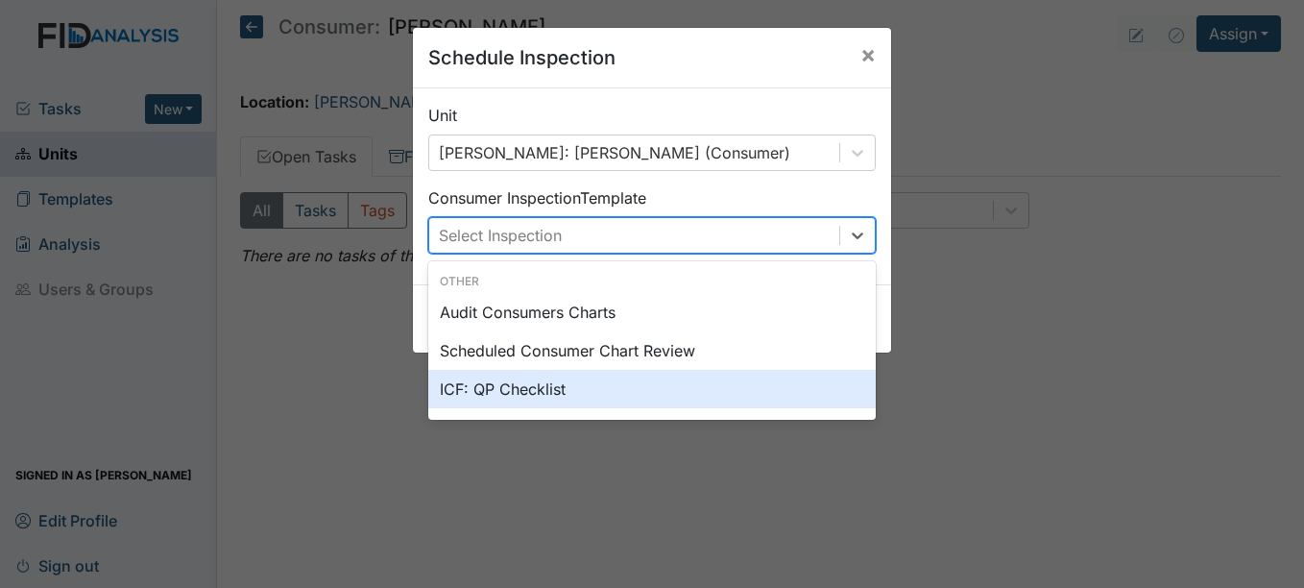
click at [554, 387] on div "ICF: QP Checklist" at bounding box center [651, 389] width 447 height 38
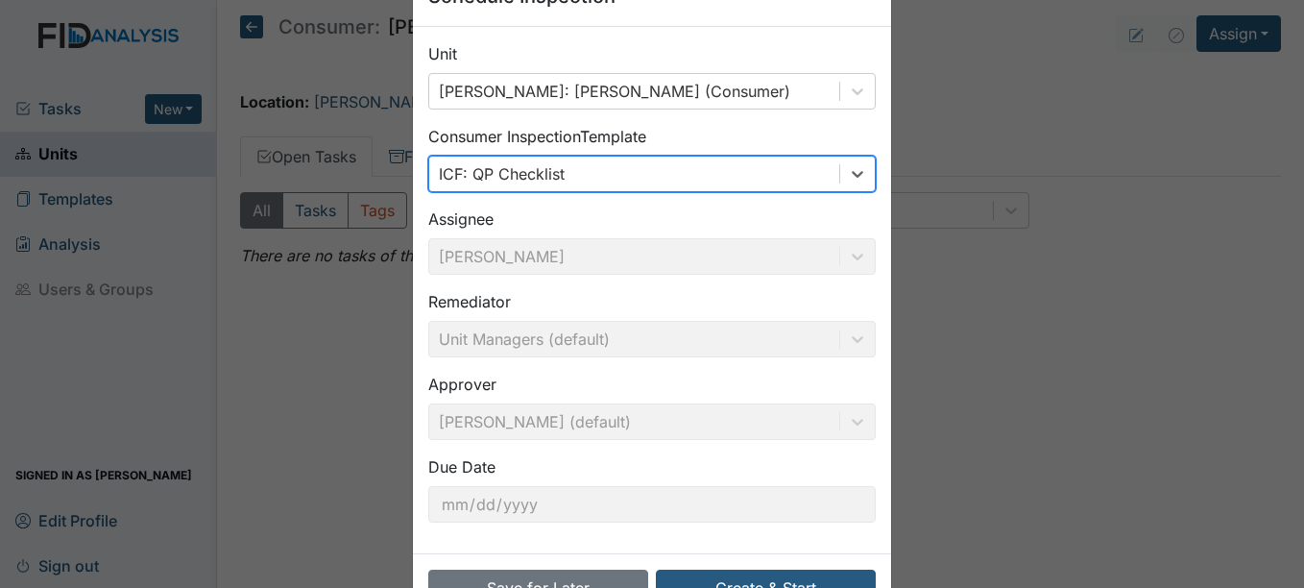
scroll to position [123, 0]
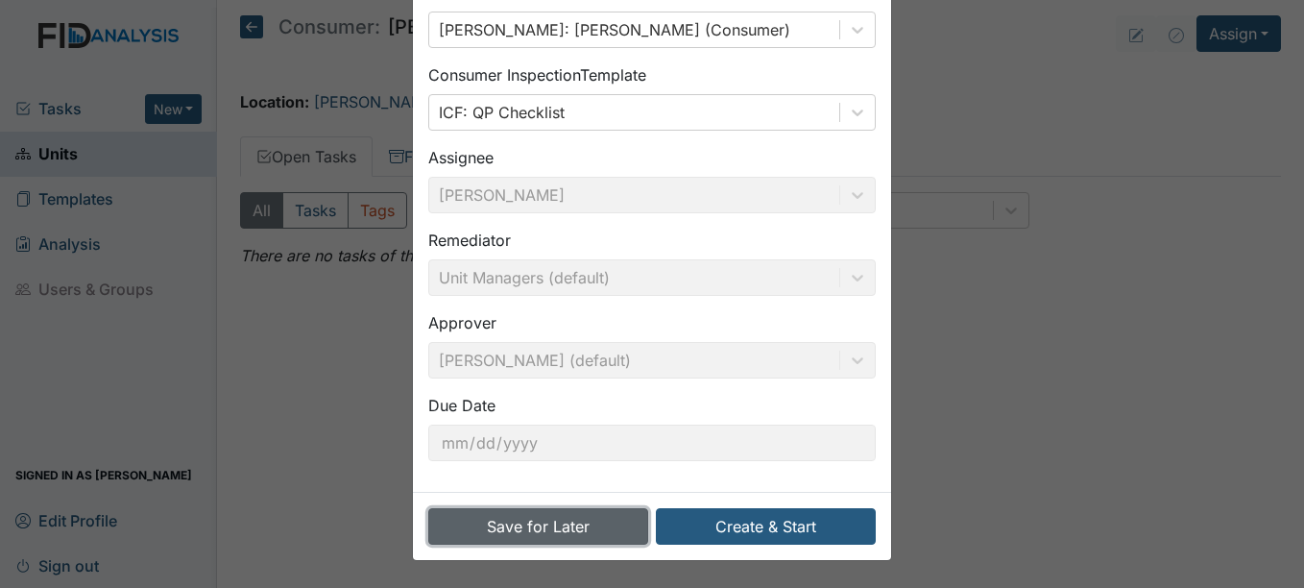
click at [580, 521] on button "Save for Later" at bounding box center [538, 526] width 220 height 36
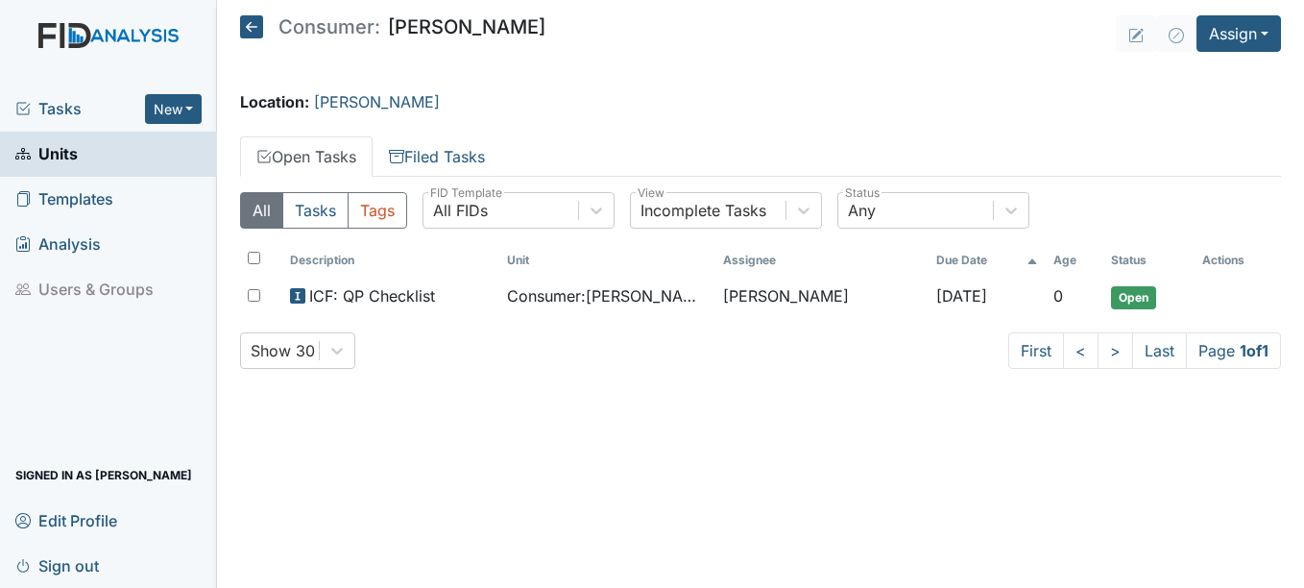
click at [56, 152] on span "Units" at bounding box center [46, 154] width 62 height 30
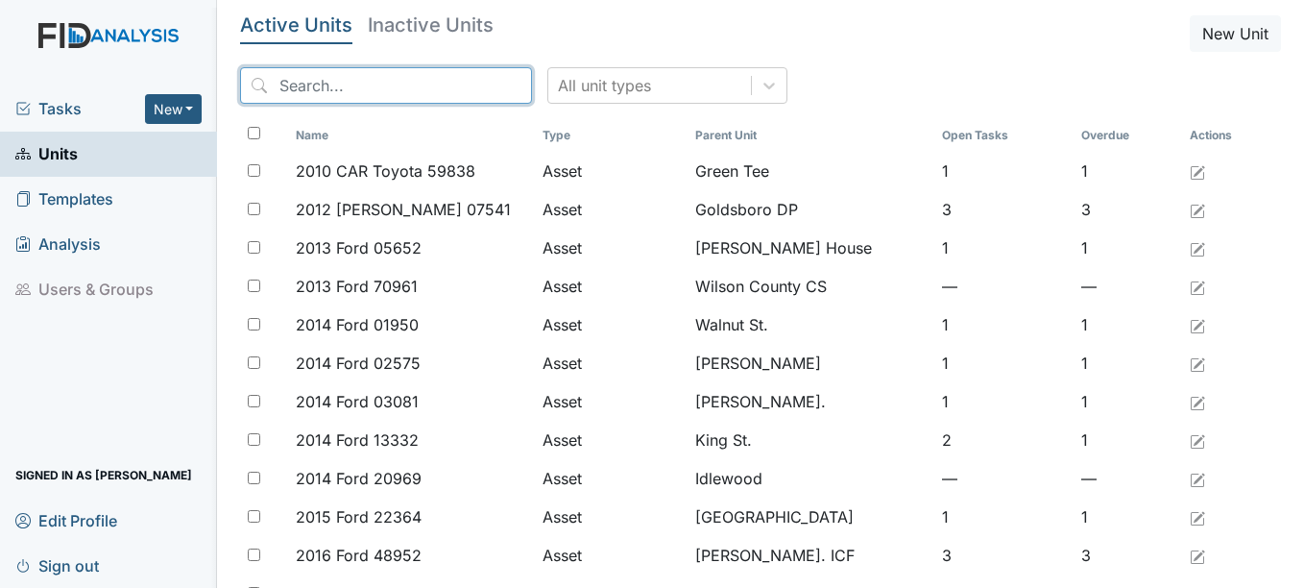
click at [381, 80] on input "search" at bounding box center [386, 85] width 292 height 36
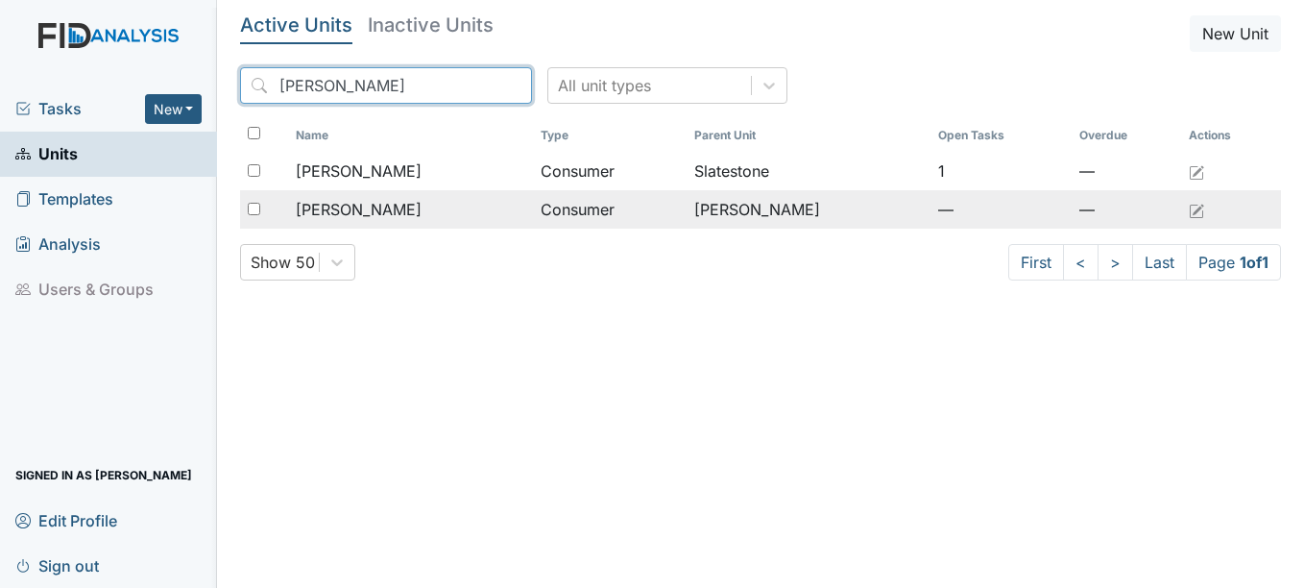
type input "David"
click at [402, 208] on span "[PERSON_NAME]" at bounding box center [359, 209] width 126 height 23
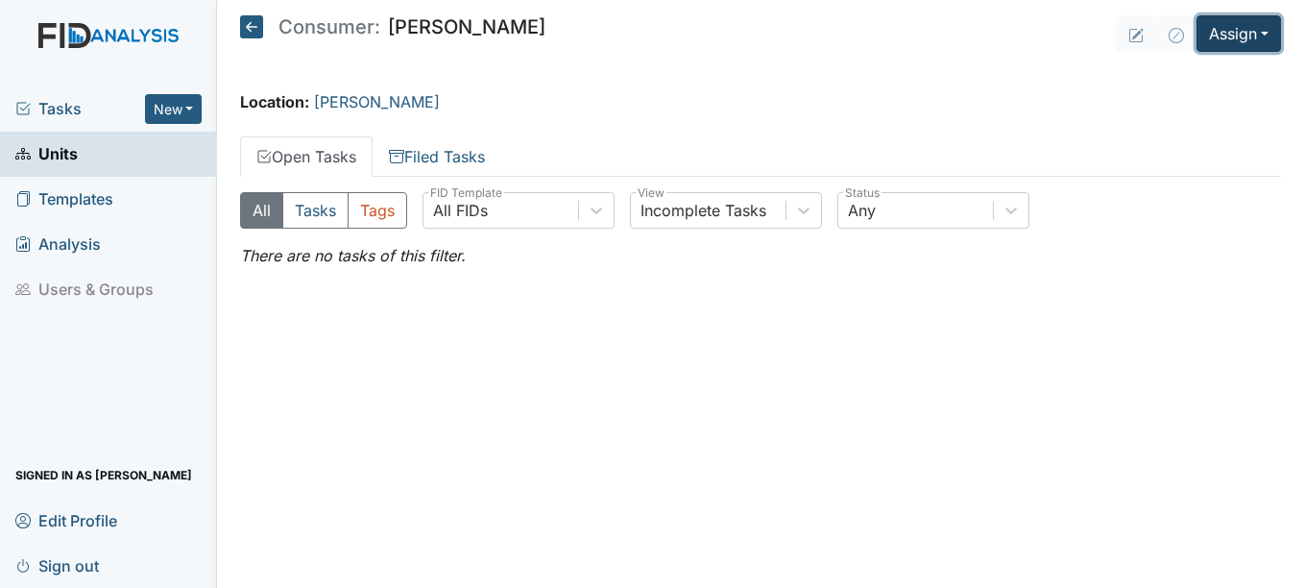
click at [1269, 33] on button "Assign" at bounding box center [1238, 33] width 84 height 36
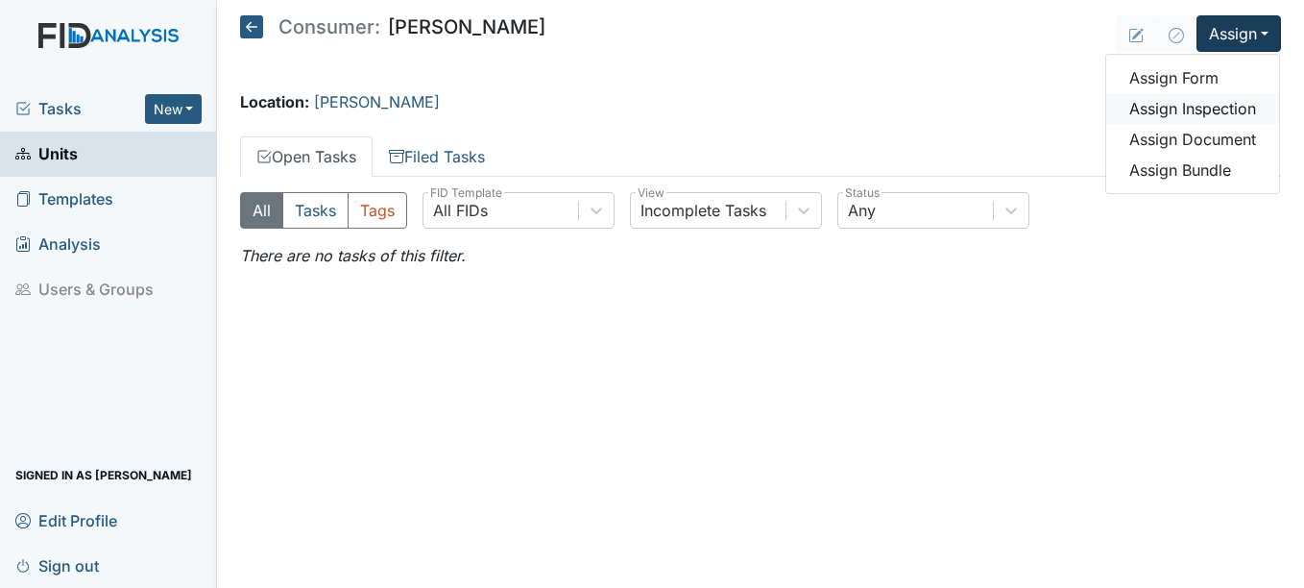
click at [1227, 106] on link "Assign Inspection" at bounding box center [1192, 108] width 173 height 31
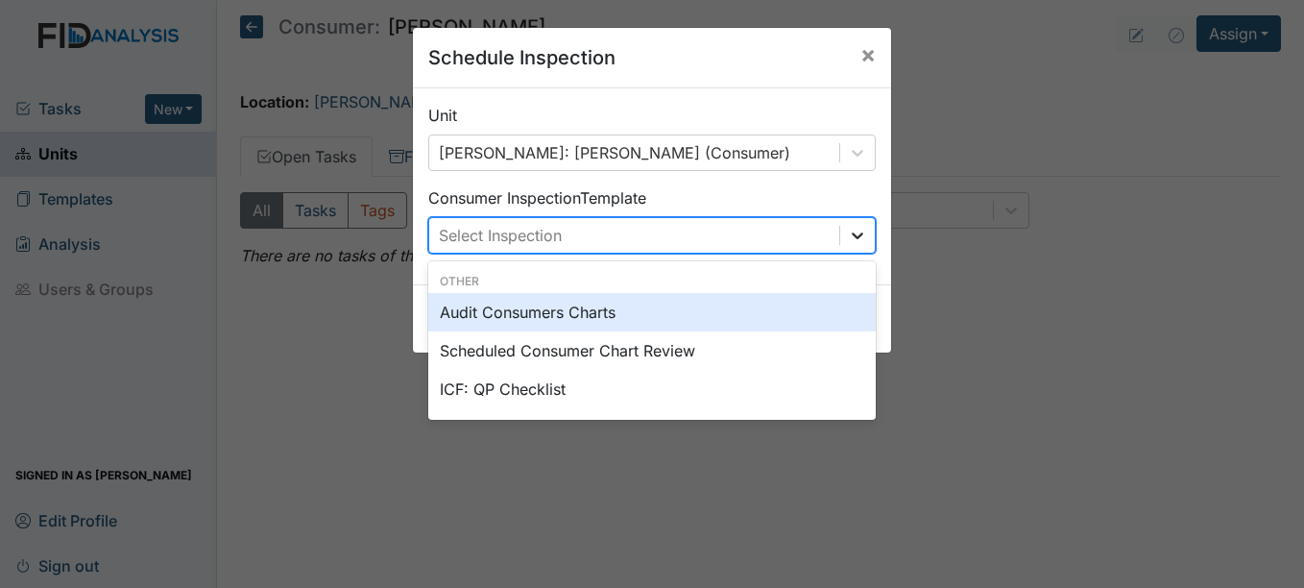
click at [852, 233] on icon at bounding box center [858, 235] width 12 height 7
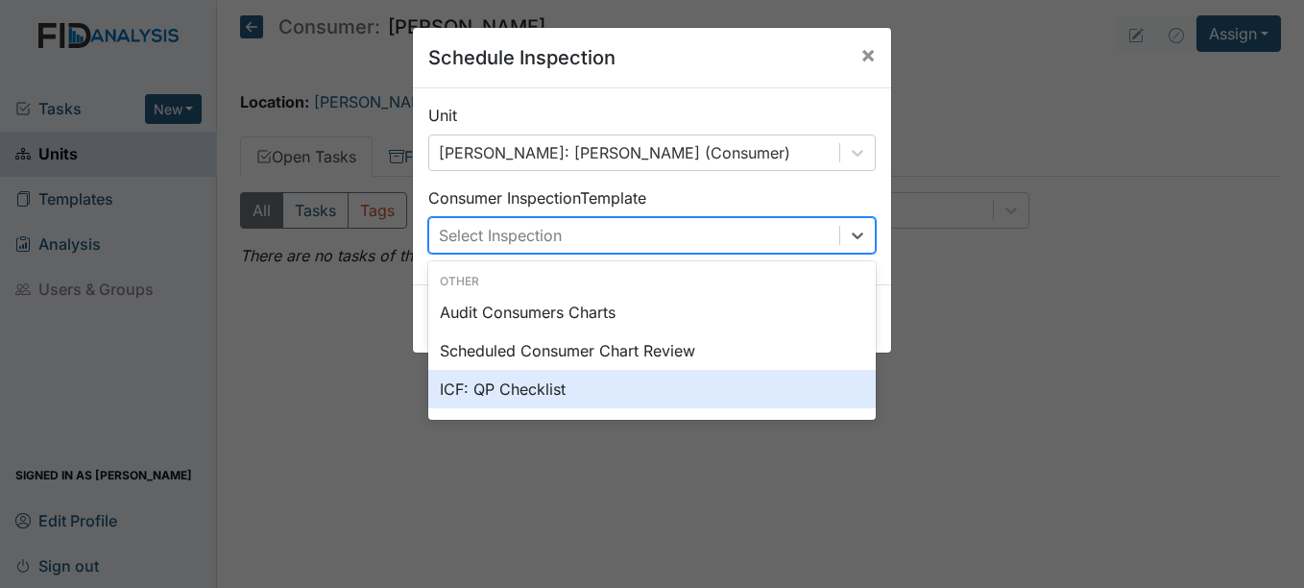
click at [539, 389] on div "ICF: QP Checklist" at bounding box center [651, 389] width 447 height 38
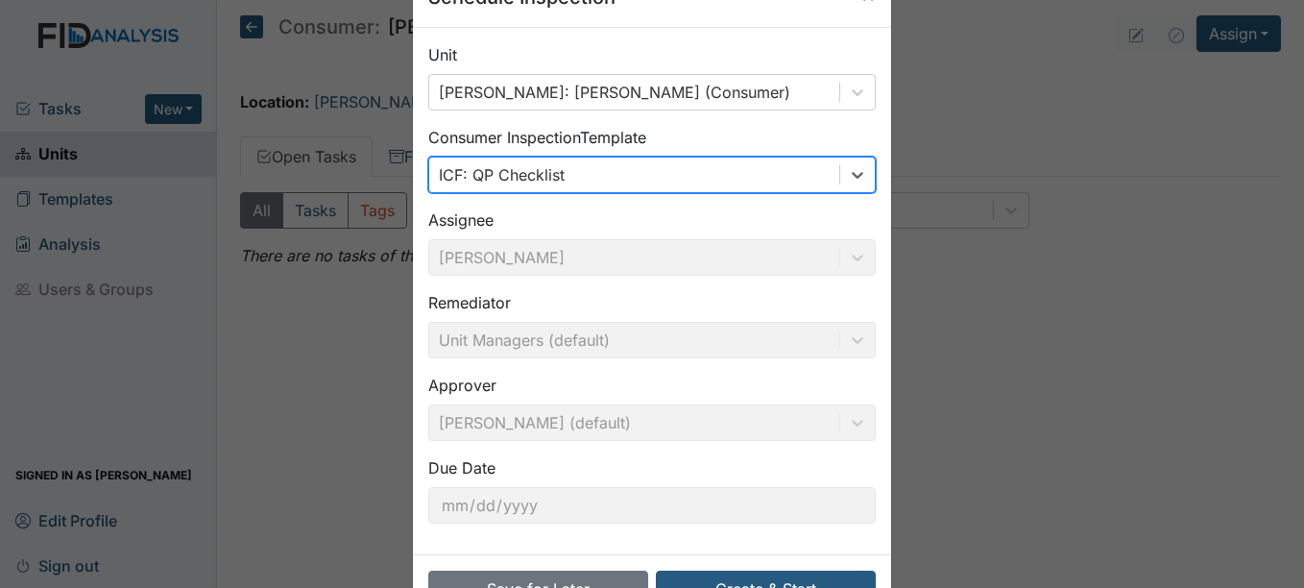
scroll to position [123, 0]
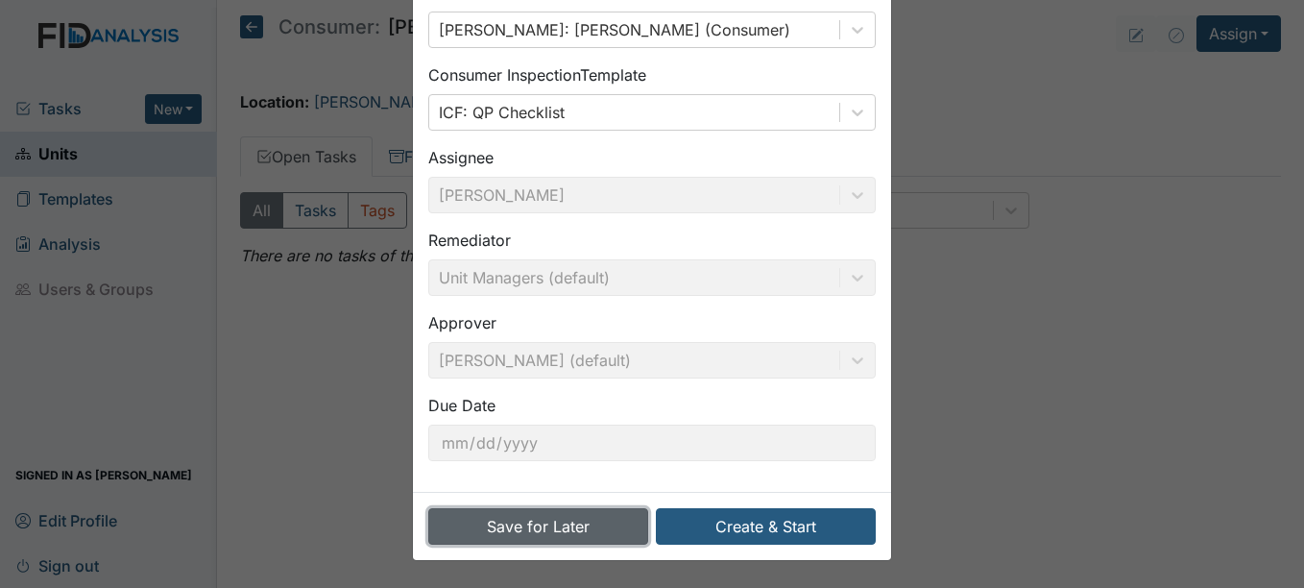
click at [557, 523] on button "Save for Later" at bounding box center [538, 526] width 220 height 36
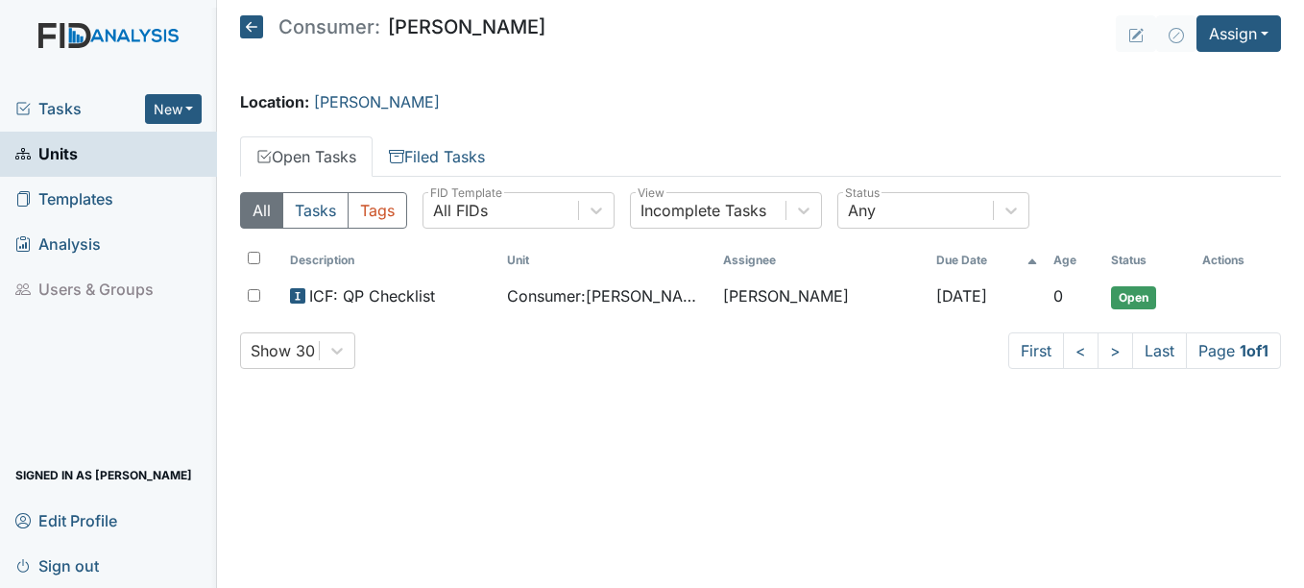
click at [64, 147] on span "Units" at bounding box center [46, 154] width 62 height 30
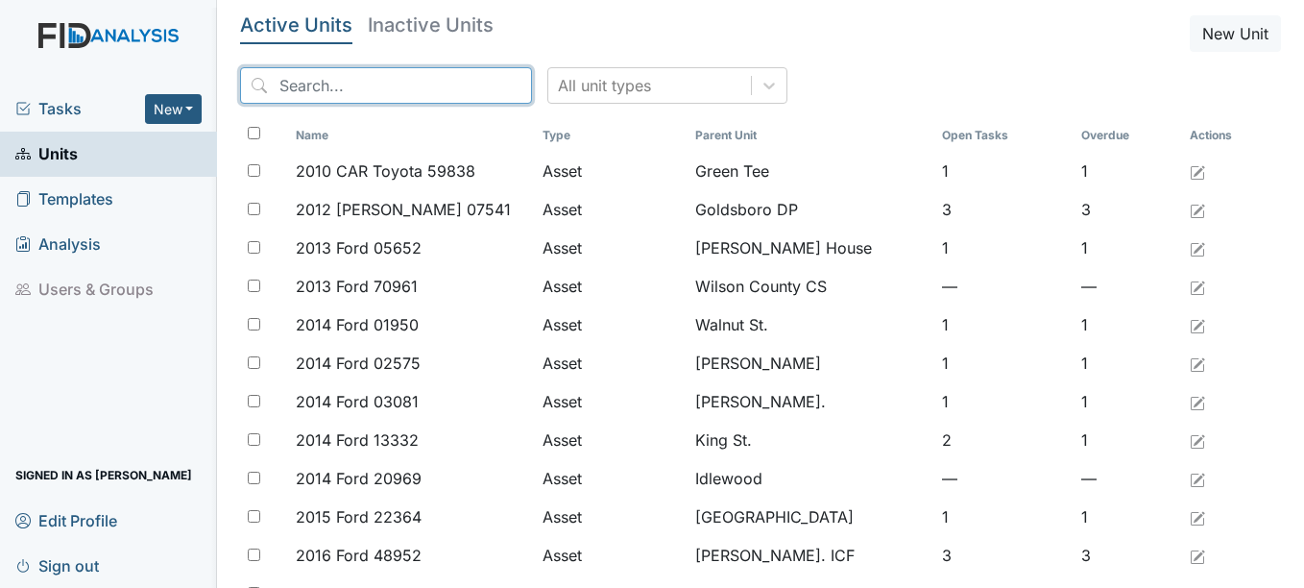
click at [351, 83] on input "search" at bounding box center [386, 85] width 292 height 36
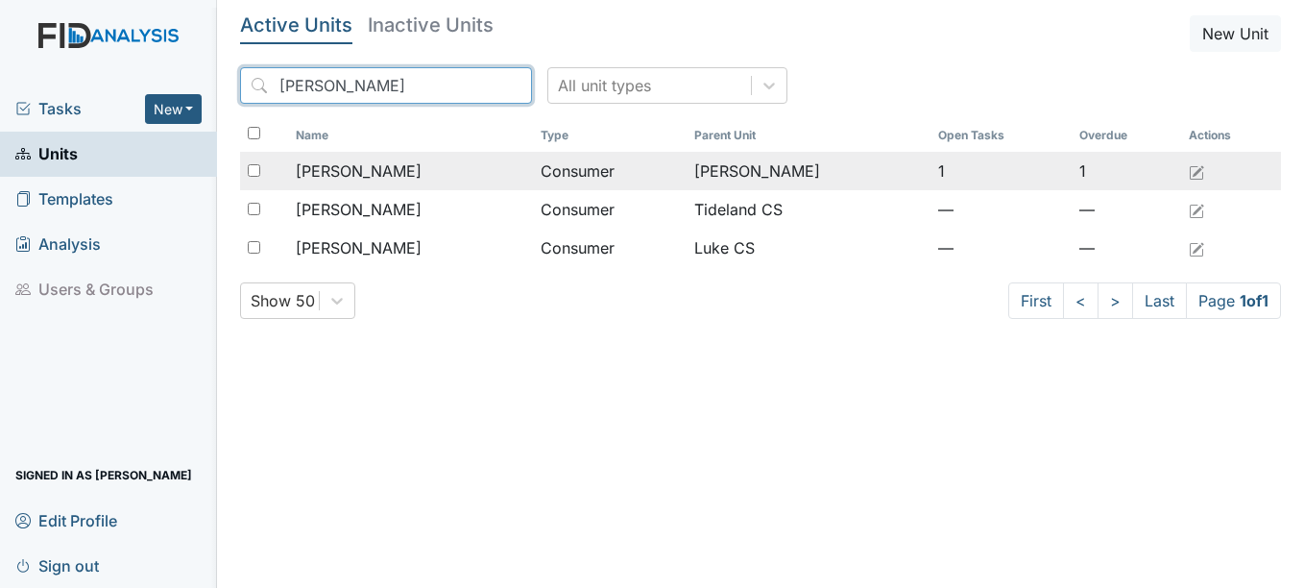
type input "larry"
click at [393, 166] on span "Bryant, Larry" at bounding box center [359, 170] width 126 height 23
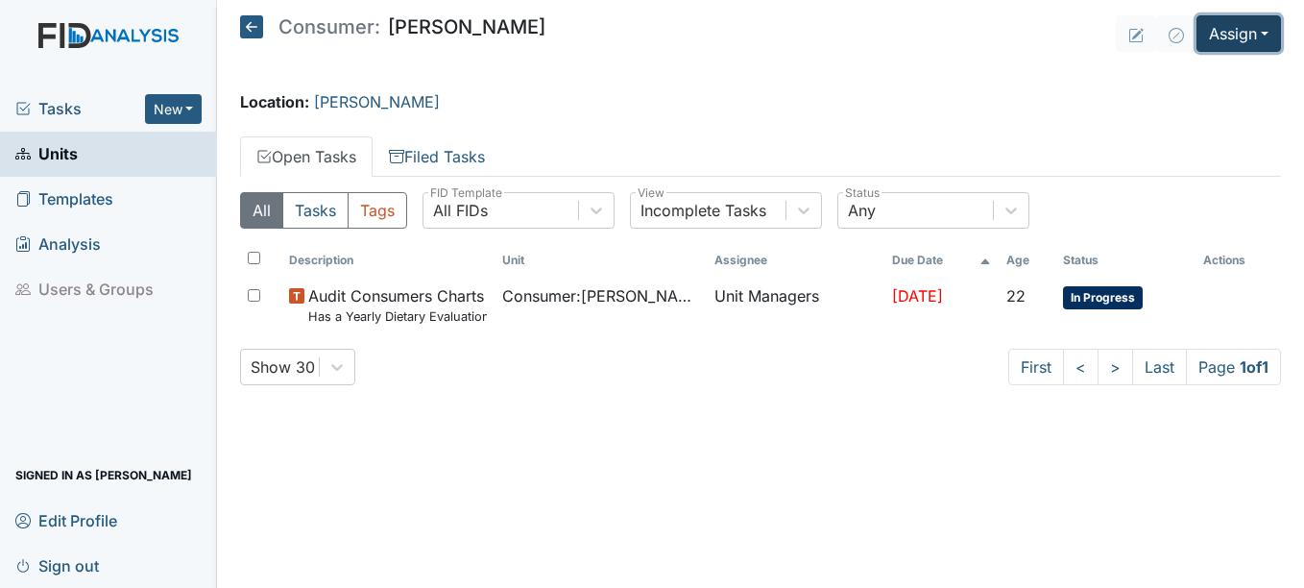
click at [1264, 31] on button "Assign" at bounding box center [1238, 33] width 84 height 36
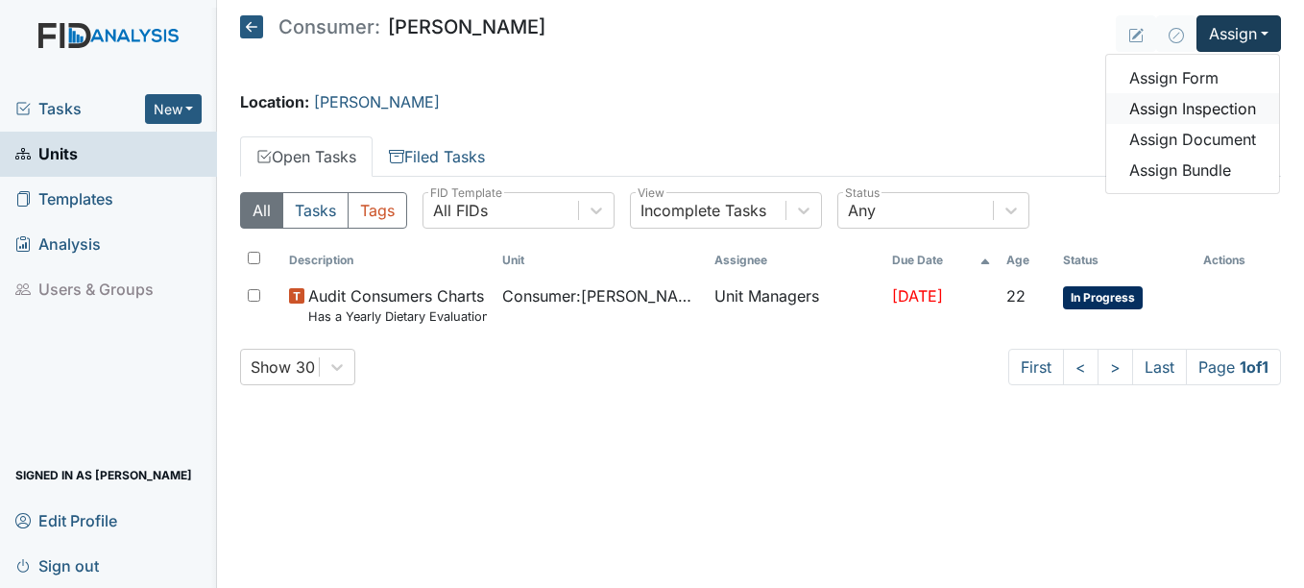
click at [1226, 106] on link "Assign Inspection" at bounding box center [1192, 108] width 173 height 31
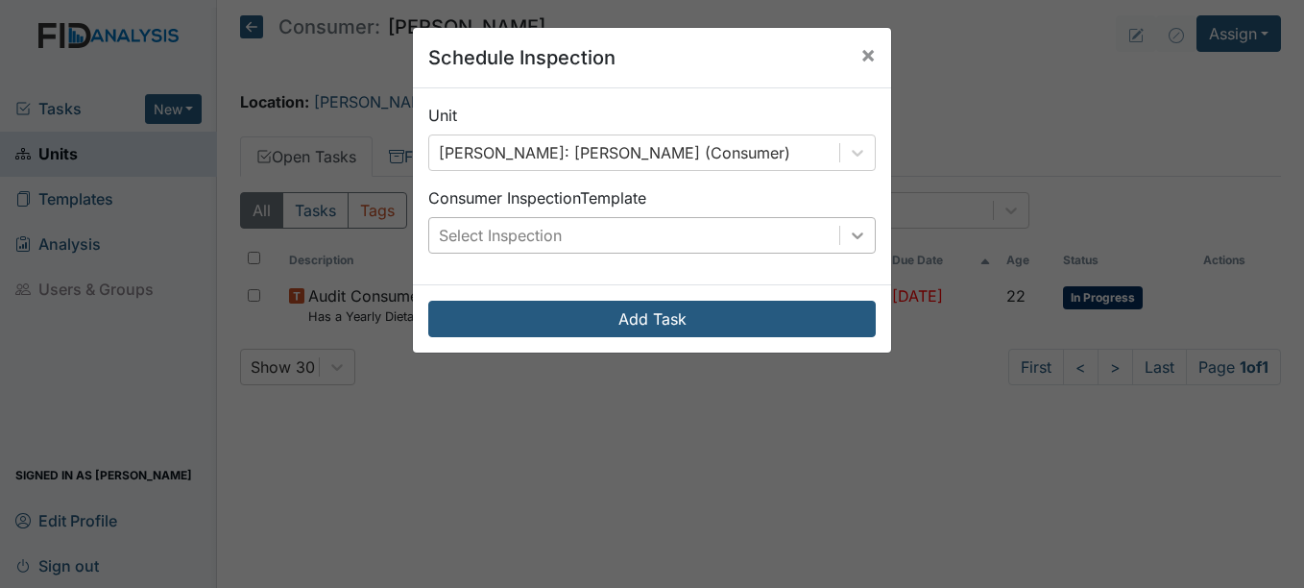
click at [852, 232] on icon at bounding box center [857, 235] width 19 height 19
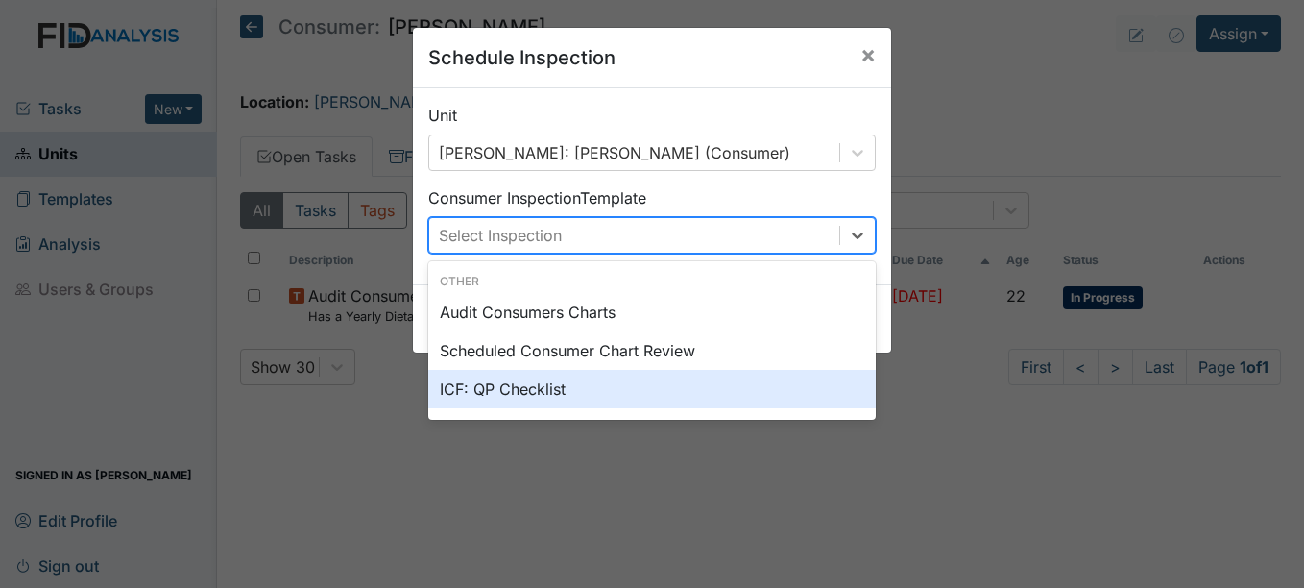
click at [543, 385] on div "ICF: QP Checklist" at bounding box center [651, 389] width 447 height 38
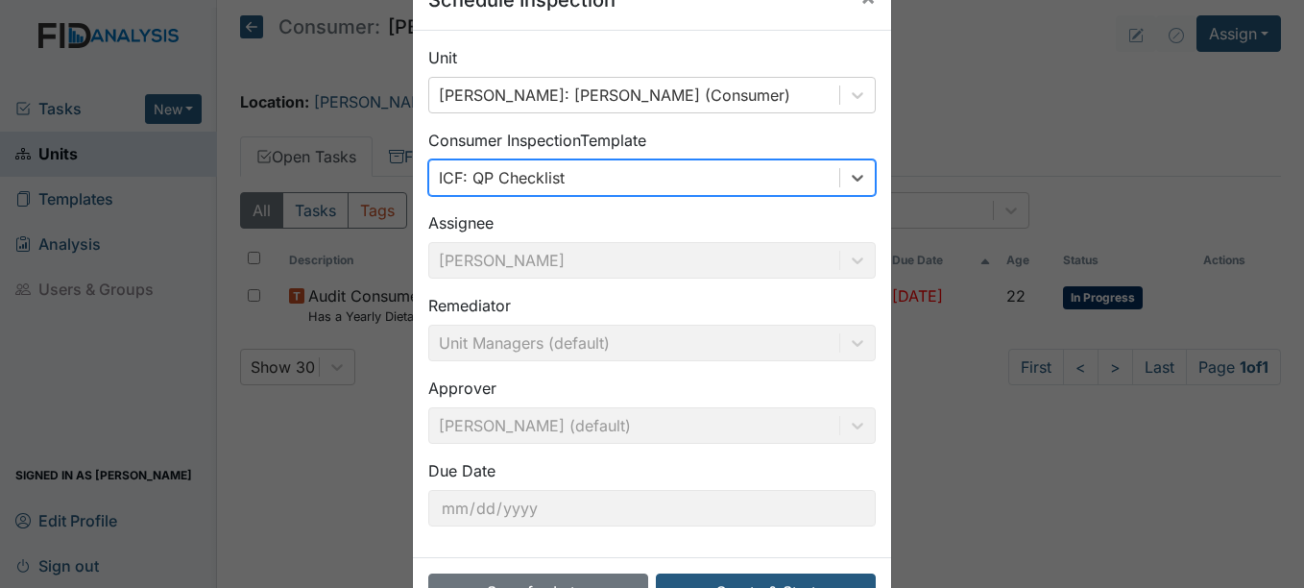
scroll to position [123, 0]
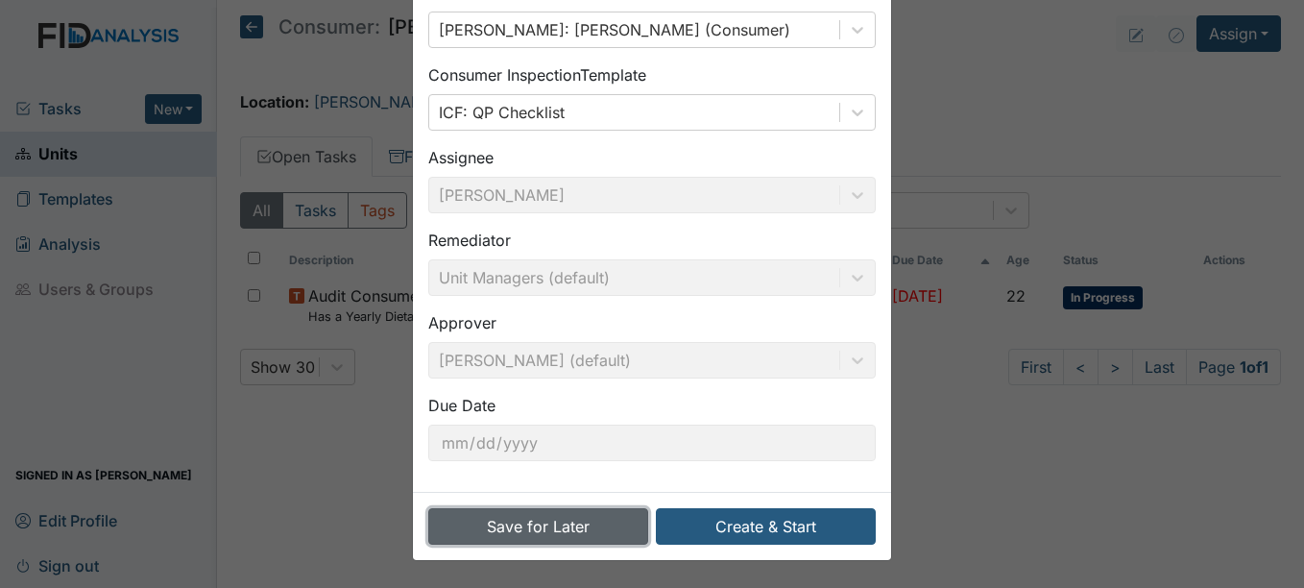
click at [545, 525] on button "Save for Later" at bounding box center [538, 526] width 220 height 36
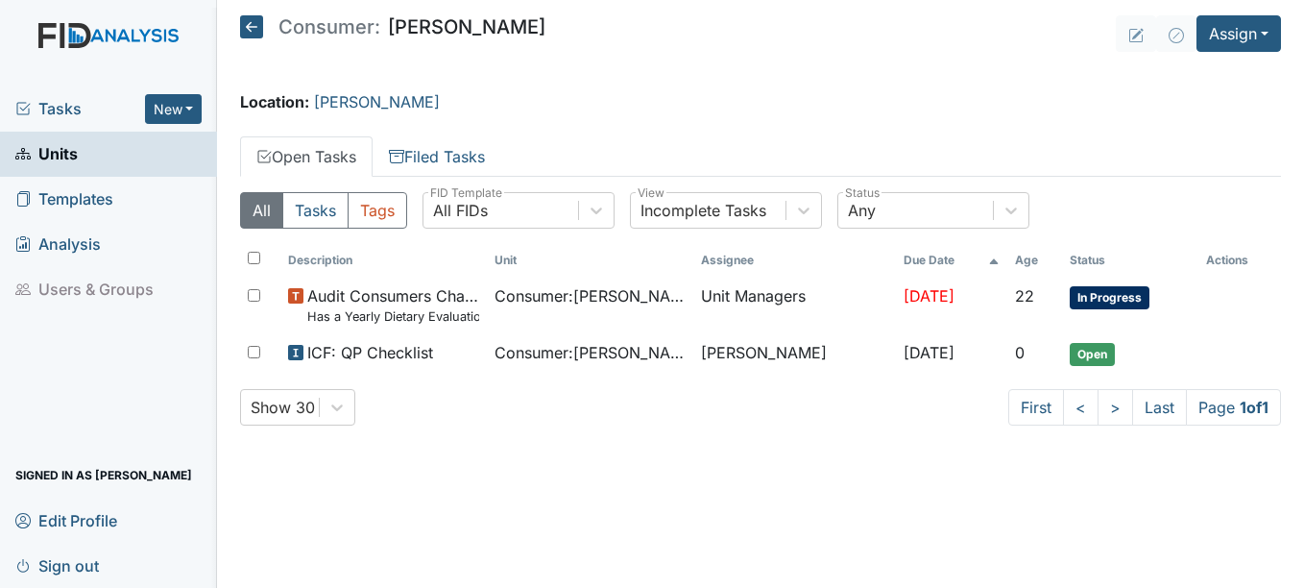
click at [60, 150] on span "Units" at bounding box center [46, 154] width 62 height 30
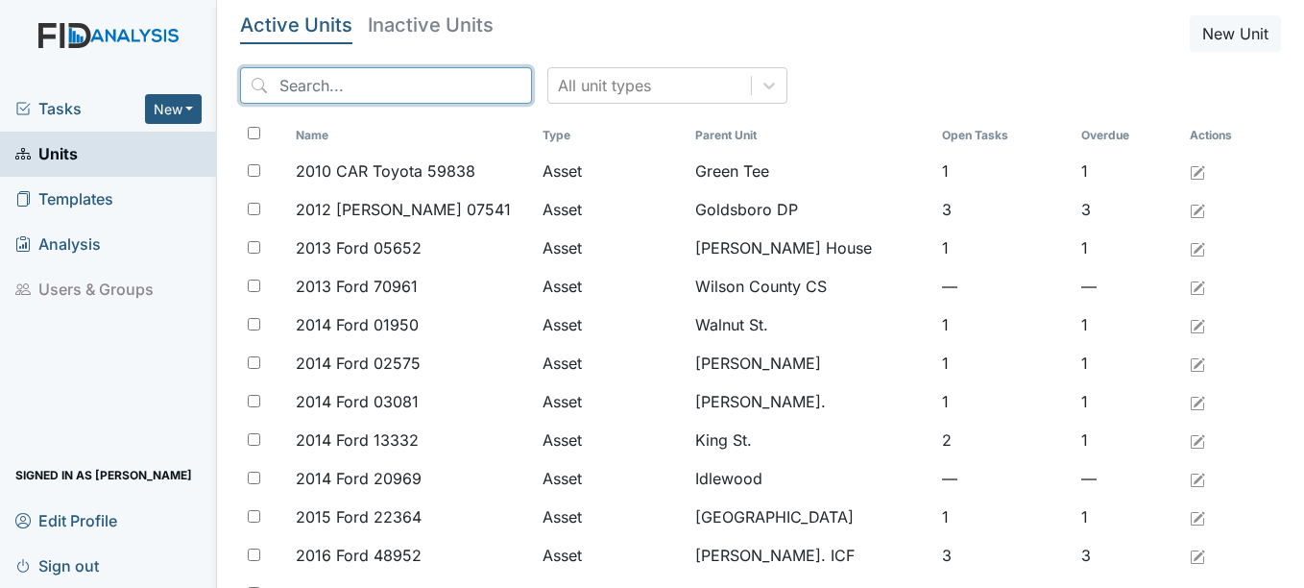
click at [437, 73] on input "search" at bounding box center [386, 85] width 292 height 36
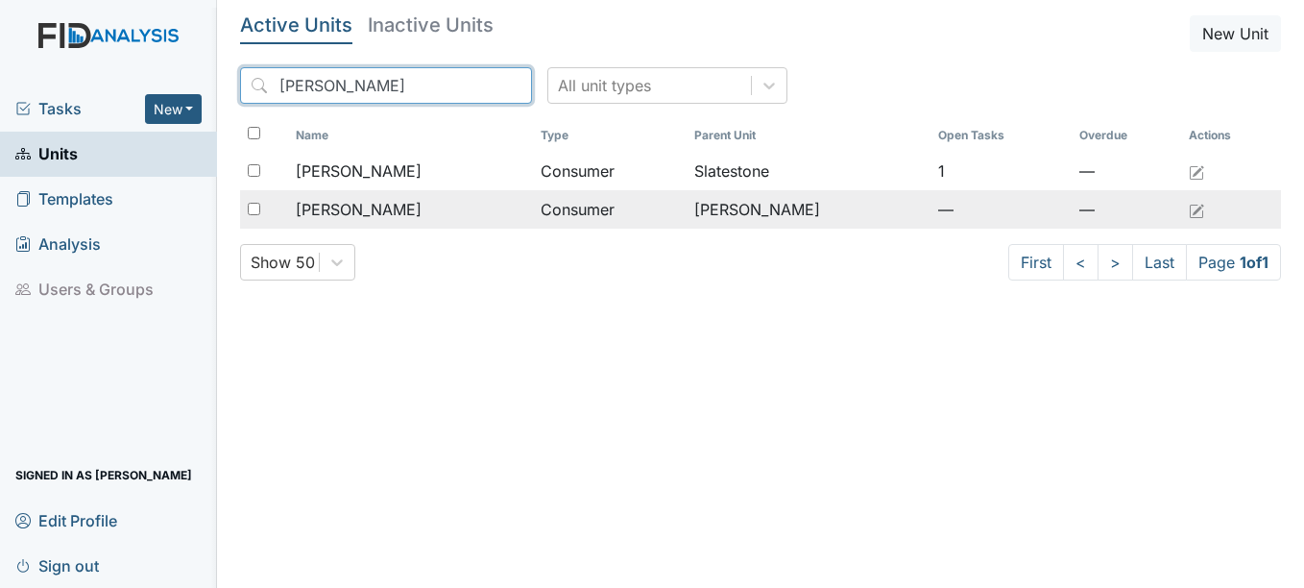
type input "[PERSON_NAME]"
click at [384, 205] on span "[PERSON_NAME]" at bounding box center [359, 209] width 126 height 23
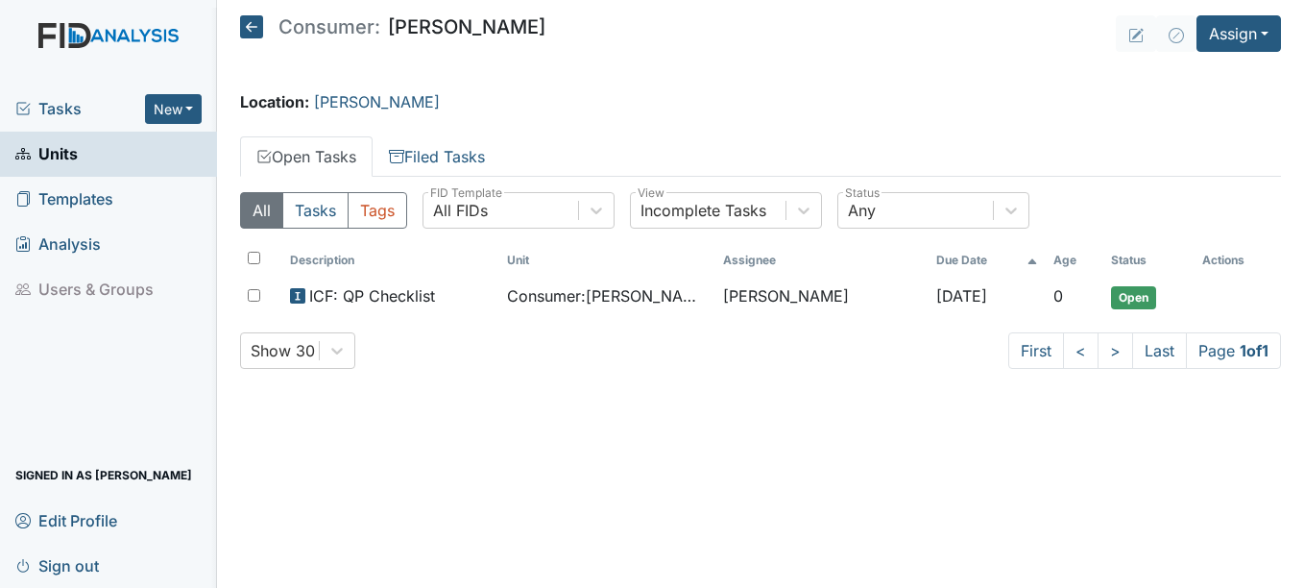
click at [65, 153] on span "Units" at bounding box center [46, 154] width 62 height 30
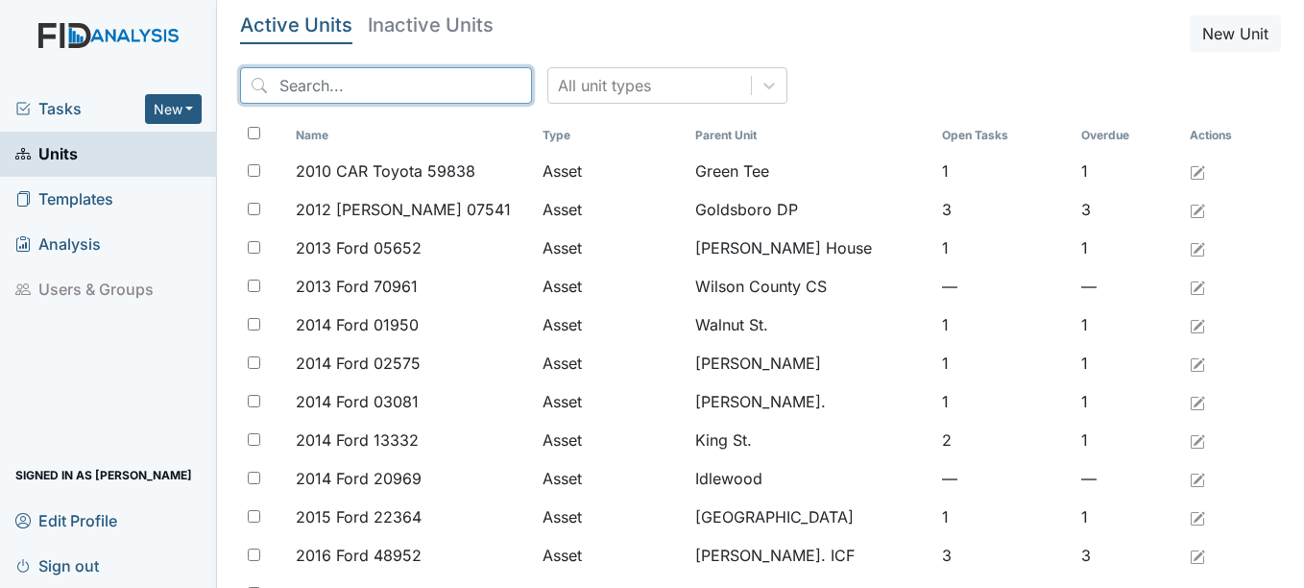
click at [329, 84] on input "search" at bounding box center [386, 85] width 292 height 36
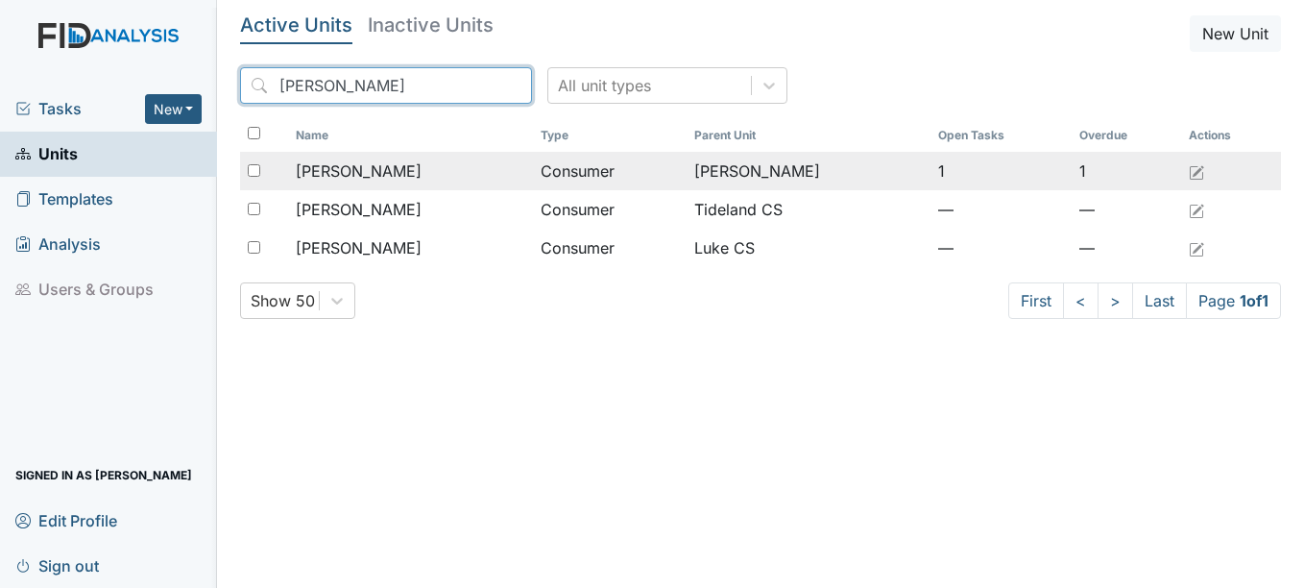
type input "larry"
click at [362, 170] on span "Bryant, Larry" at bounding box center [359, 170] width 126 height 23
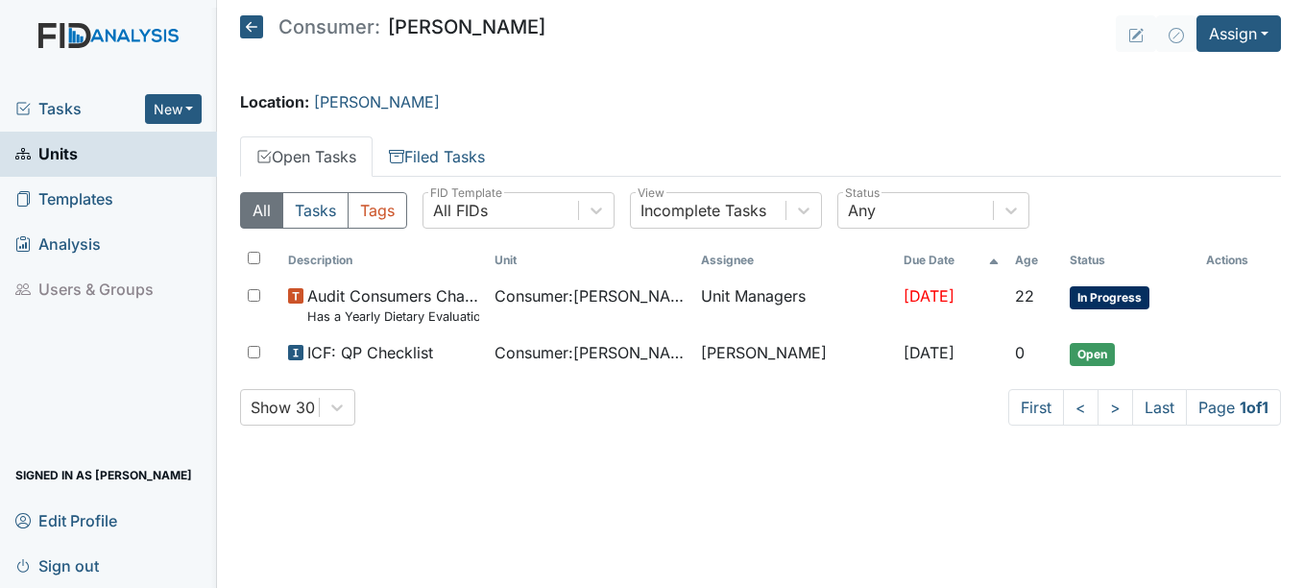
click at [76, 147] on span "Units" at bounding box center [46, 154] width 62 height 30
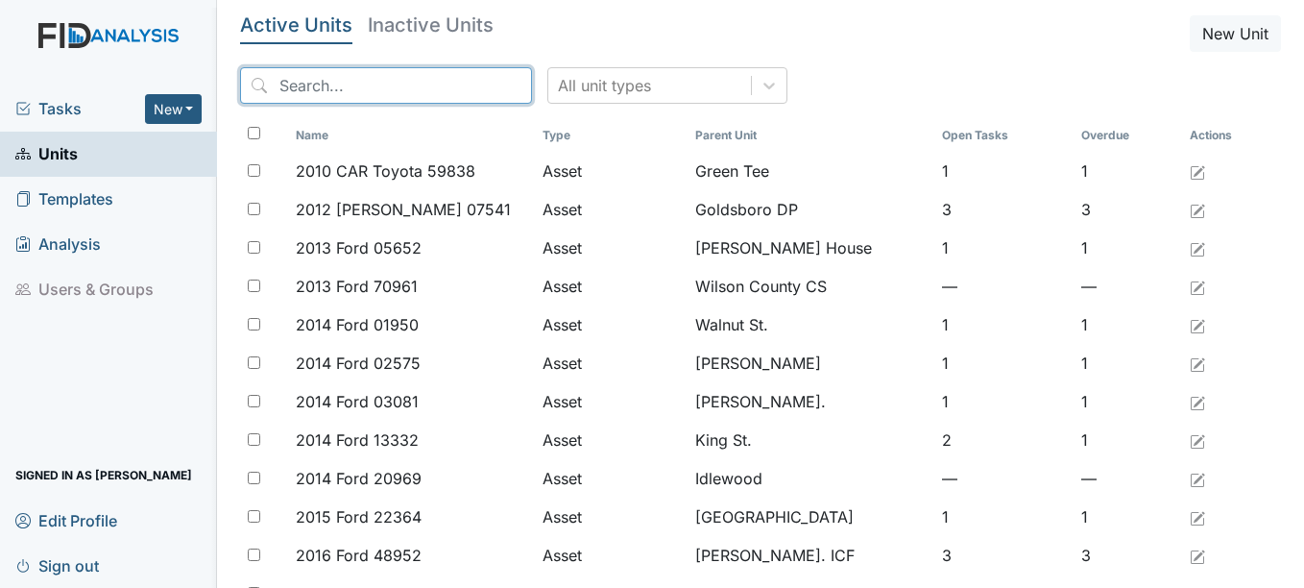
click at [414, 78] on input "search" at bounding box center [386, 85] width 292 height 36
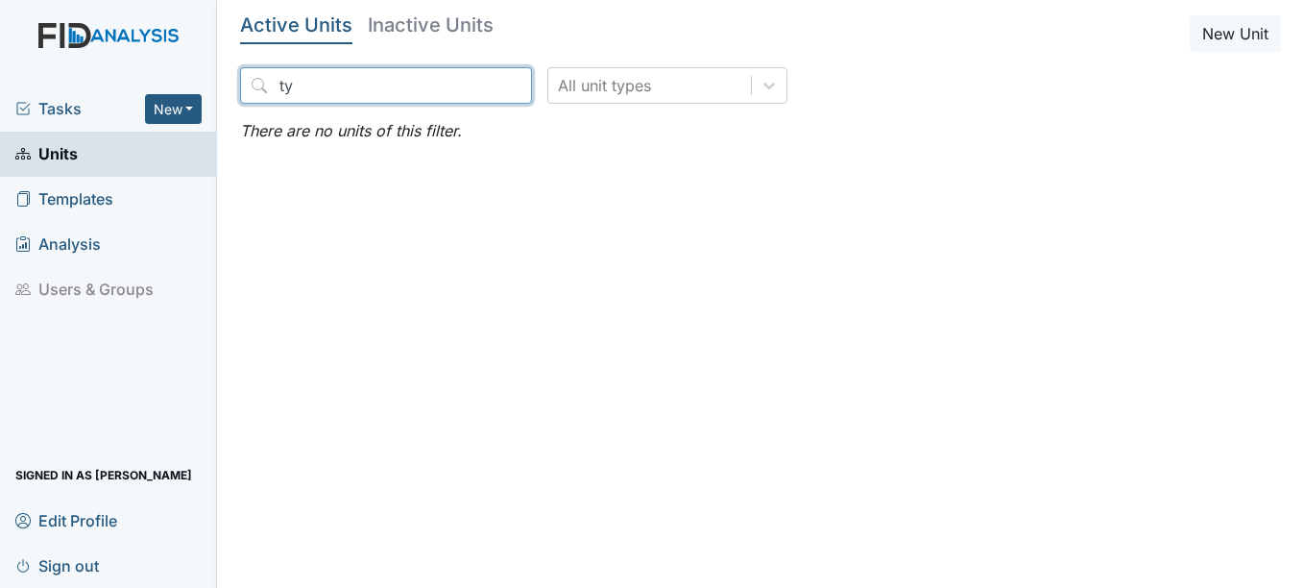
type input "t"
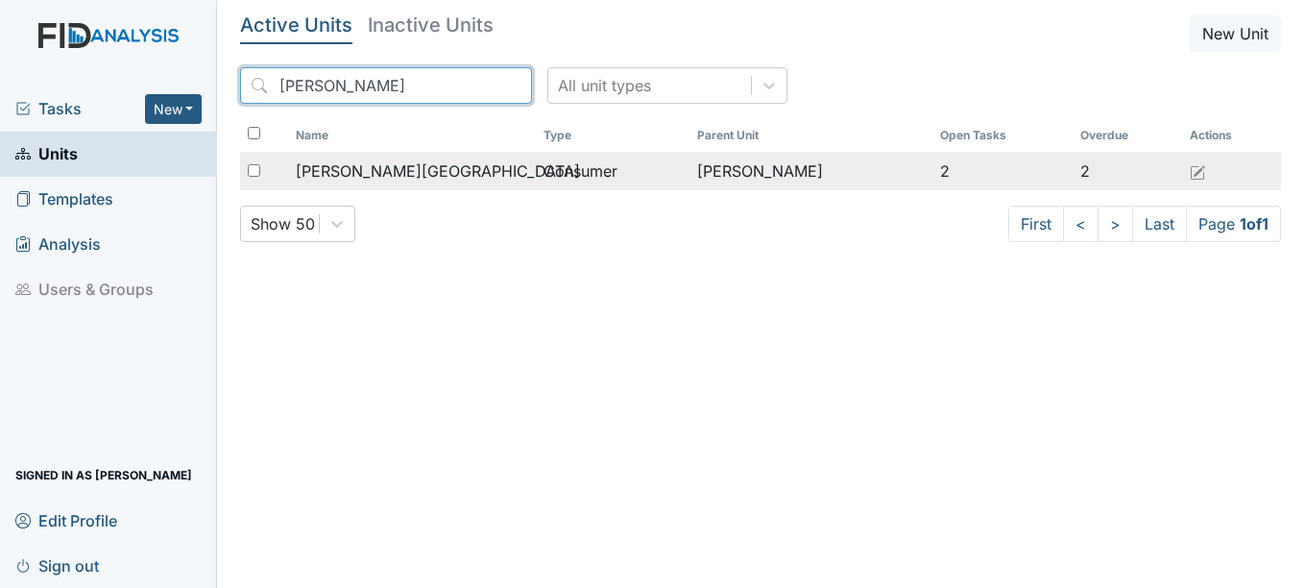
type input "Tyrone"
click at [369, 168] on span "[PERSON_NAME][GEOGRAPHIC_DATA]" at bounding box center [438, 170] width 284 height 23
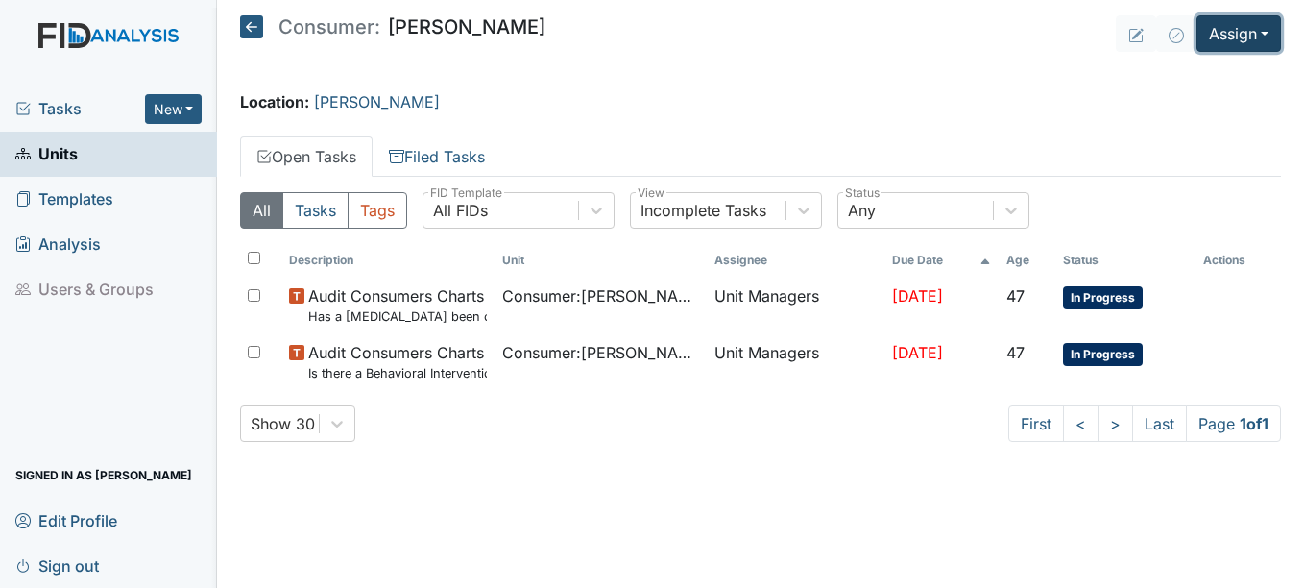
click at [1270, 34] on button "Assign" at bounding box center [1238, 33] width 84 height 36
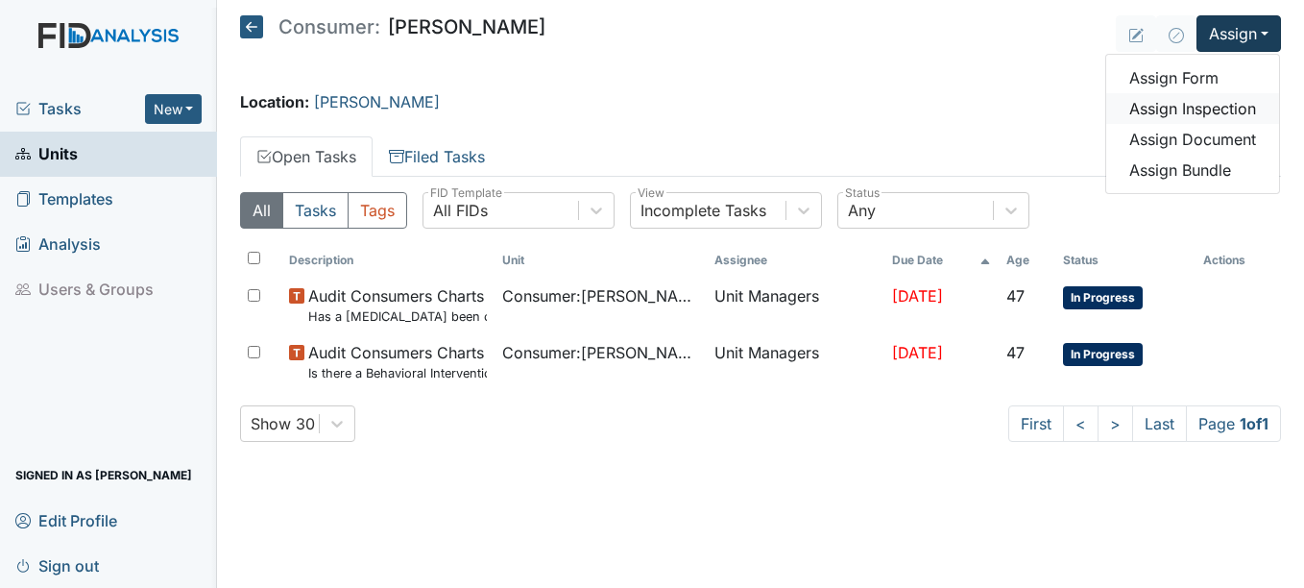
click at [1226, 107] on link "Assign Inspection" at bounding box center [1192, 108] width 173 height 31
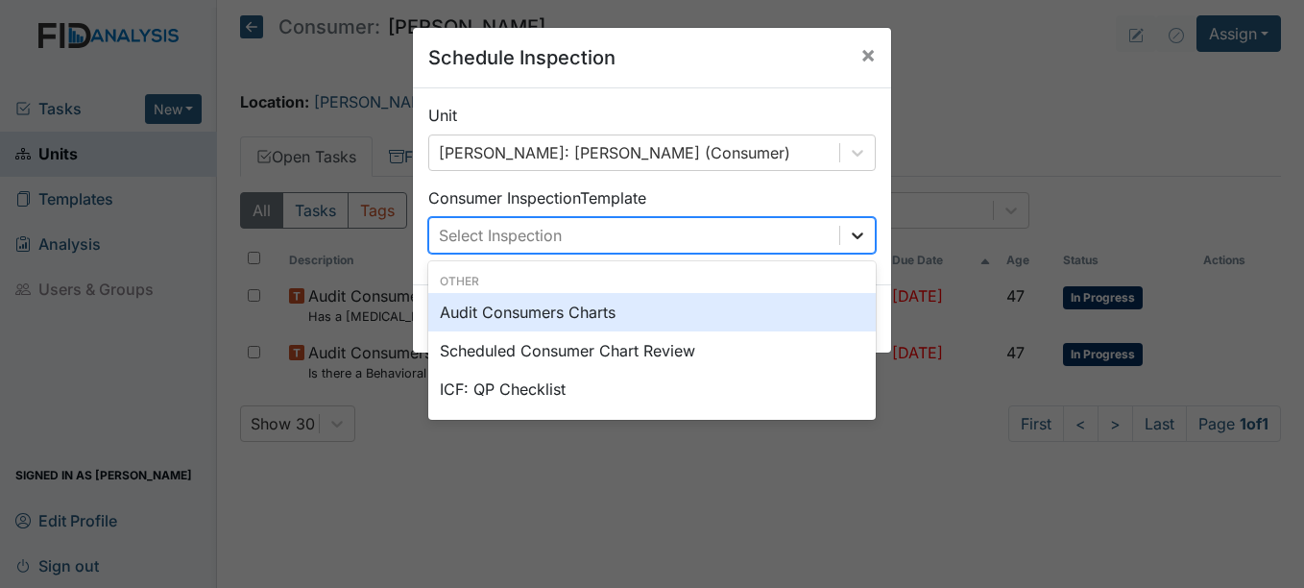
click at [852, 234] on icon at bounding box center [857, 235] width 19 height 19
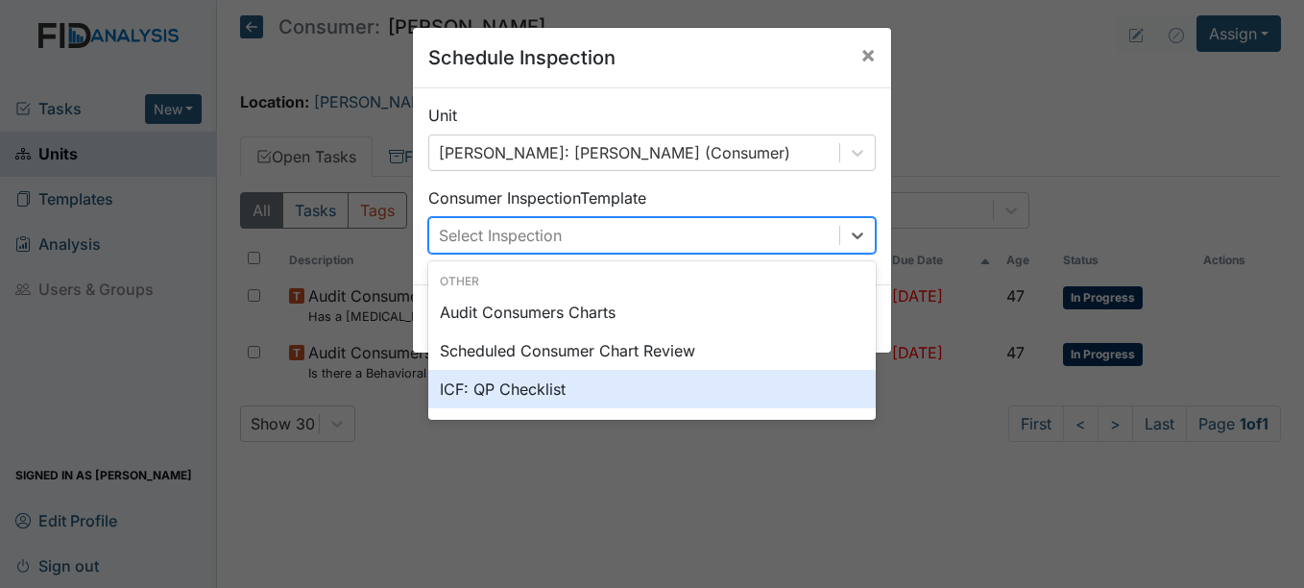
click at [525, 386] on div "ICF: QP Checklist" at bounding box center [651, 389] width 447 height 38
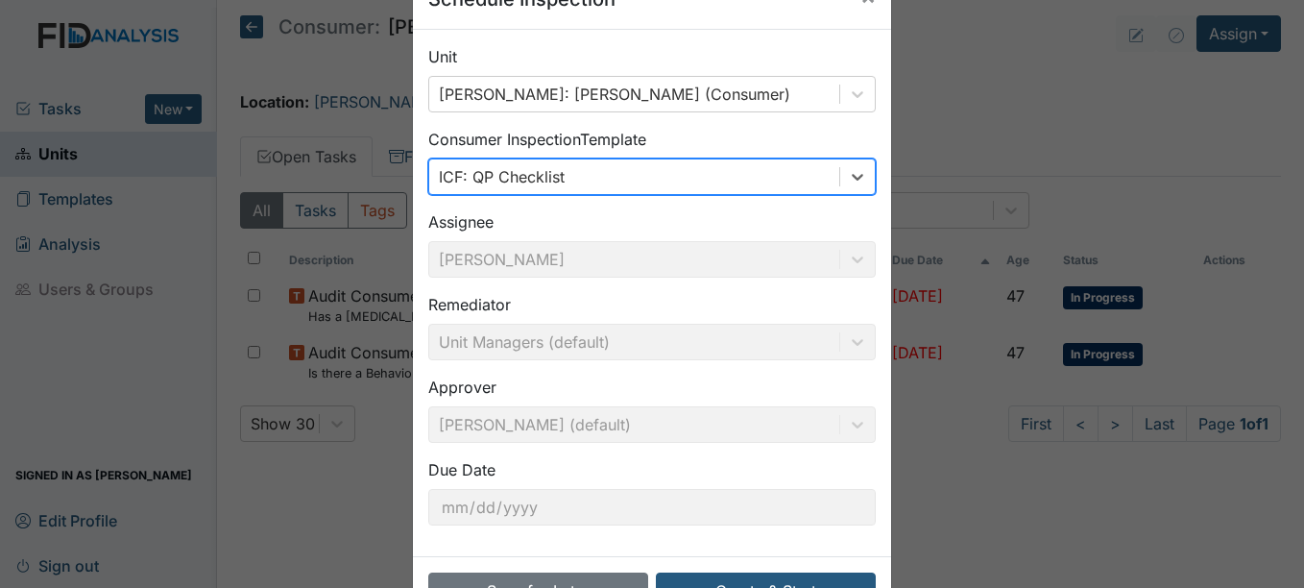
scroll to position [123, 0]
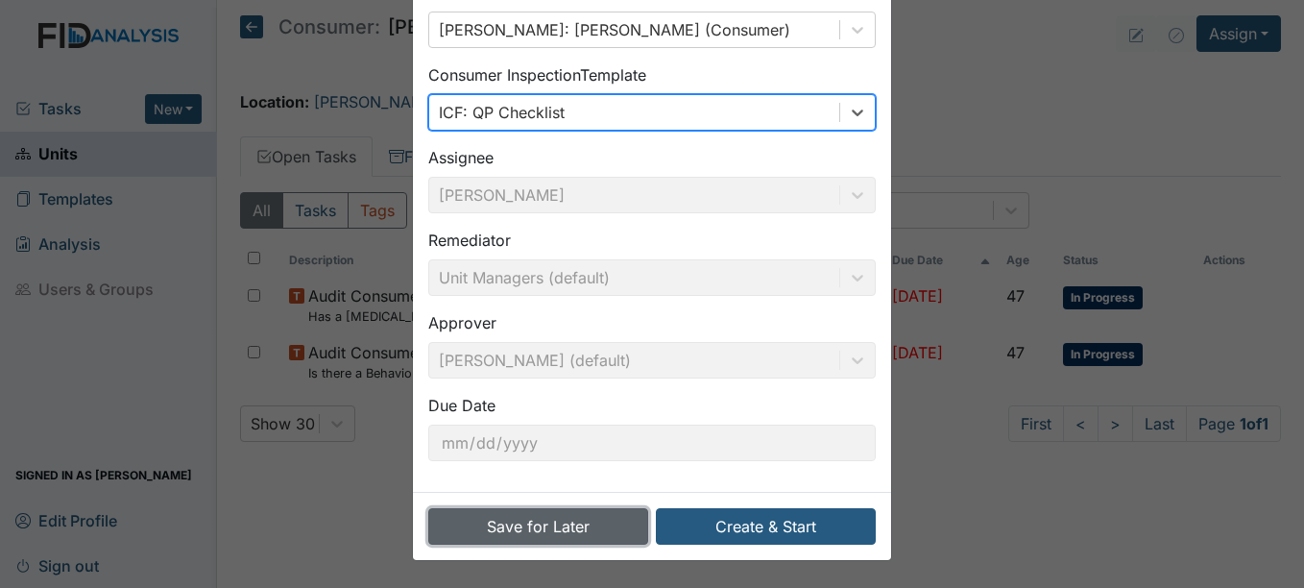
click at [522, 527] on button "Save for Later" at bounding box center [538, 526] width 220 height 36
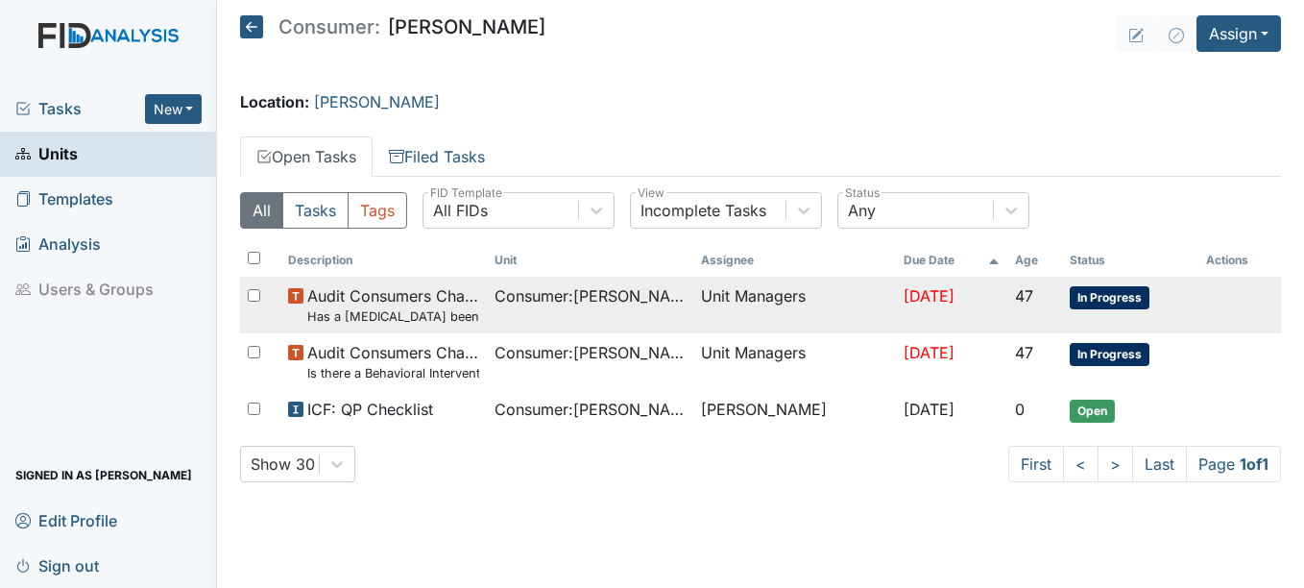
click at [1133, 296] on span "In Progress" at bounding box center [1110, 297] width 80 height 23
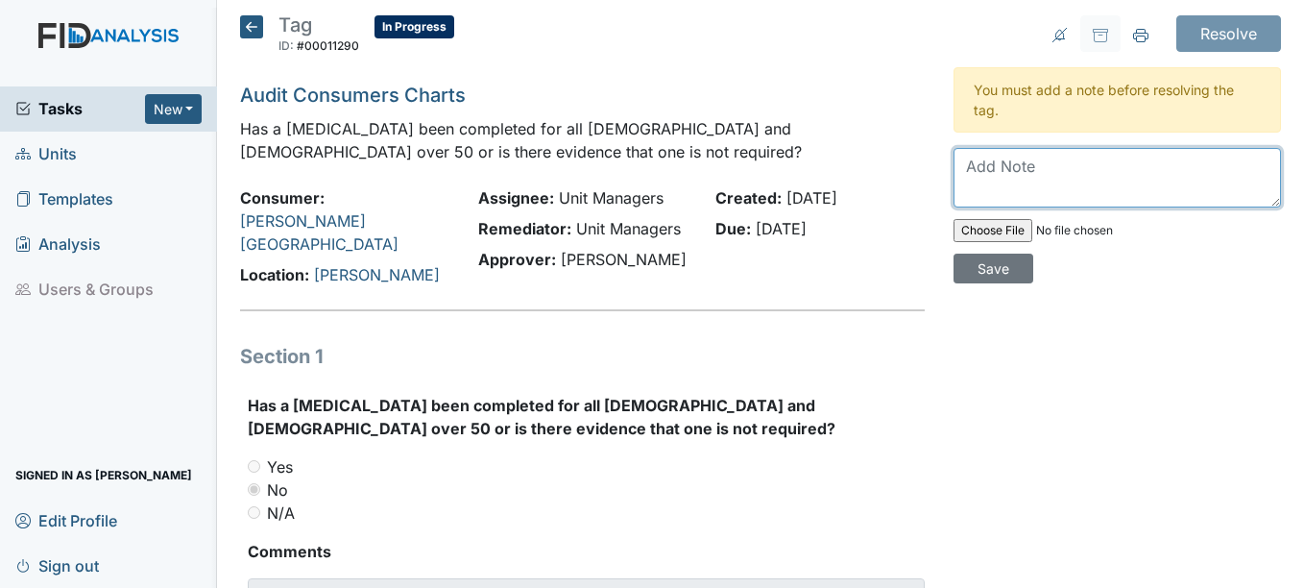
click at [972, 166] on textarea at bounding box center [1116, 178] width 327 height 60
click at [1165, 166] on textarea "He is of age to have this prcedure" at bounding box center [1116, 178] width 327 height 60
click at [1047, 189] on textarea "He is of age to have this procedure. Scheduling" at bounding box center [1116, 178] width 327 height 60
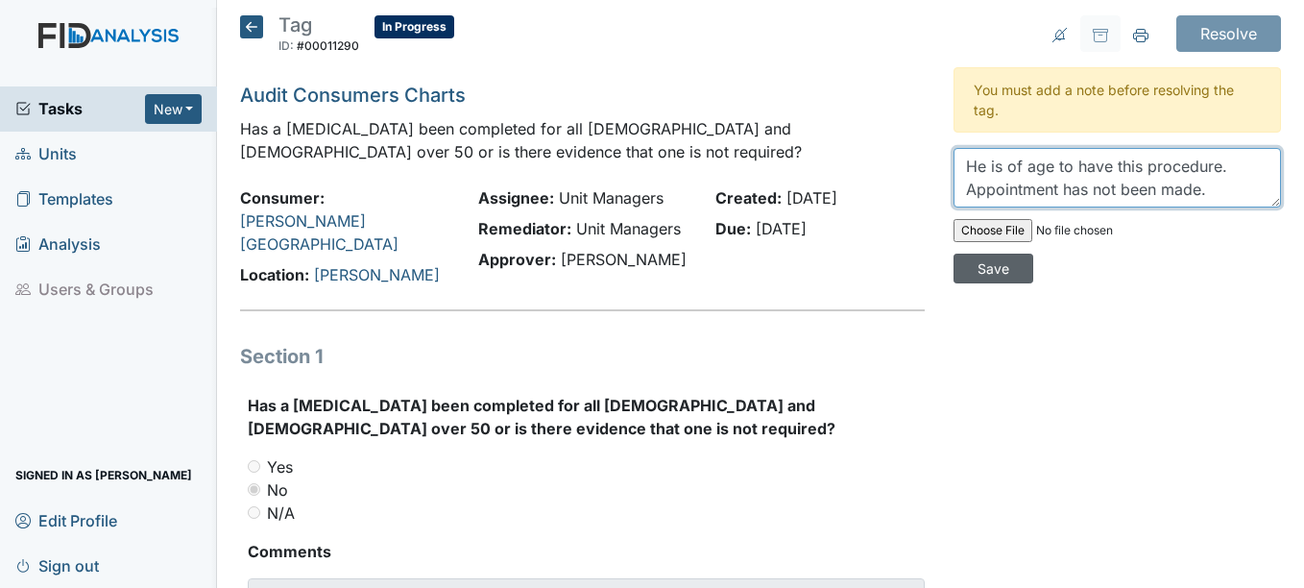
type textarea "He is of age to have this procedure. Appointment has not been made."
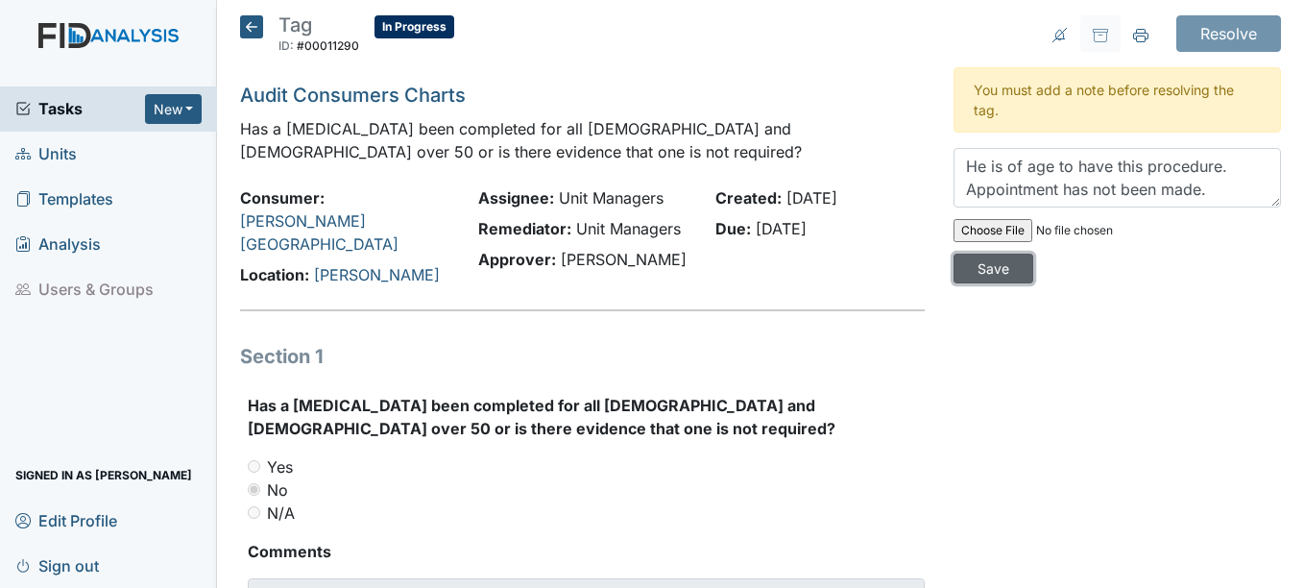
click at [985, 269] on input "Save" at bounding box center [993, 268] width 80 height 30
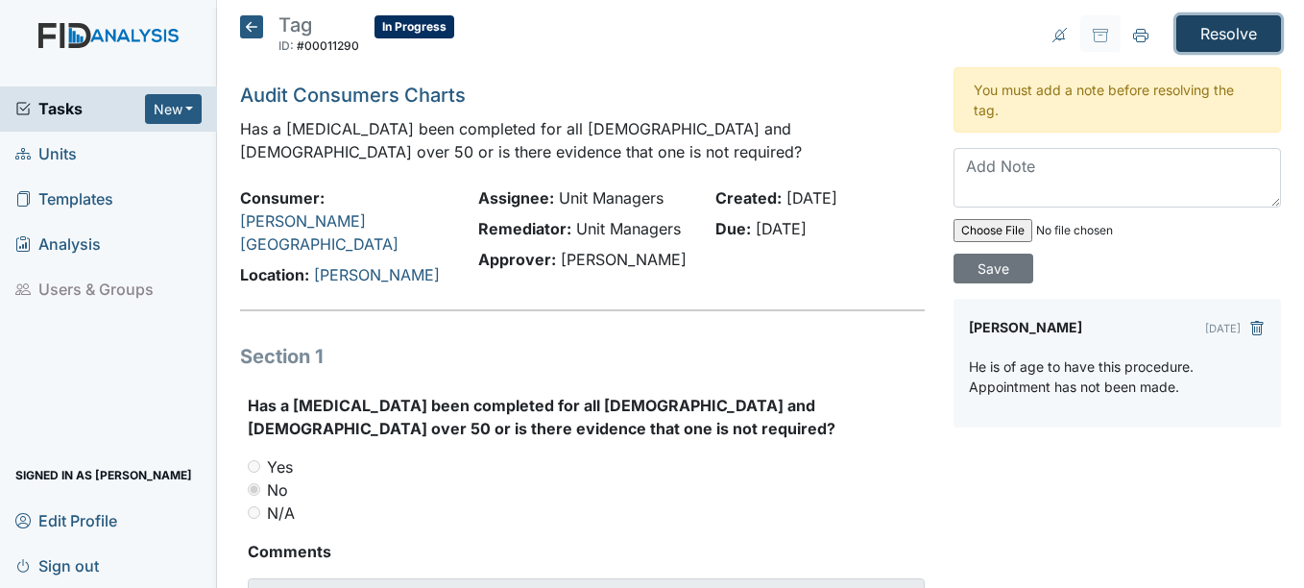
click at [1225, 33] on input "Resolve" at bounding box center [1228, 33] width 105 height 36
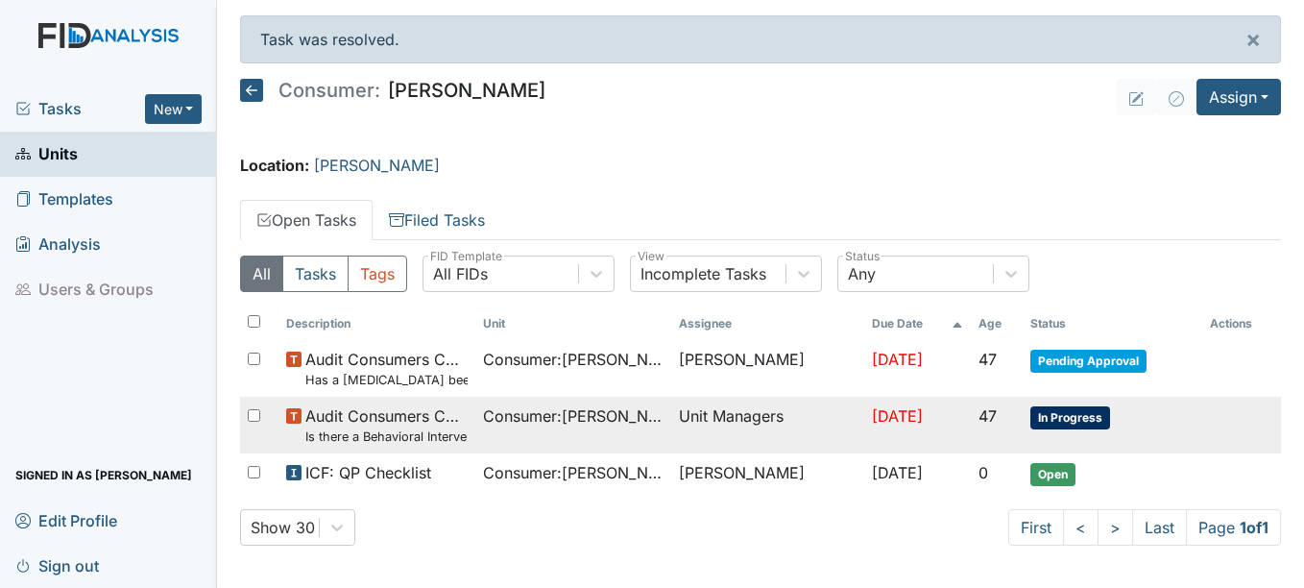
click at [1084, 415] on span "In Progress" at bounding box center [1070, 417] width 80 height 23
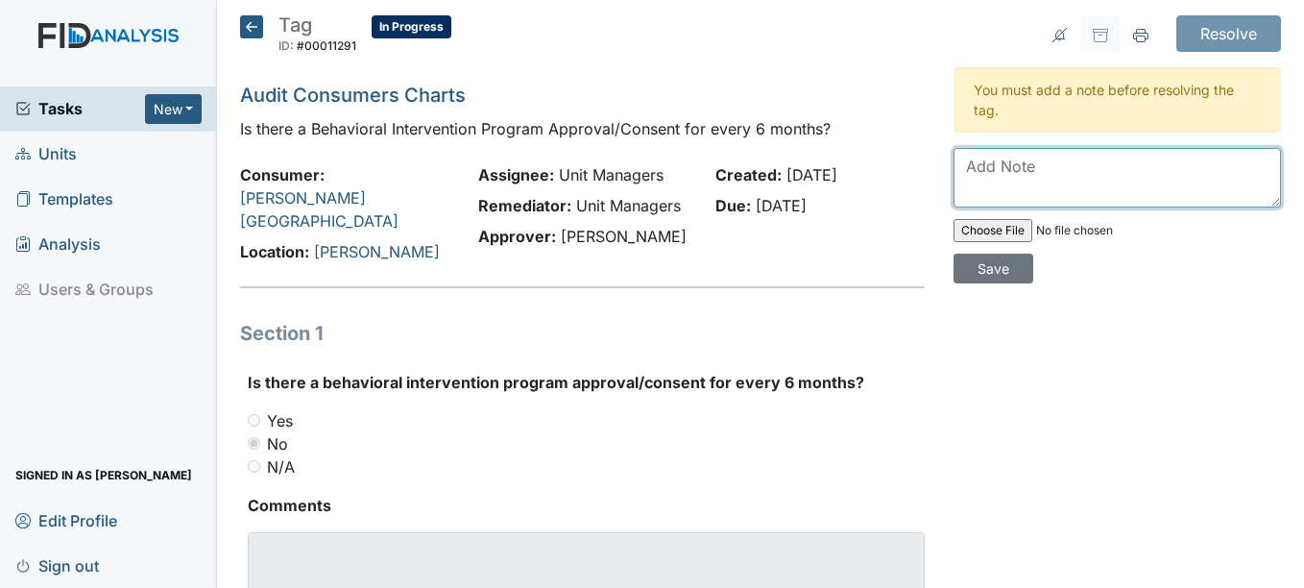
click at [1020, 177] on textarea at bounding box center [1116, 178] width 327 height 60
click at [1144, 167] on textarea "Behavioral consent uploaded in Therap" at bounding box center [1116, 178] width 327 height 60
click at [1212, 163] on textarea "Behavioral consent uploaded in Therap" at bounding box center [1116, 178] width 327 height 60
click at [1052, 186] on textarea "Behavioral consent uploaded in Therap is updated exspires" at bounding box center [1116, 178] width 327 height 60
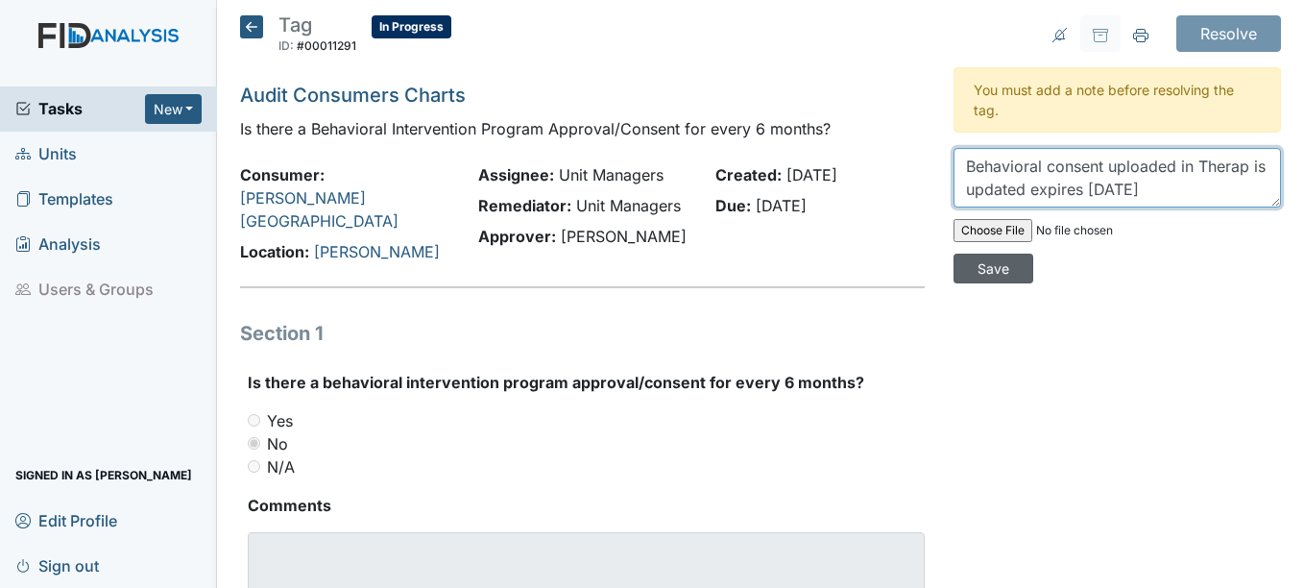
type textarea "Behavioral consent uploaded in Therap is updated expires 12/20/2025"
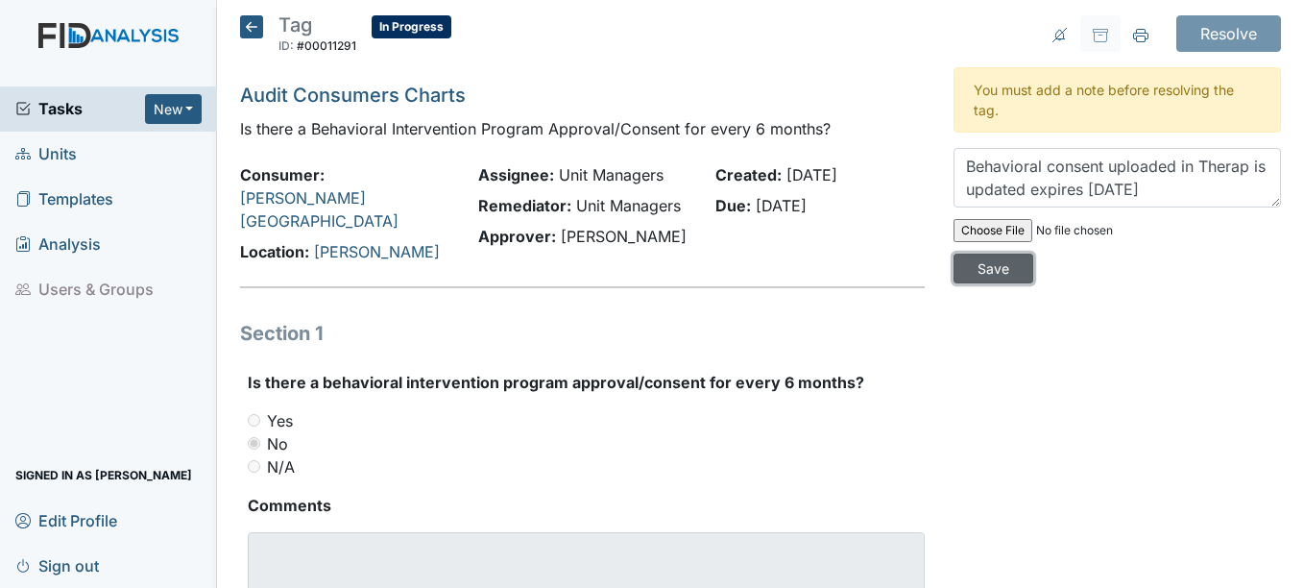
click at [987, 266] on input "Save" at bounding box center [993, 268] width 80 height 30
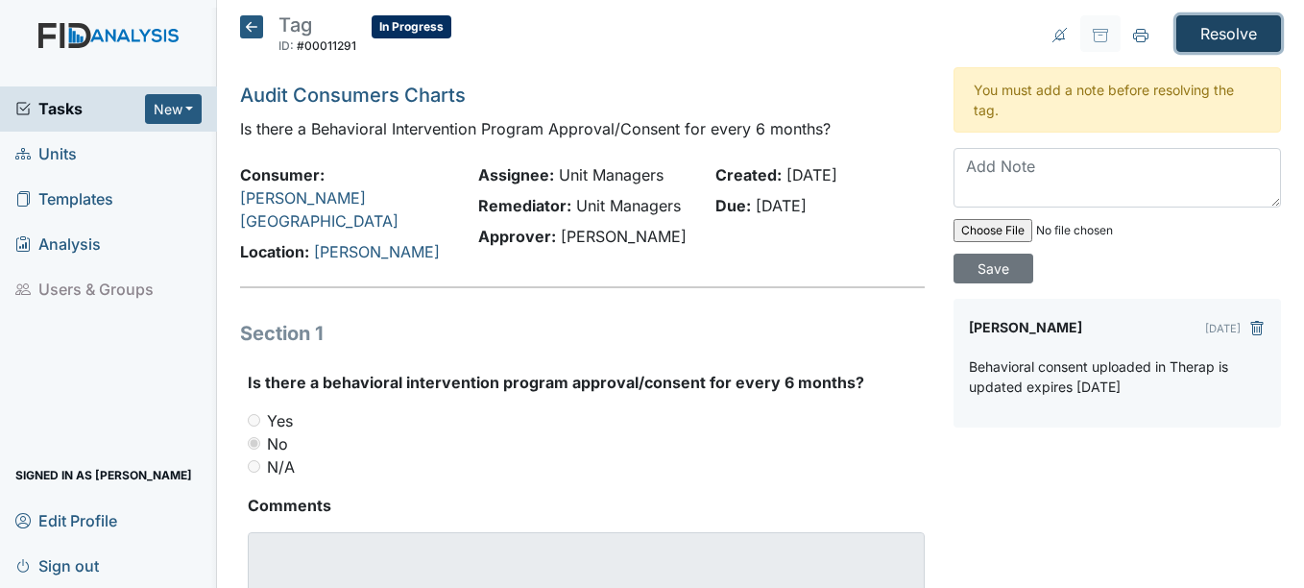
click at [1210, 29] on input "Resolve" at bounding box center [1228, 33] width 105 height 36
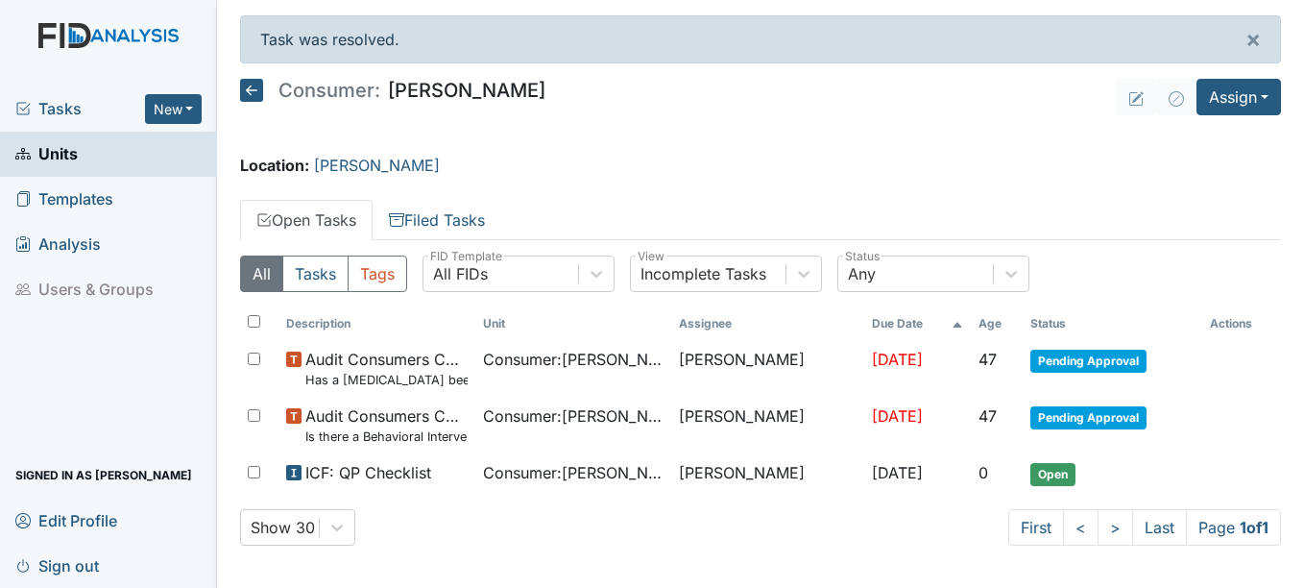
click at [60, 149] on span "Units" at bounding box center [46, 154] width 62 height 30
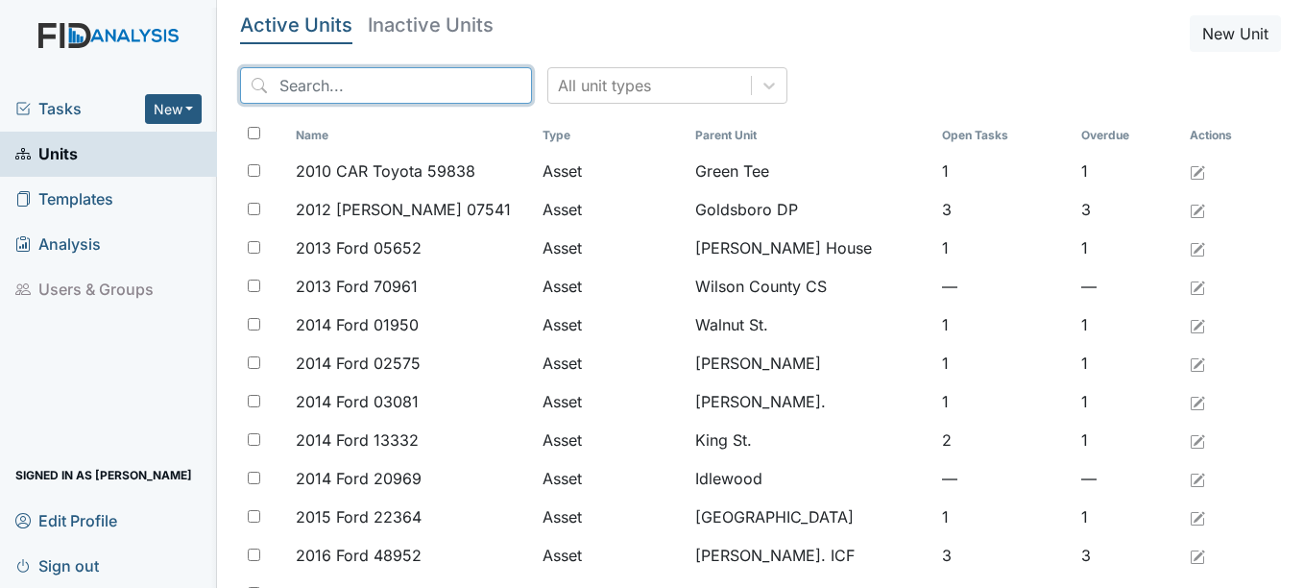
click at [400, 77] on input "search" at bounding box center [386, 85] width 292 height 36
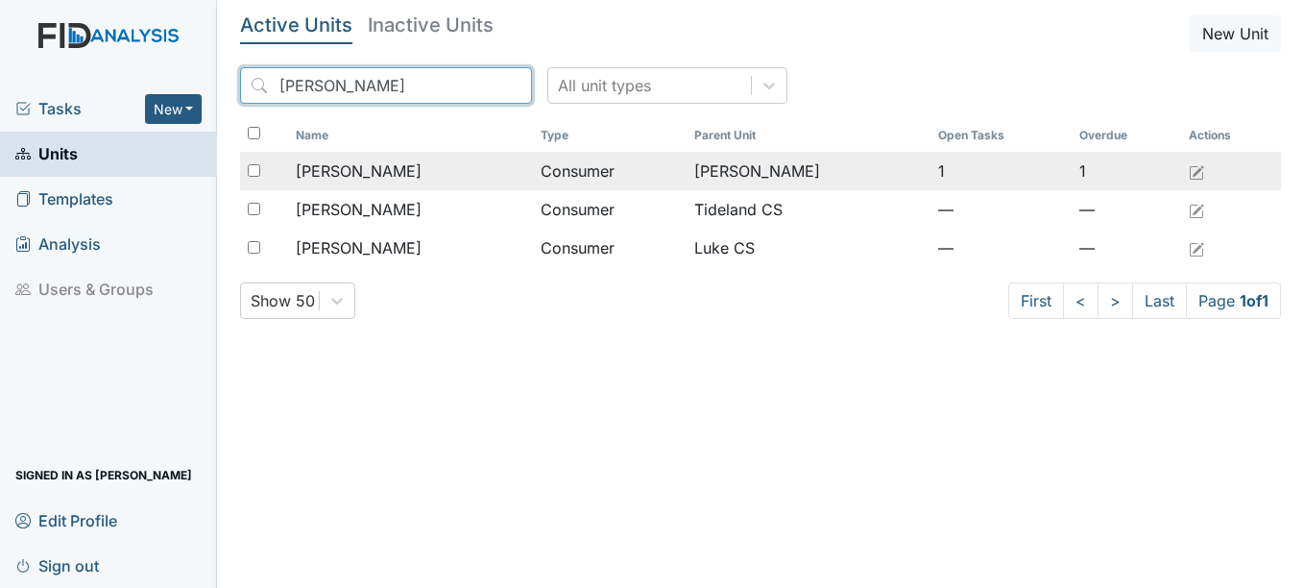
type input "[PERSON_NAME]"
click at [378, 170] on span "[PERSON_NAME]" at bounding box center [359, 170] width 126 height 23
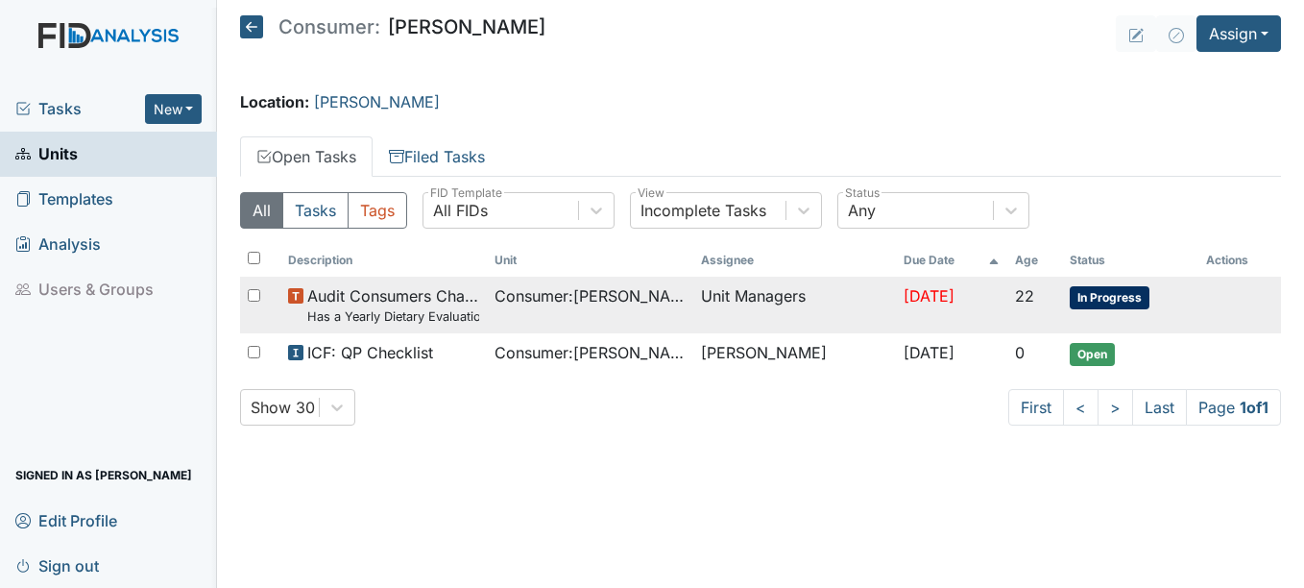
click at [1131, 297] on span "In Progress" at bounding box center [1110, 297] width 80 height 23
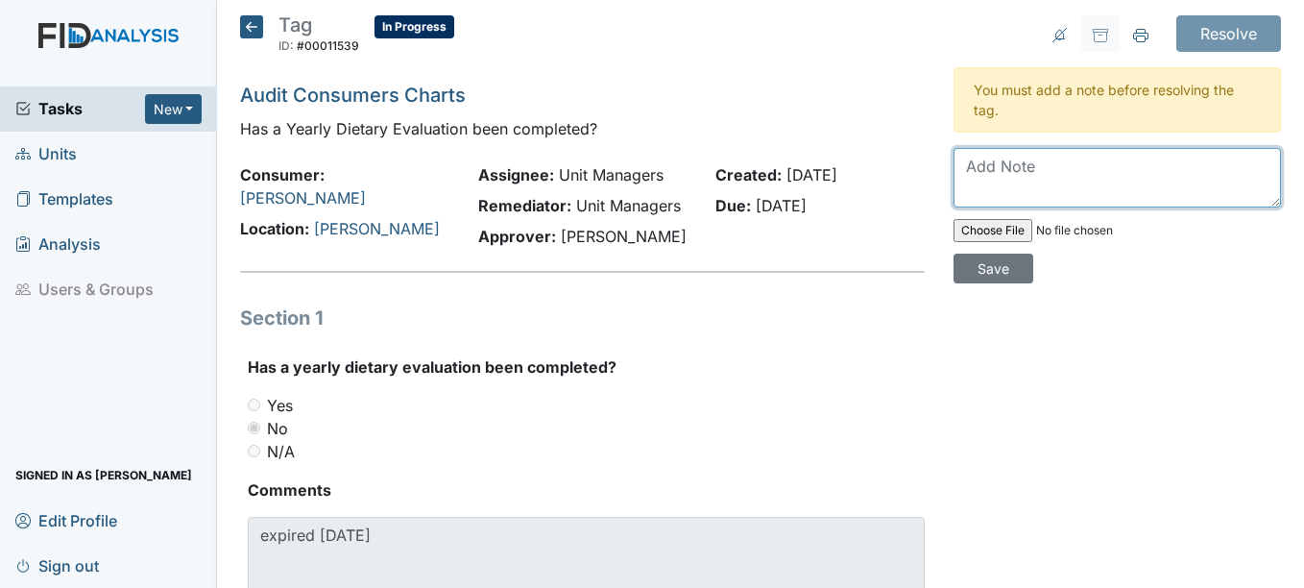
click at [987, 178] on textarea at bounding box center [1116, 178] width 327 height 60
type textarea "Annual dietary evaluation uploaded in Therap"
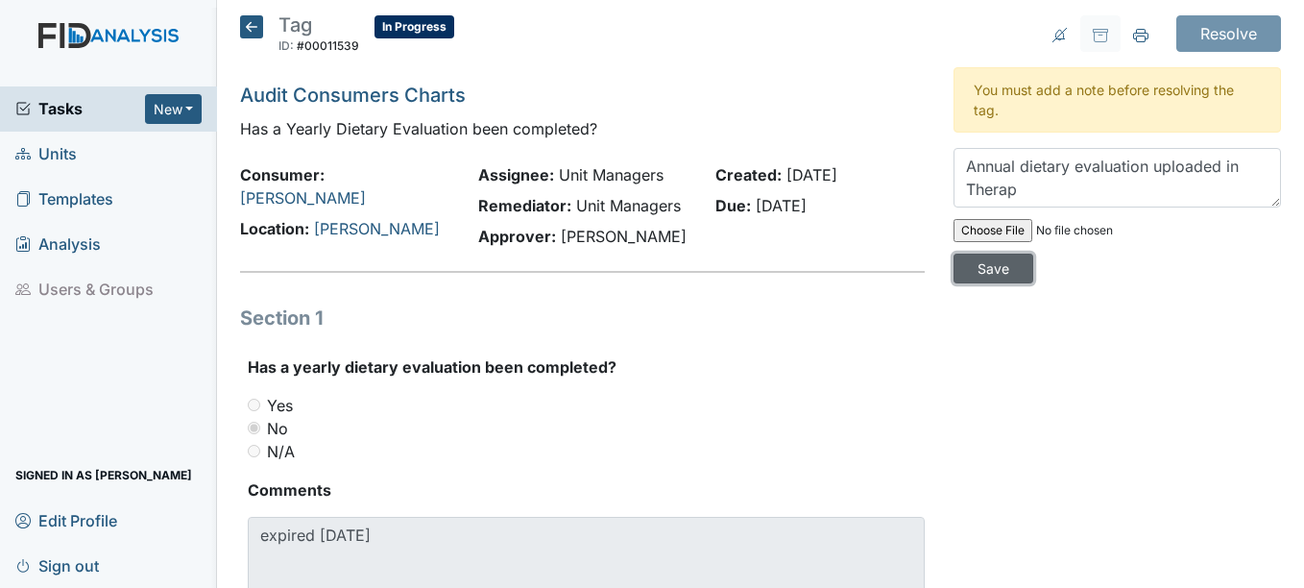
click at [989, 265] on input "Save" at bounding box center [993, 268] width 80 height 30
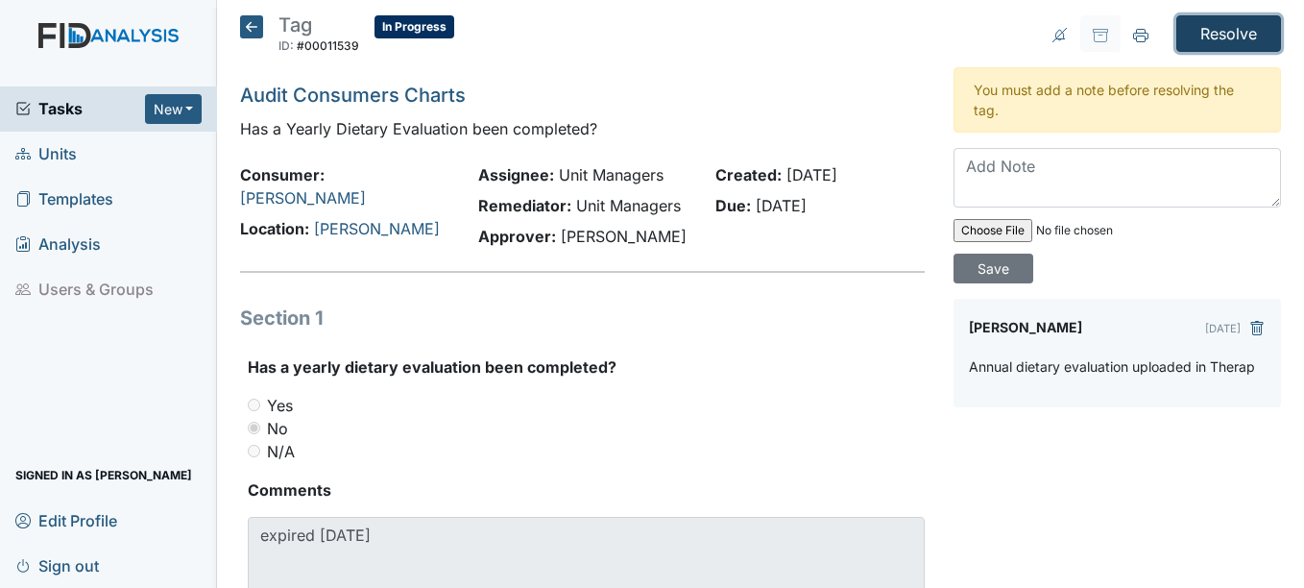
click at [1229, 34] on input "Resolve" at bounding box center [1228, 33] width 105 height 36
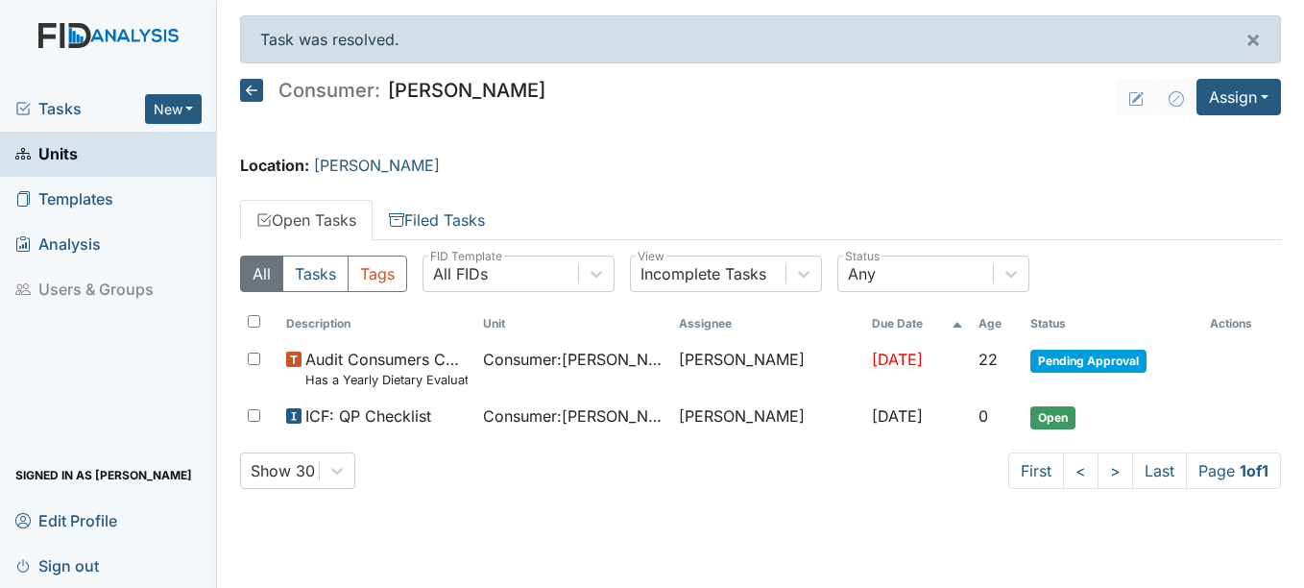
click at [66, 150] on span "Units" at bounding box center [46, 154] width 62 height 30
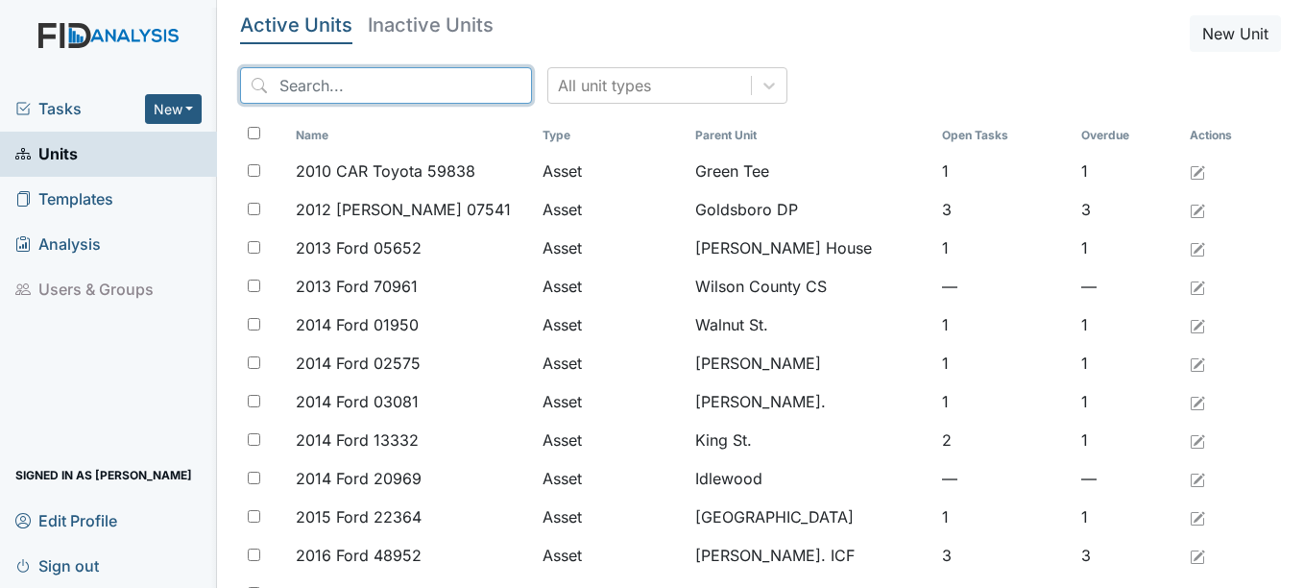
click at [372, 76] on input "search" at bounding box center [386, 85] width 292 height 36
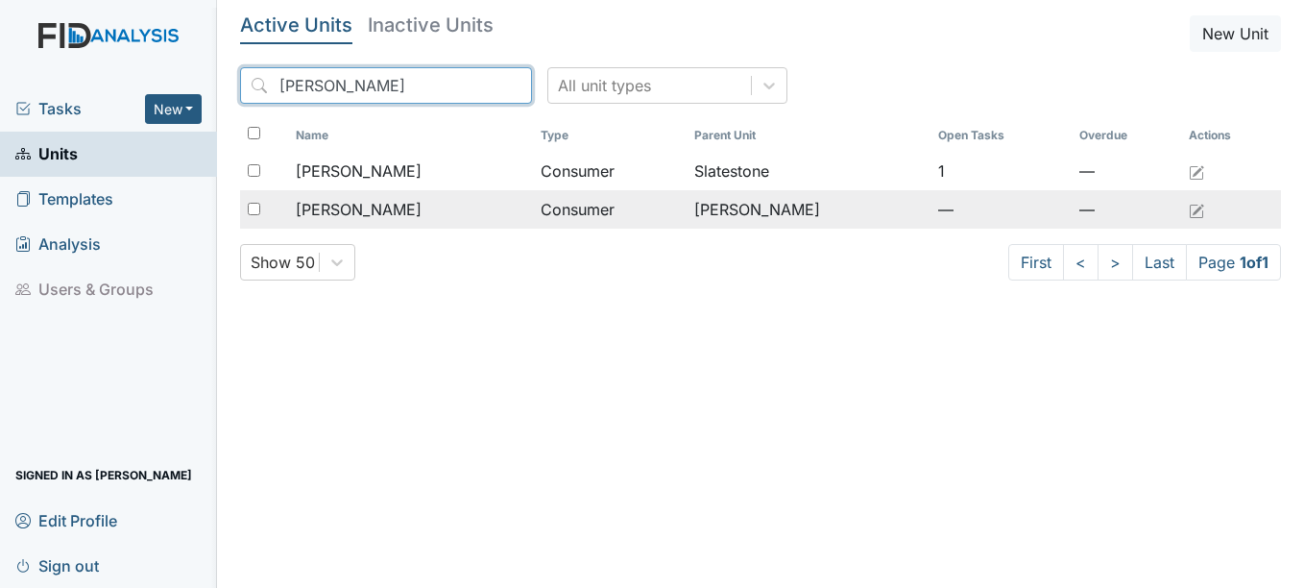
type input "david"
click at [406, 206] on div "Vaughn, David" at bounding box center [410, 209] width 228 height 23
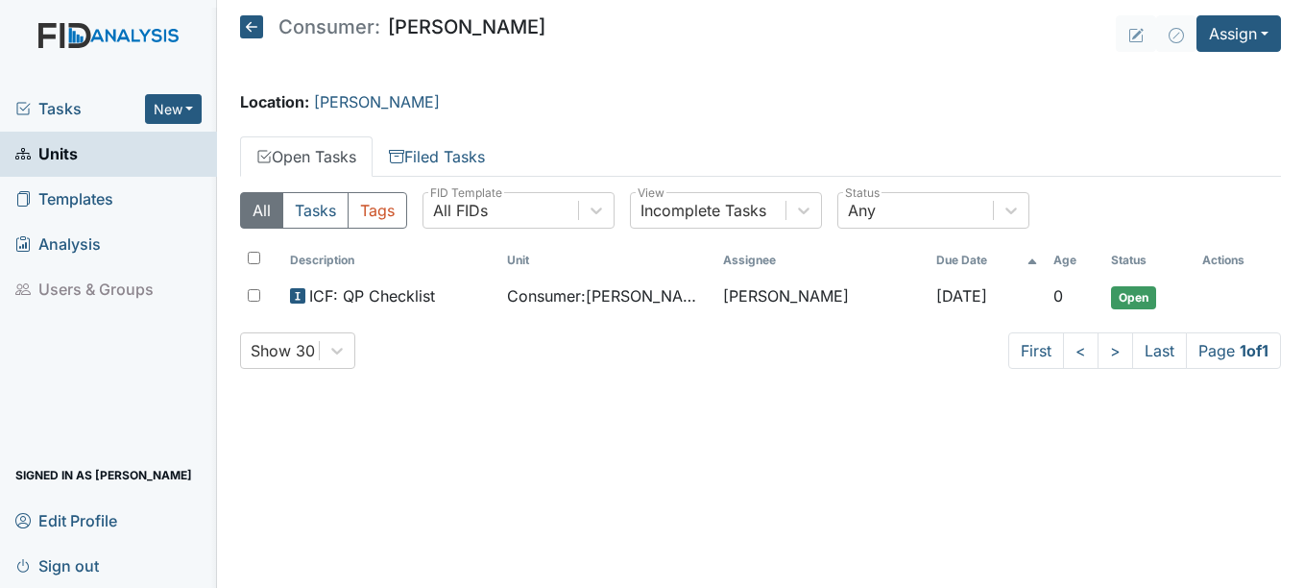
click at [69, 145] on span "Units" at bounding box center [46, 154] width 62 height 30
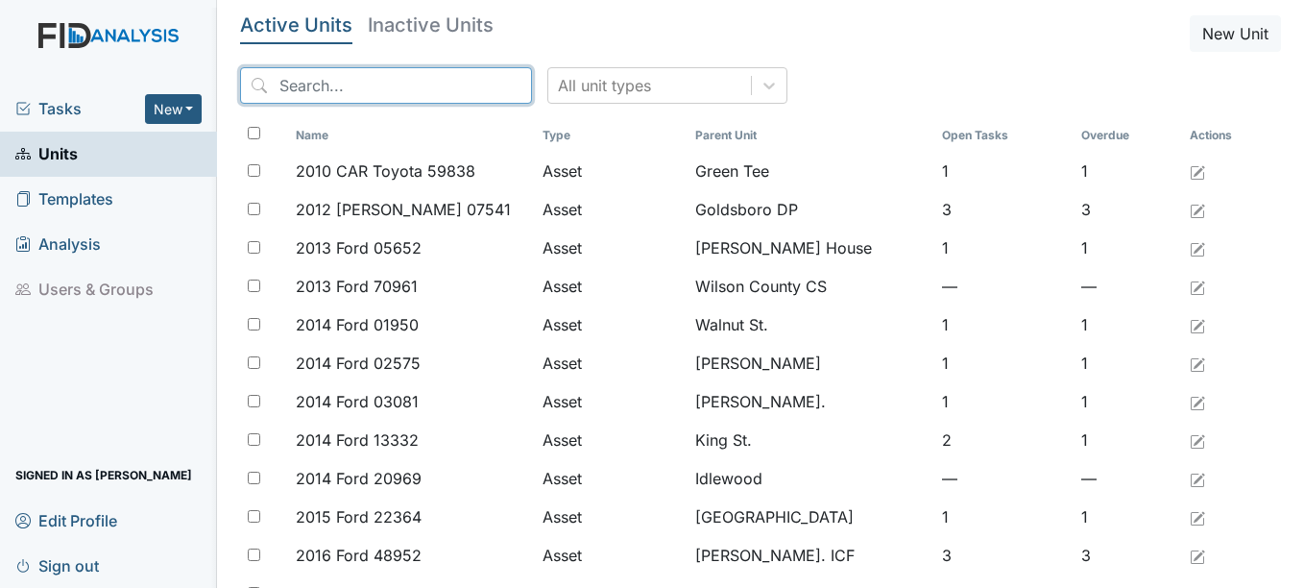
click at [385, 83] on input "search" at bounding box center [386, 85] width 292 height 36
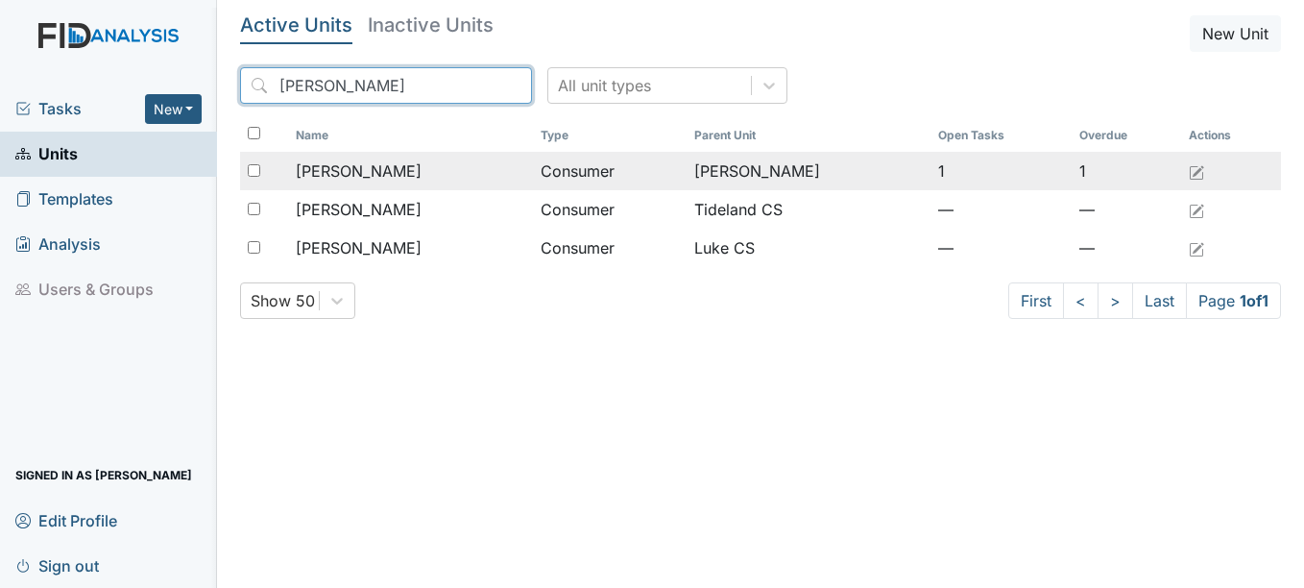
type input "larry"
click at [398, 172] on div "[PERSON_NAME]" at bounding box center [410, 170] width 228 height 23
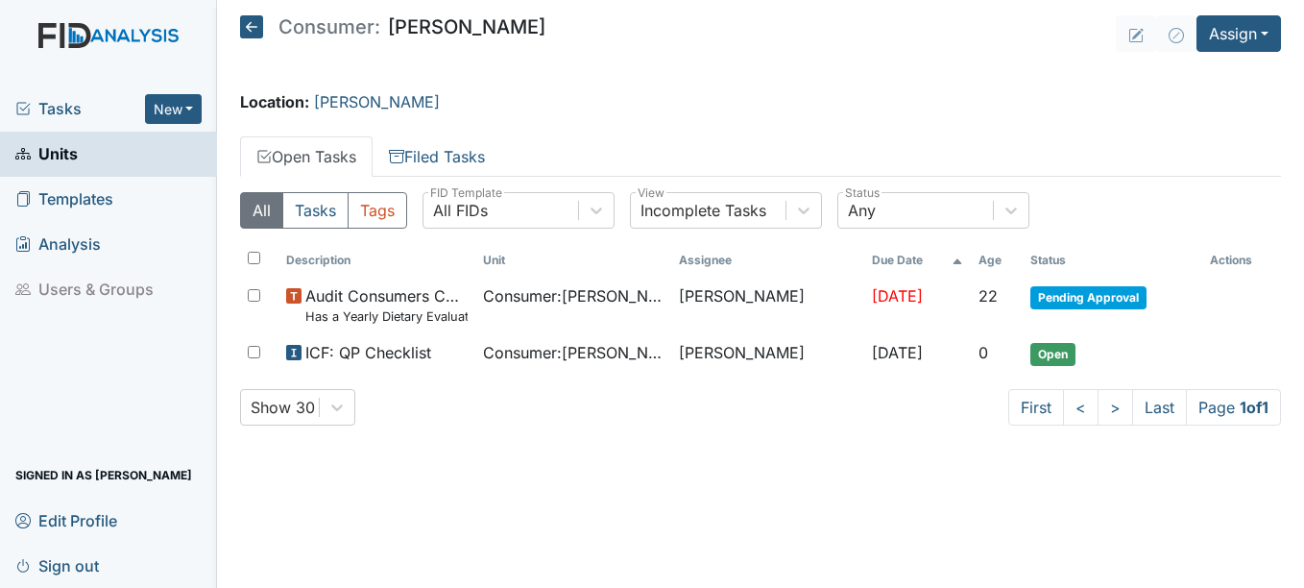
click at [55, 150] on span "Units" at bounding box center [46, 154] width 62 height 30
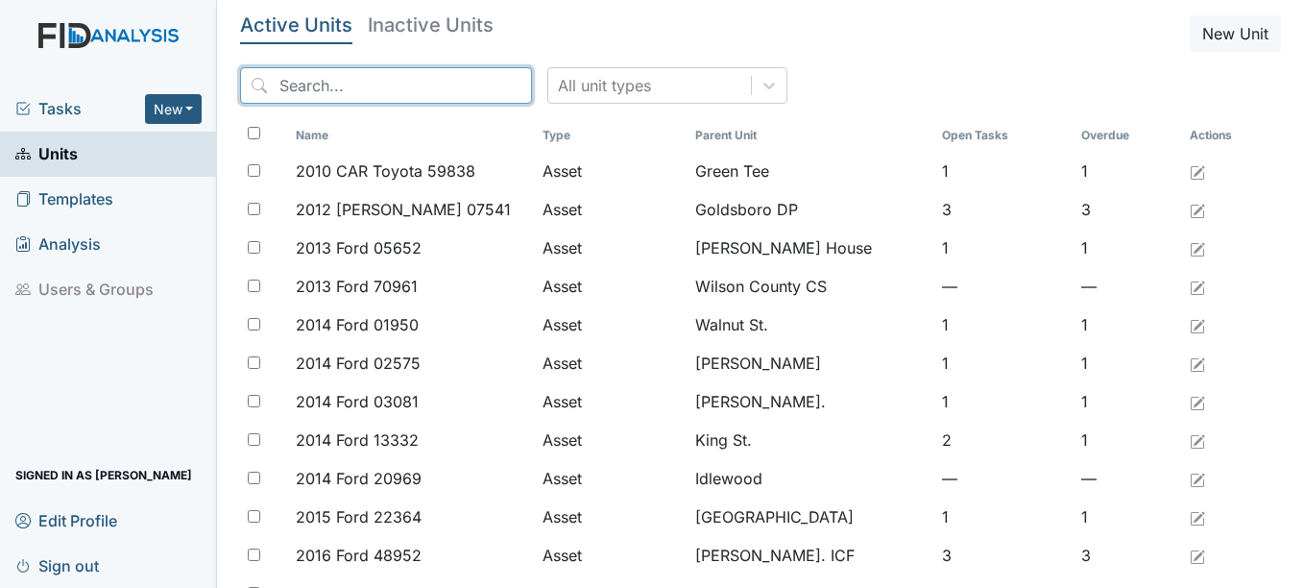
click at [358, 84] on input "search" at bounding box center [386, 85] width 292 height 36
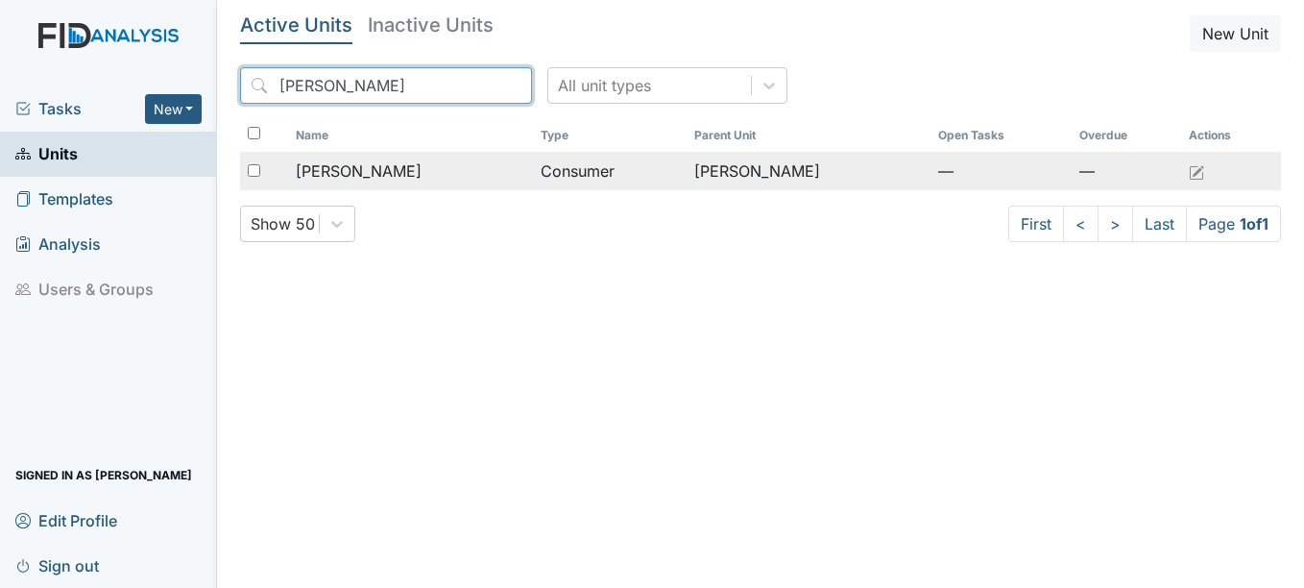
type input "barry"
click at [373, 165] on span "Dean, Barry" at bounding box center [359, 170] width 126 height 23
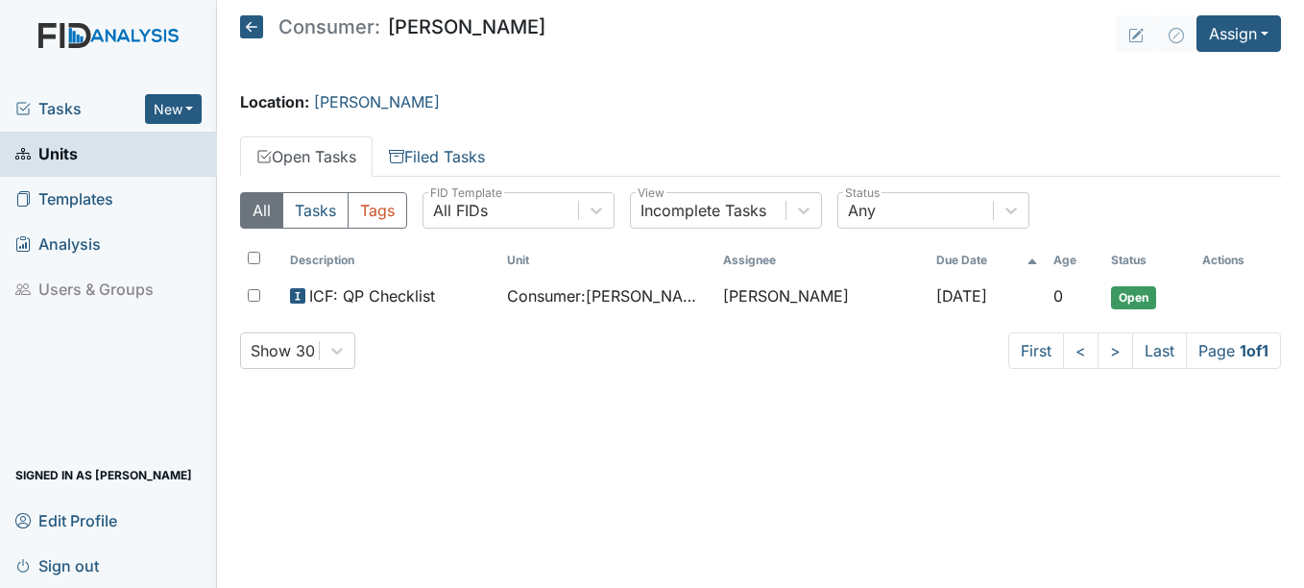
click at [59, 152] on span "Units" at bounding box center [46, 154] width 62 height 30
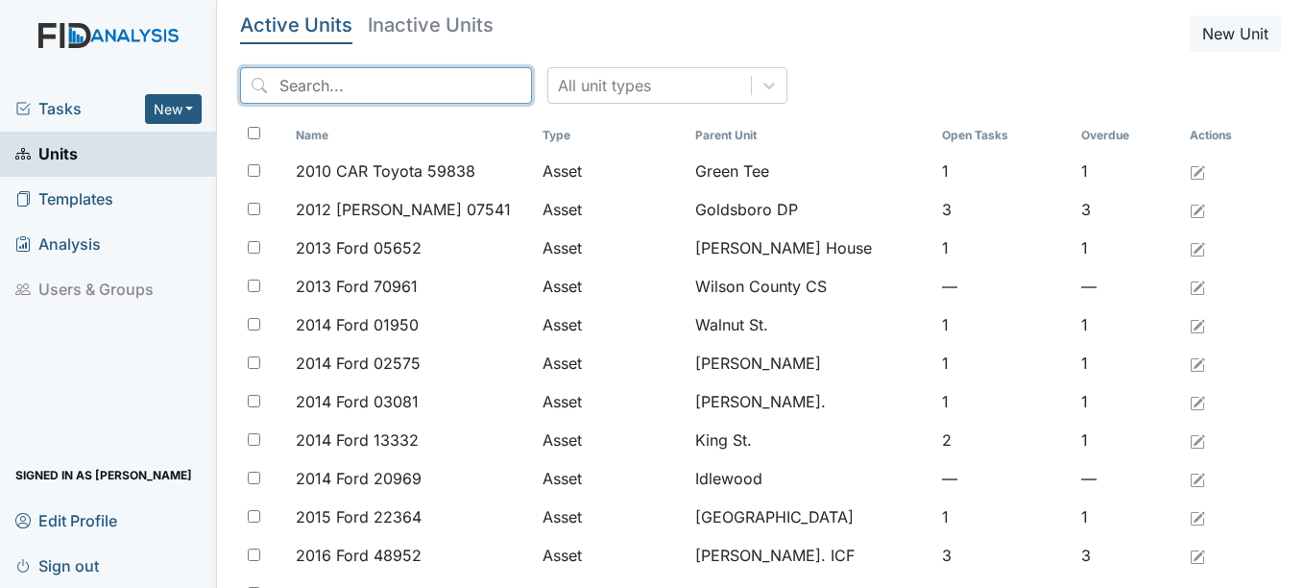
click at [385, 82] on input "search" at bounding box center [386, 85] width 292 height 36
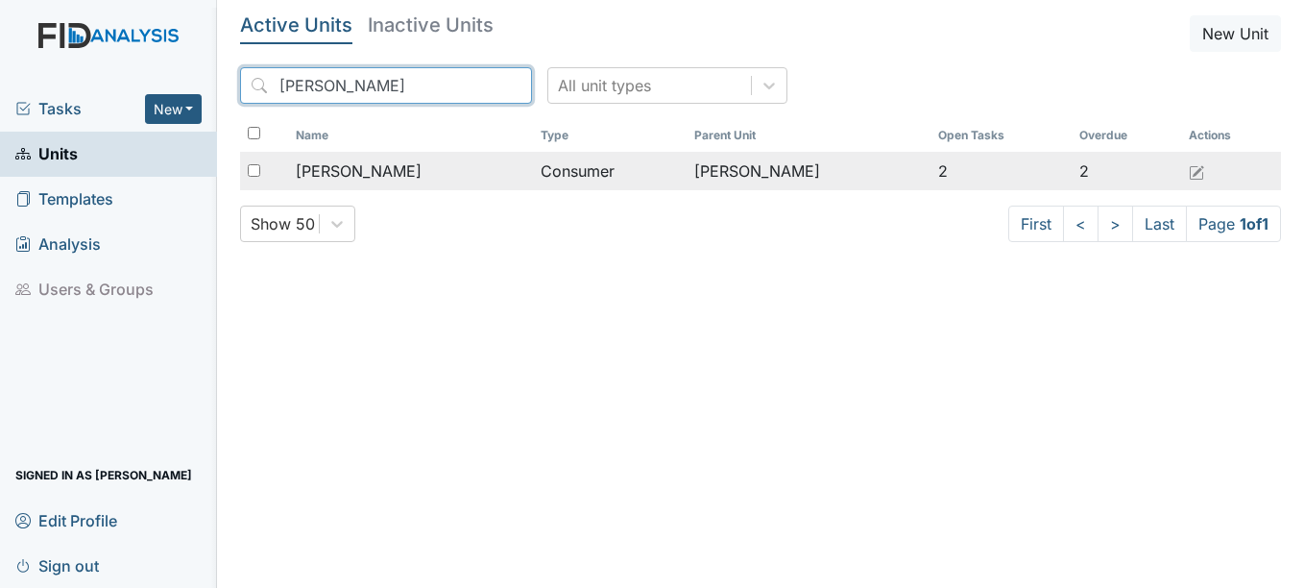
type input "martez"
click at [380, 164] on span "[PERSON_NAME]" at bounding box center [359, 170] width 126 height 23
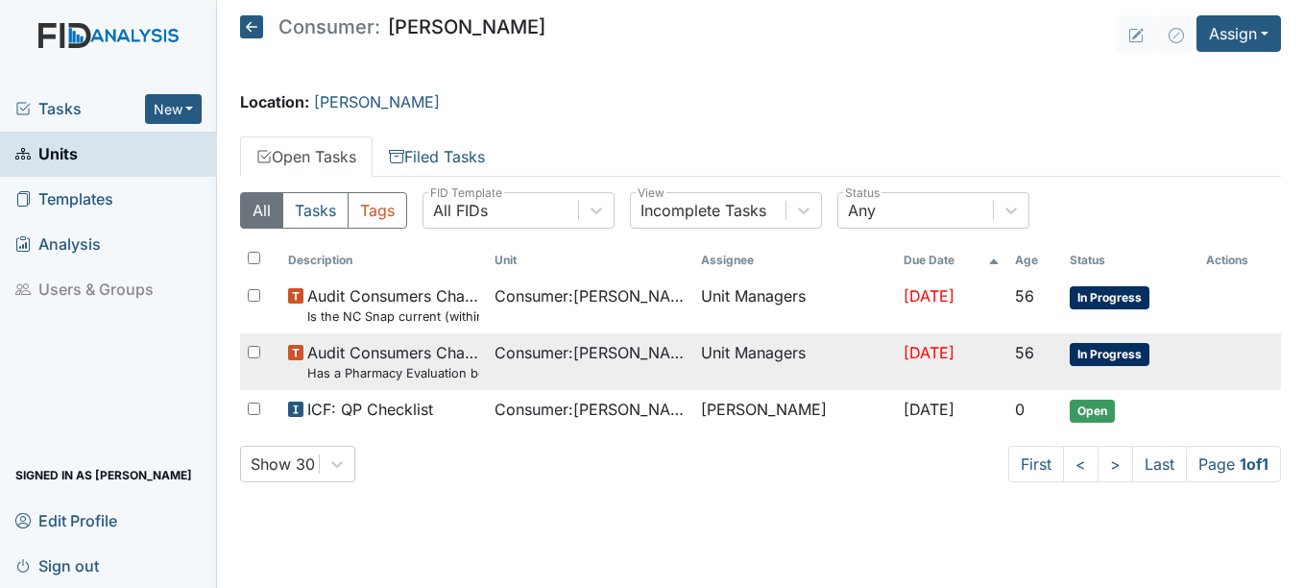
click at [1094, 354] on span "In Progress" at bounding box center [1110, 354] width 80 height 23
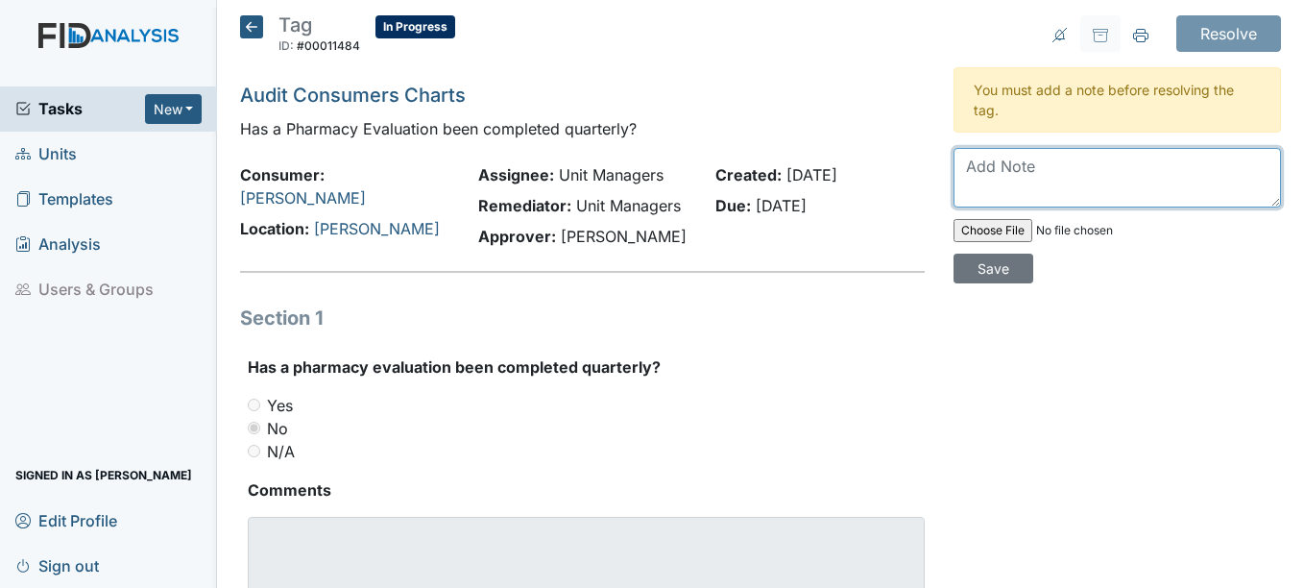
click at [1018, 169] on textarea at bounding box center [1116, 178] width 327 height 60
click at [1100, 188] on textarea "Pharmacy evaluation last date was 7/1/25. Review completetd every" at bounding box center [1116, 178] width 327 height 60
click at [1194, 193] on textarea "Pharmacy evaluation last date was 7/1/25. Review completed every" at bounding box center [1116, 178] width 327 height 60
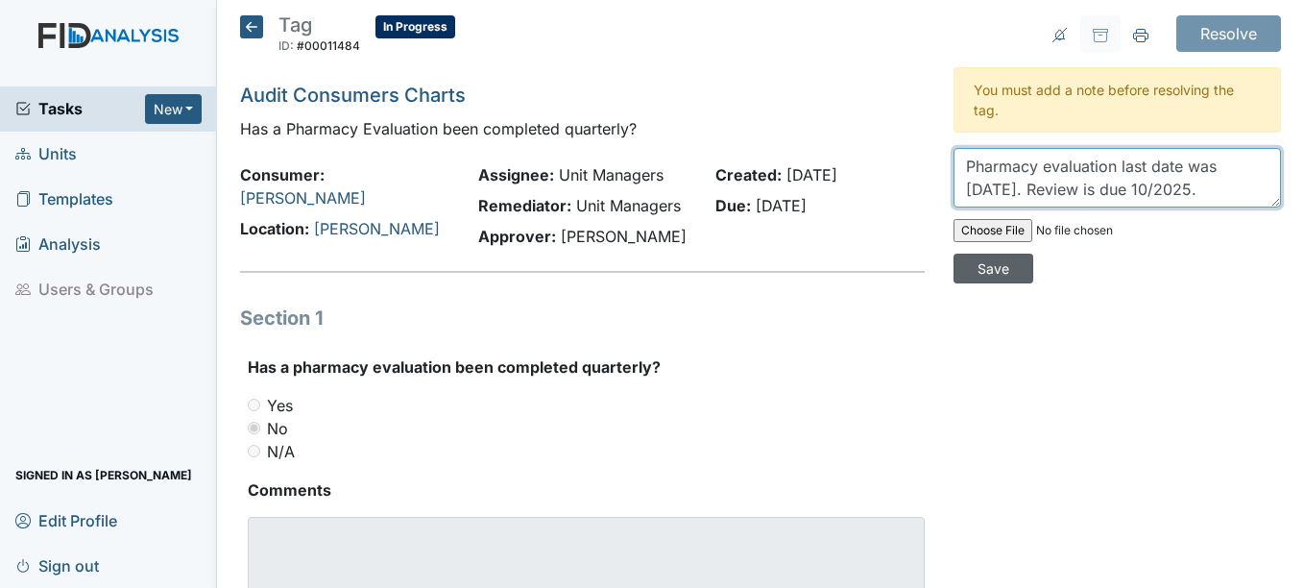
type textarea "Pharmacy evaluation last date was 7/1/25. Review is due 10/2025."
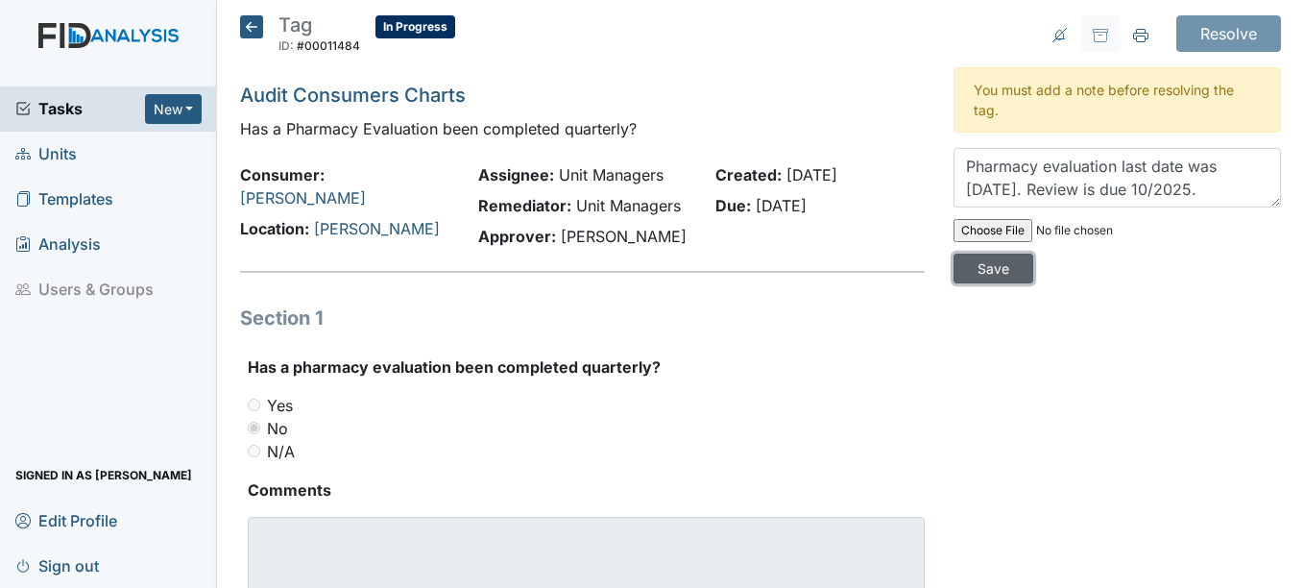
click at [984, 268] on input "Save" at bounding box center [993, 268] width 80 height 30
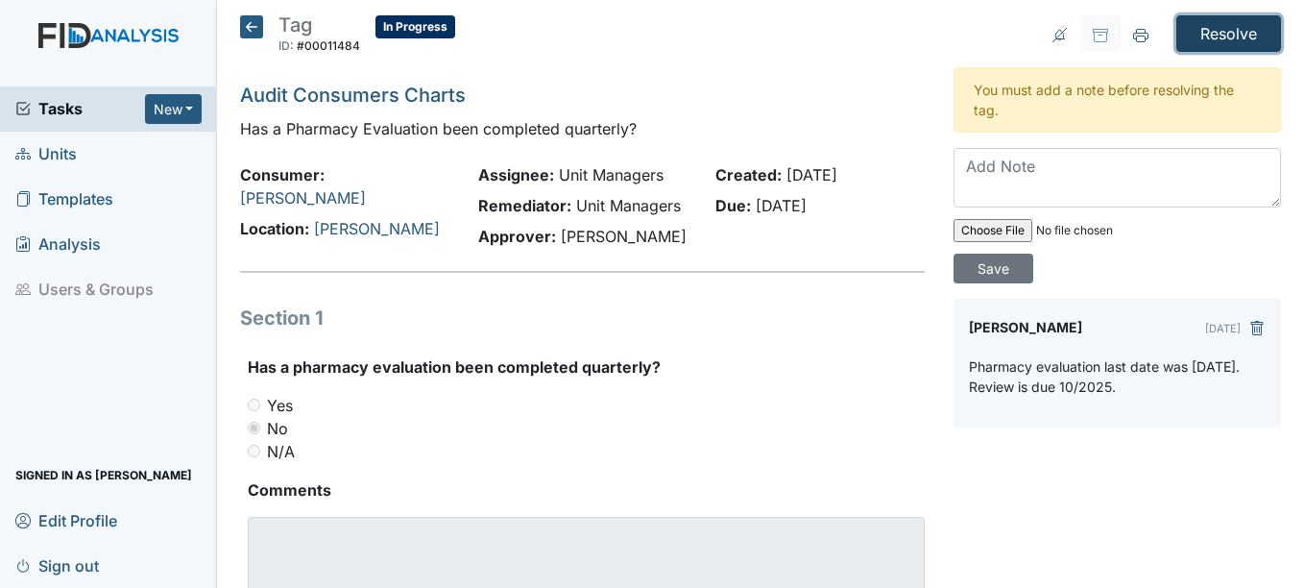
click at [1223, 35] on input "Resolve" at bounding box center [1228, 33] width 105 height 36
